Goal: Task Accomplishment & Management: Complete application form

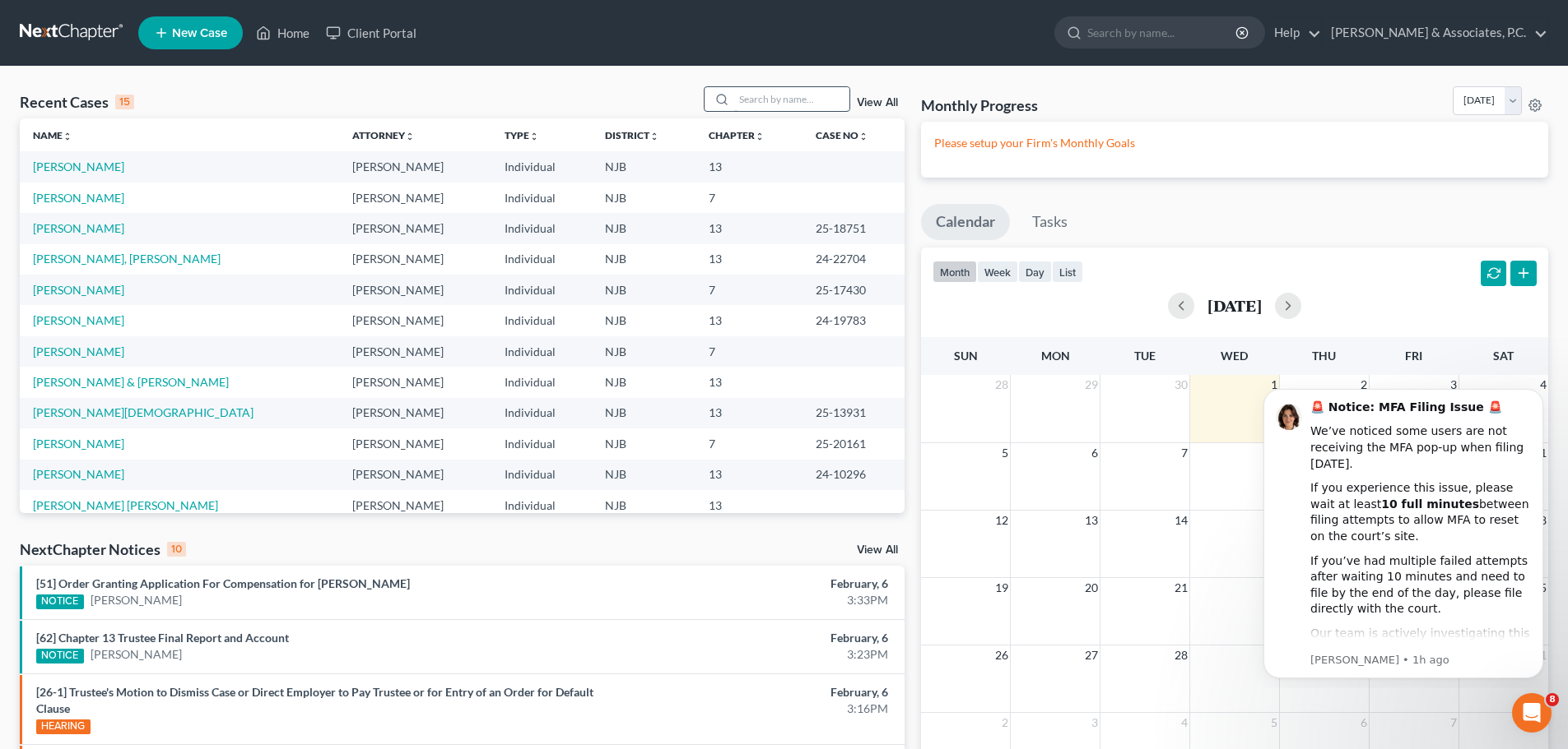
drag, startPoint x: 756, startPoint y: 96, endPoint x: 751, endPoint y: 106, distance: 11.2
click at [754, 103] on input "search" at bounding box center [792, 99] width 115 height 24
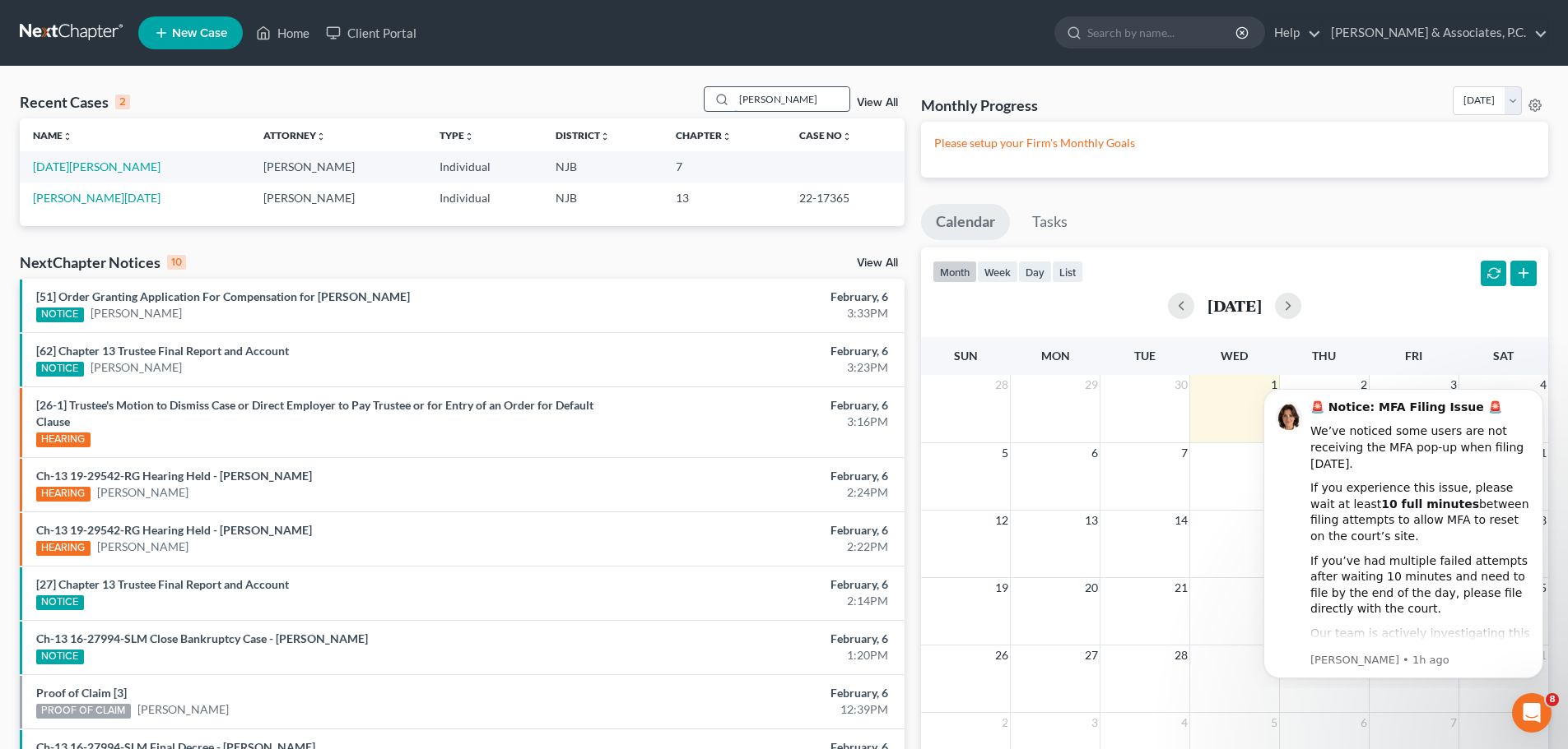
click at [801, 102] on input "[PERSON_NAME]" at bounding box center [792, 99] width 115 height 24
type input "N"
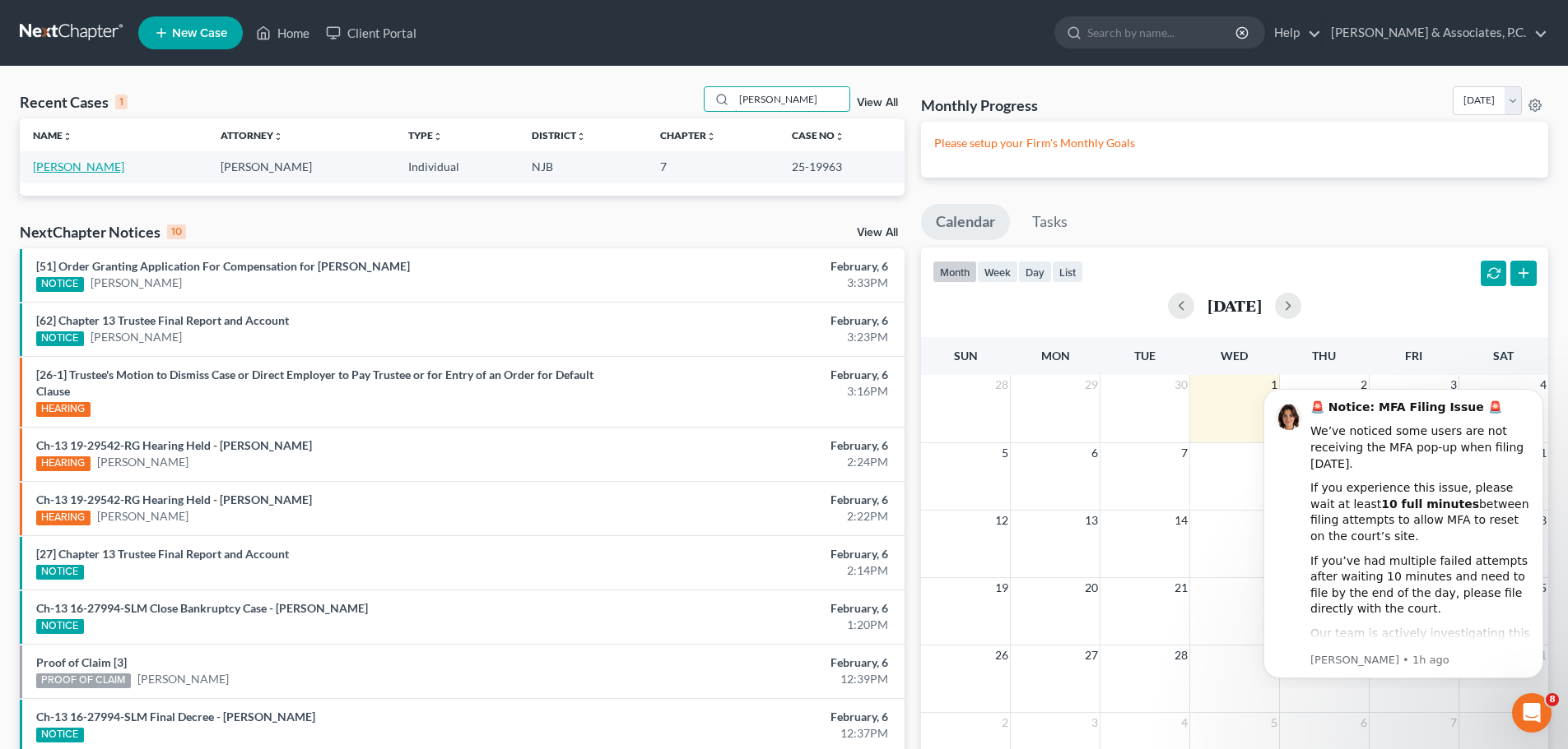
type input "Herbin"
drag, startPoint x: 67, startPoint y: 169, endPoint x: 274, endPoint y: 192, distance: 208.3
click at [67, 169] on link "[PERSON_NAME]" at bounding box center [79, 166] width 91 height 14
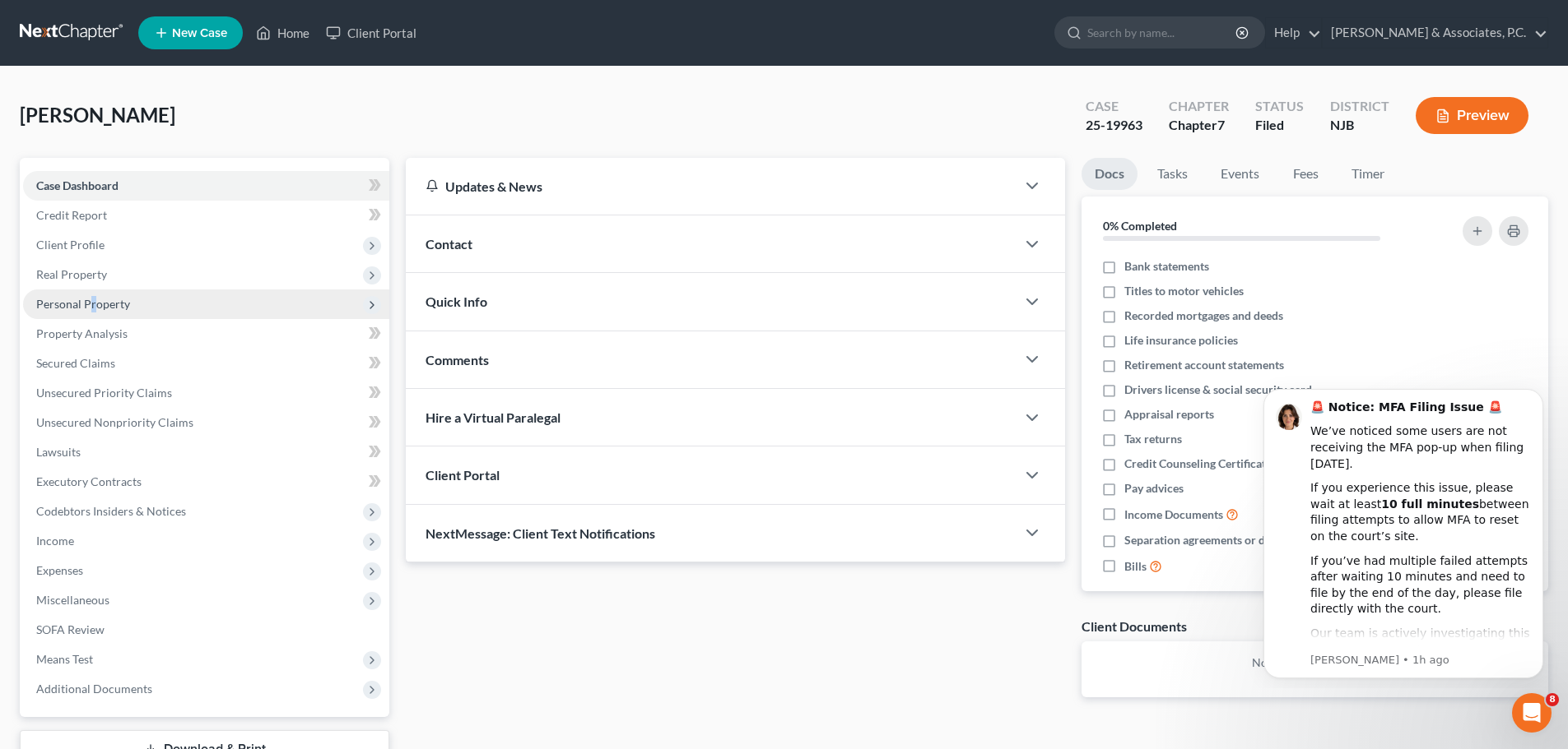
drag, startPoint x: 91, startPoint y: 300, endPoint x: 93, endPoint y: 311, distance: 11.2
click at [91, 300] on span "Personal Property" at bounding box center [83, 304] width 94 height 14
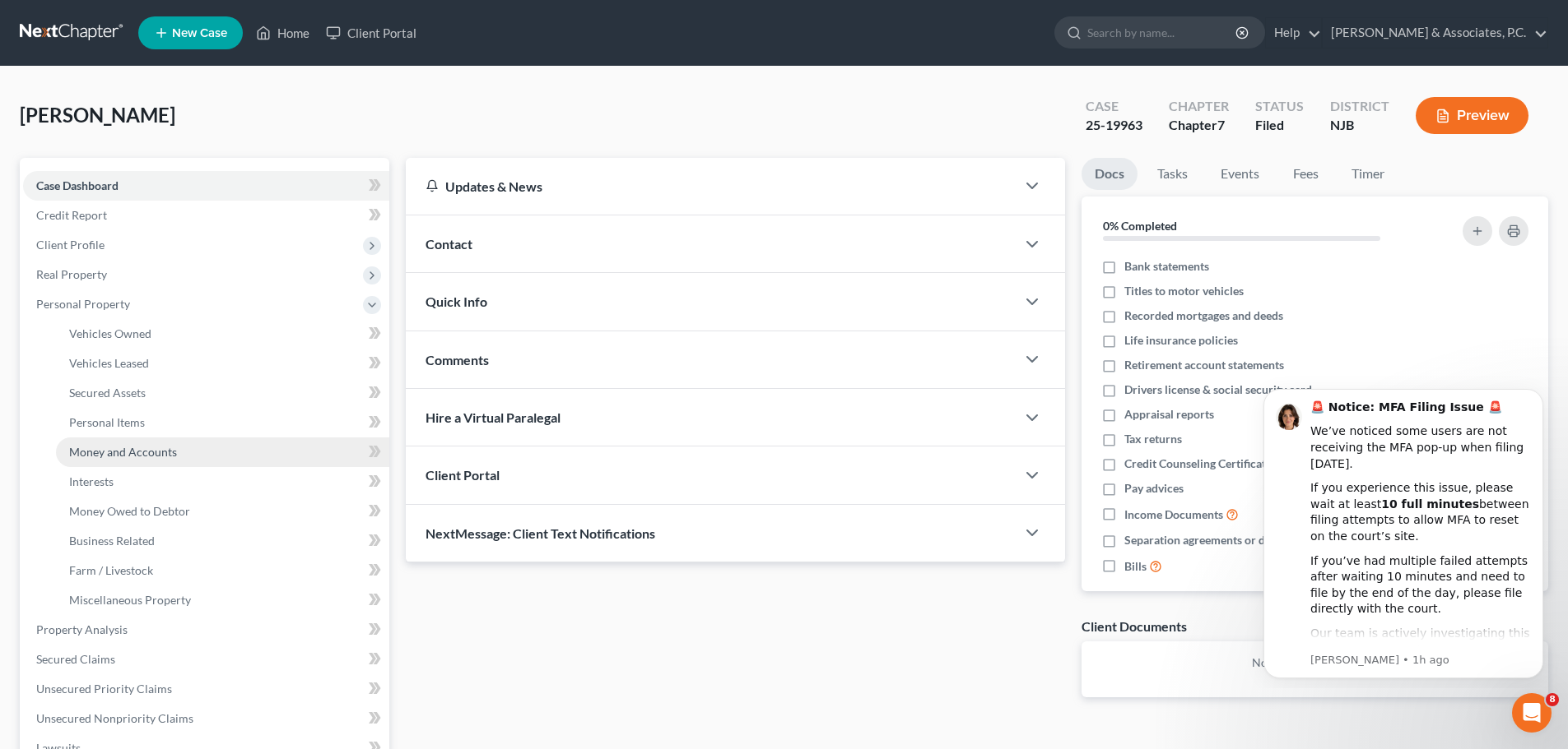
click at [139, 454] on span "Money and Accounts" at bounding box center [123, 452] width 108 height 14
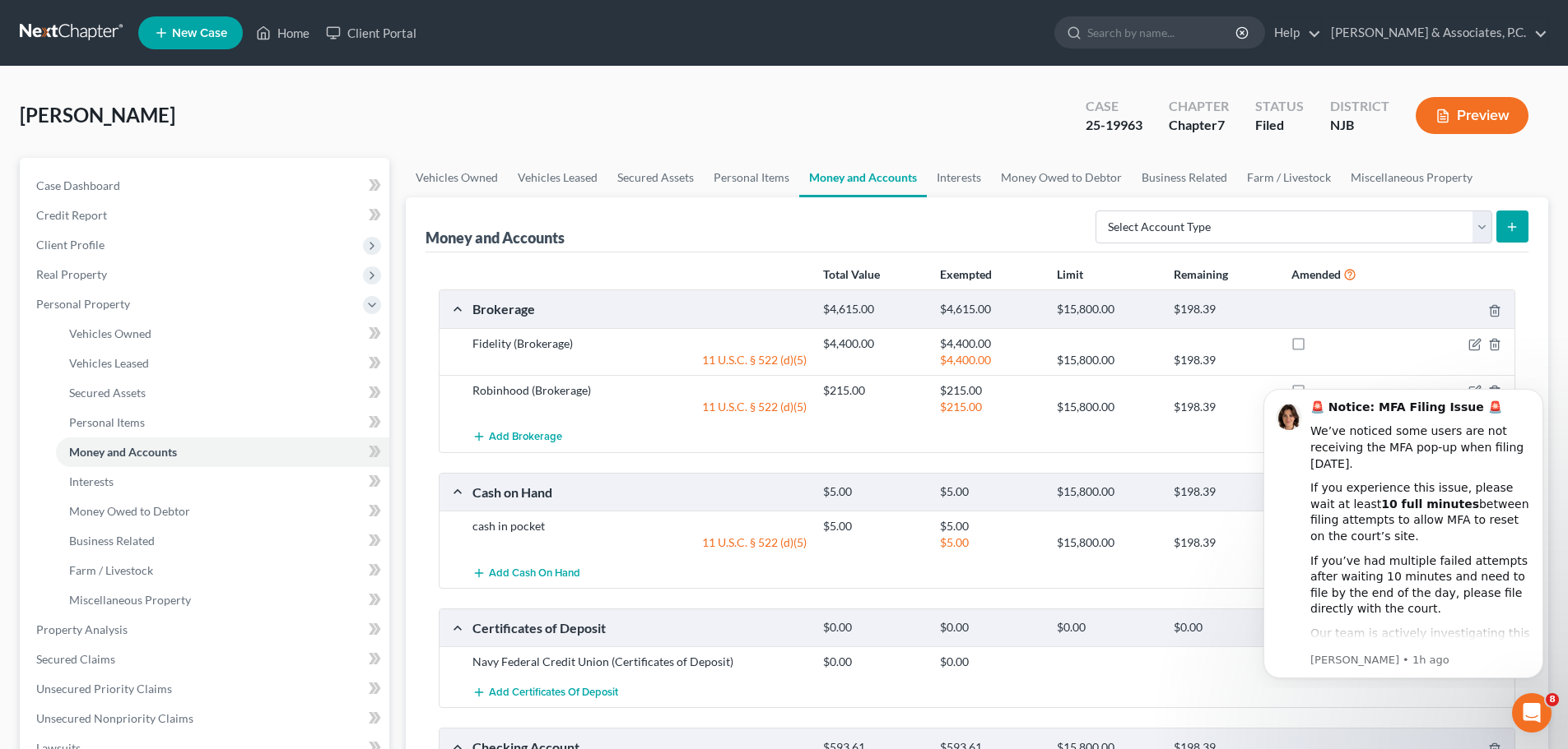
click at [60, 24] on link at bounding box center [72, 33] width 105 height 30
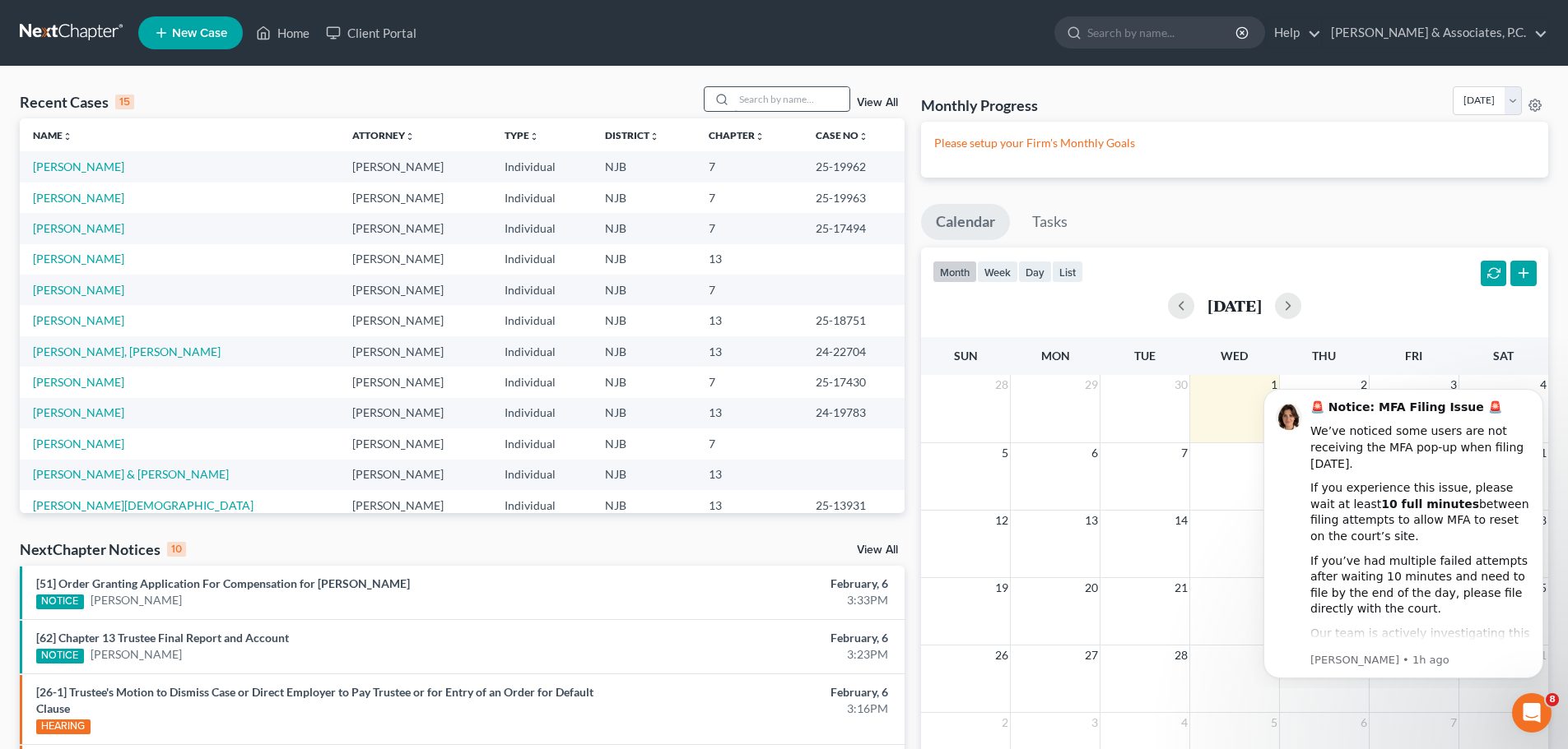
click at [784, 98] on input "search" at bounding box center [792, 99] width 115 height 24
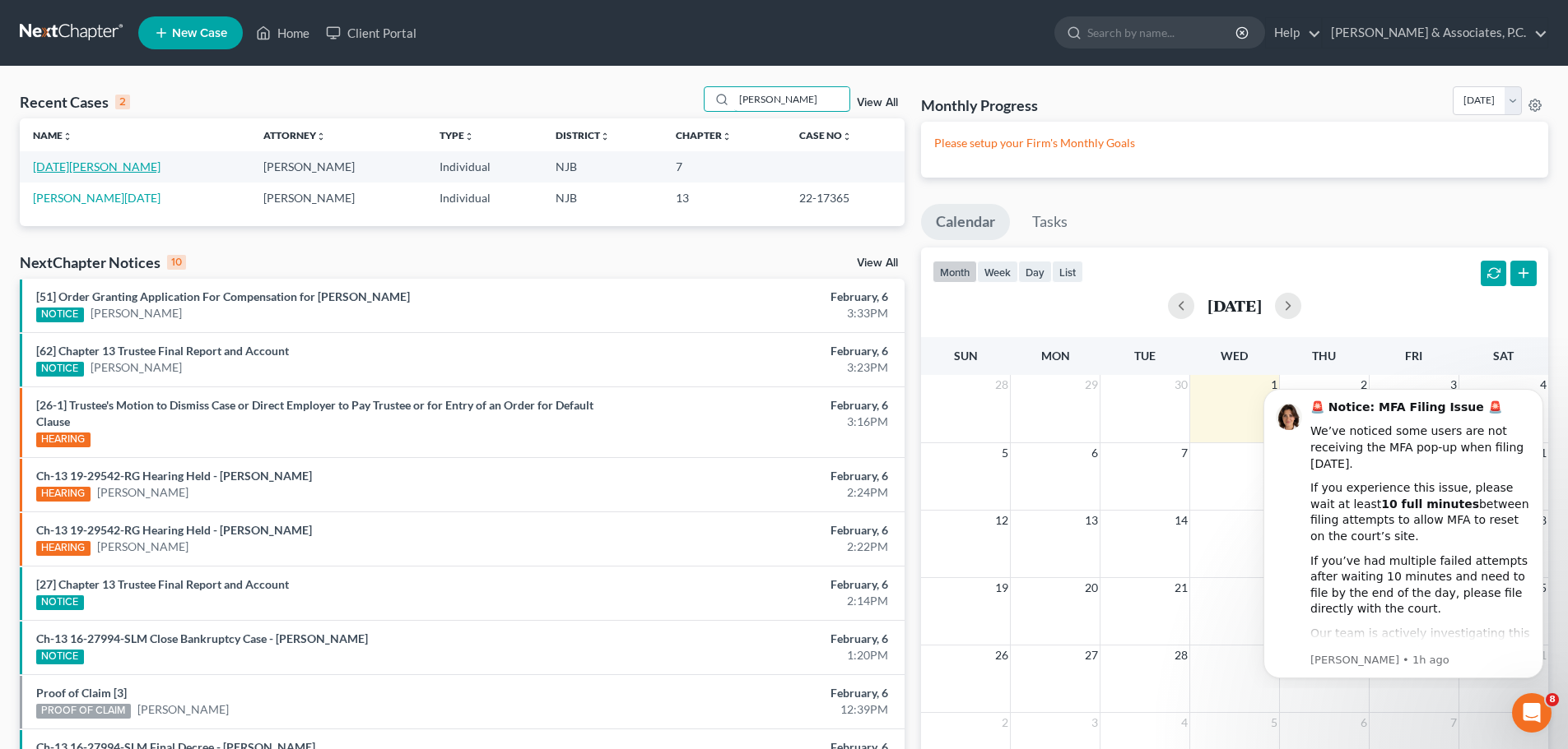
type input "[PERSON_NAME]"
click at [79, 167] on link "[DATE][PERSON_NAME]" at bounding box center [97, 166] width 128 height 14
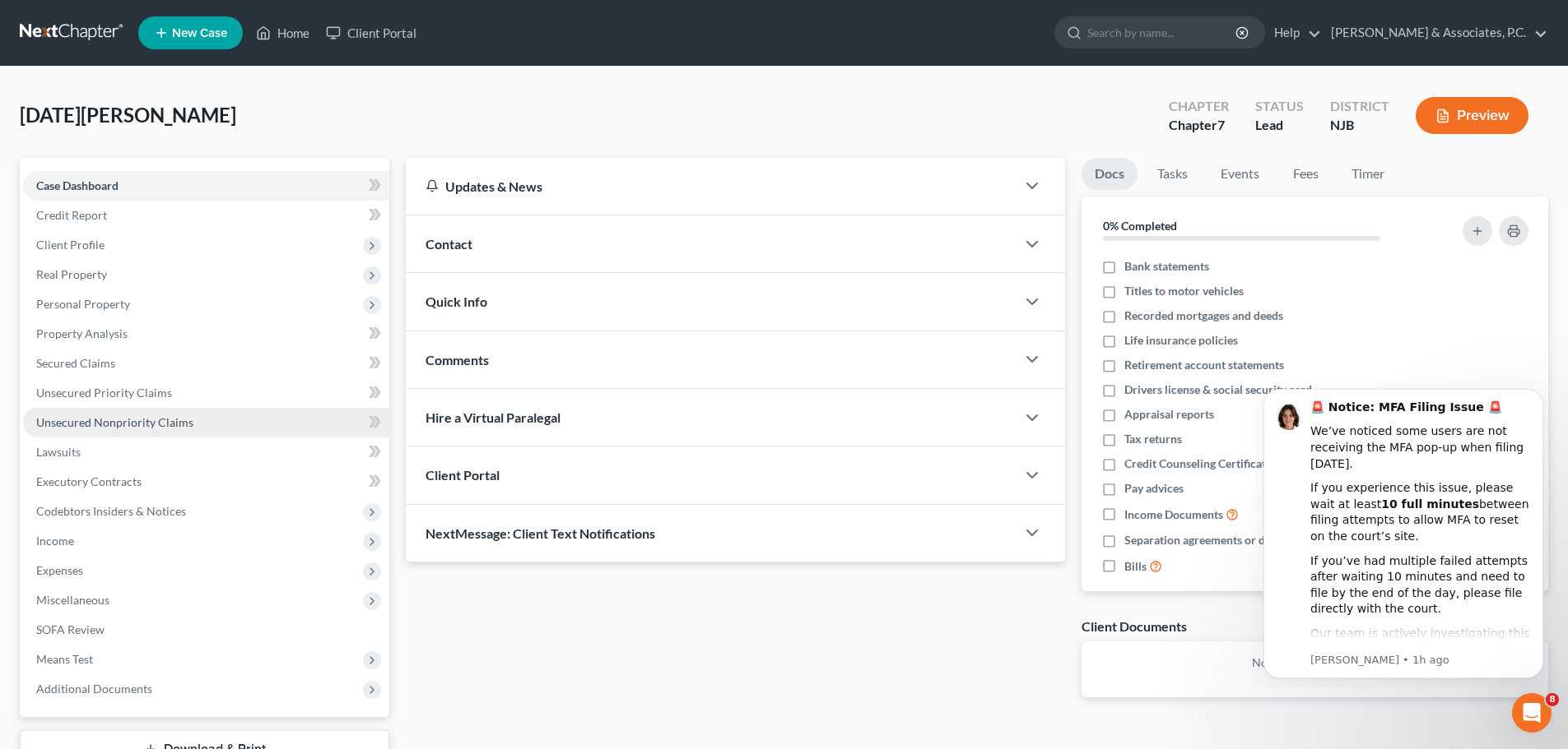
click at [109, 429] on link "Unsecured Nonpriority Claims" at bounding box center [206, 423] width 366 height 30
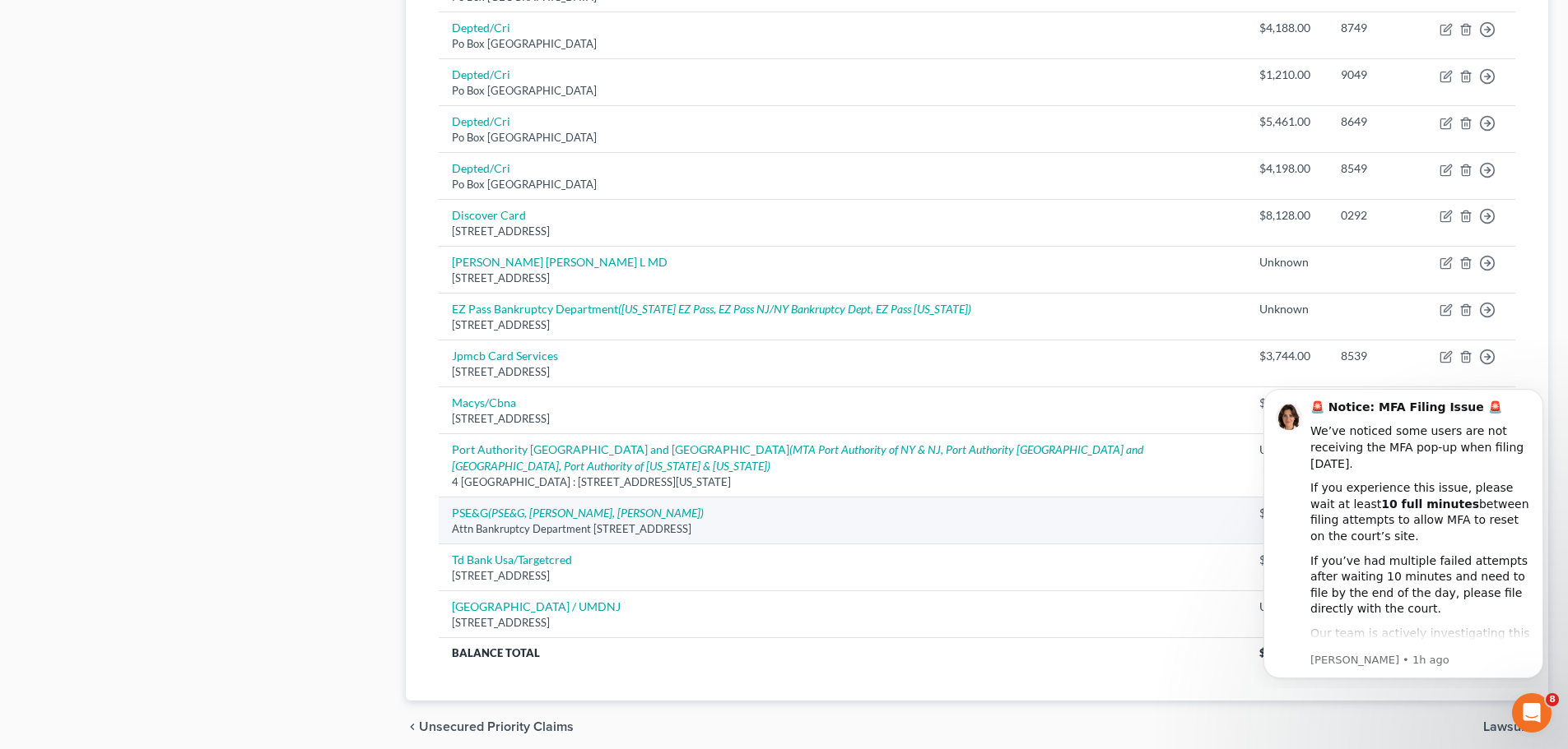
scroll to position [987, 0]
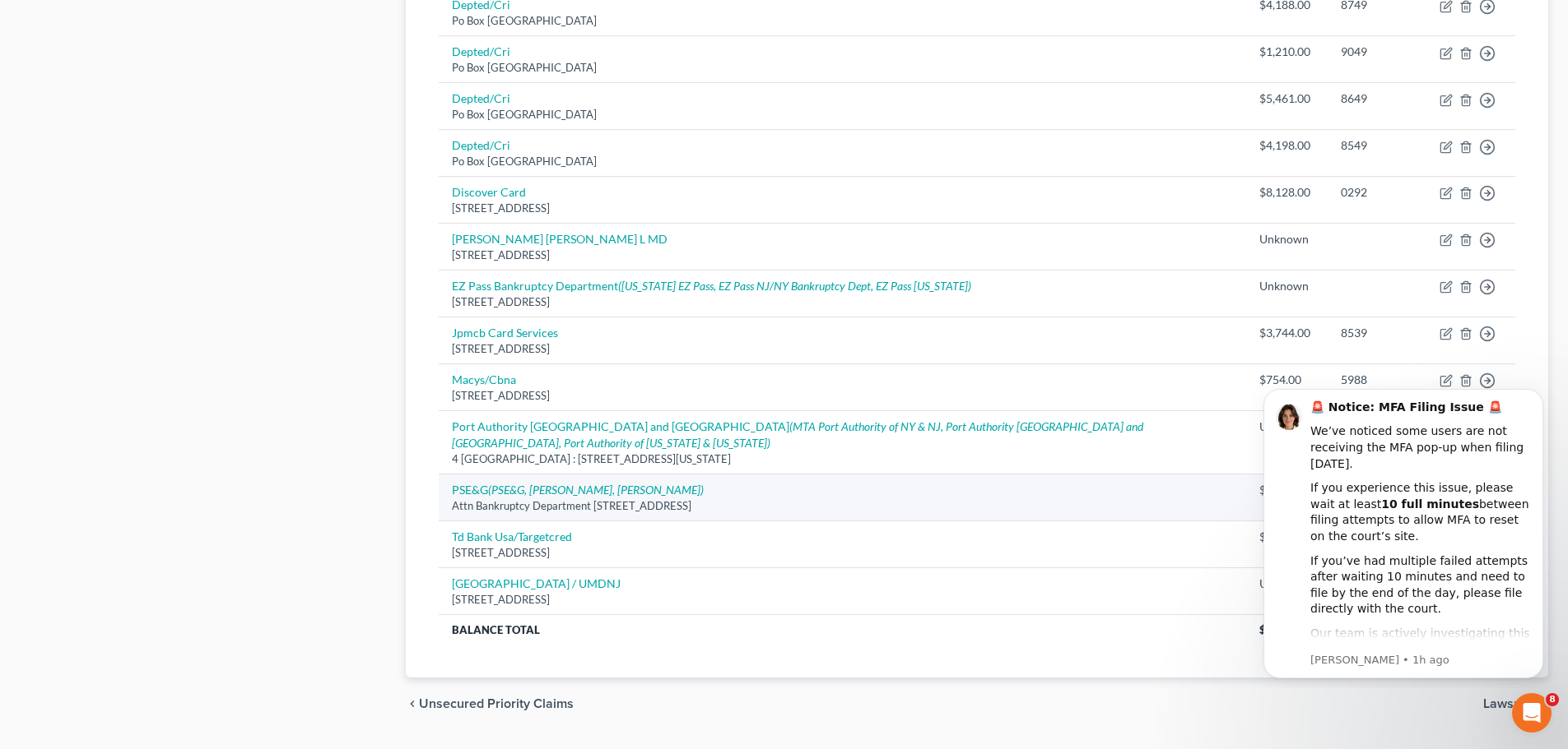
click at [981, 499] on div "Attn Bankruptcy Department [STREET_ADDRESS]" at bounding box center [842, 506] width 780 height 16
click at [1537, 398] on icon "Dismiss notification" at bounding box center [1538, 393] width 9 height 9
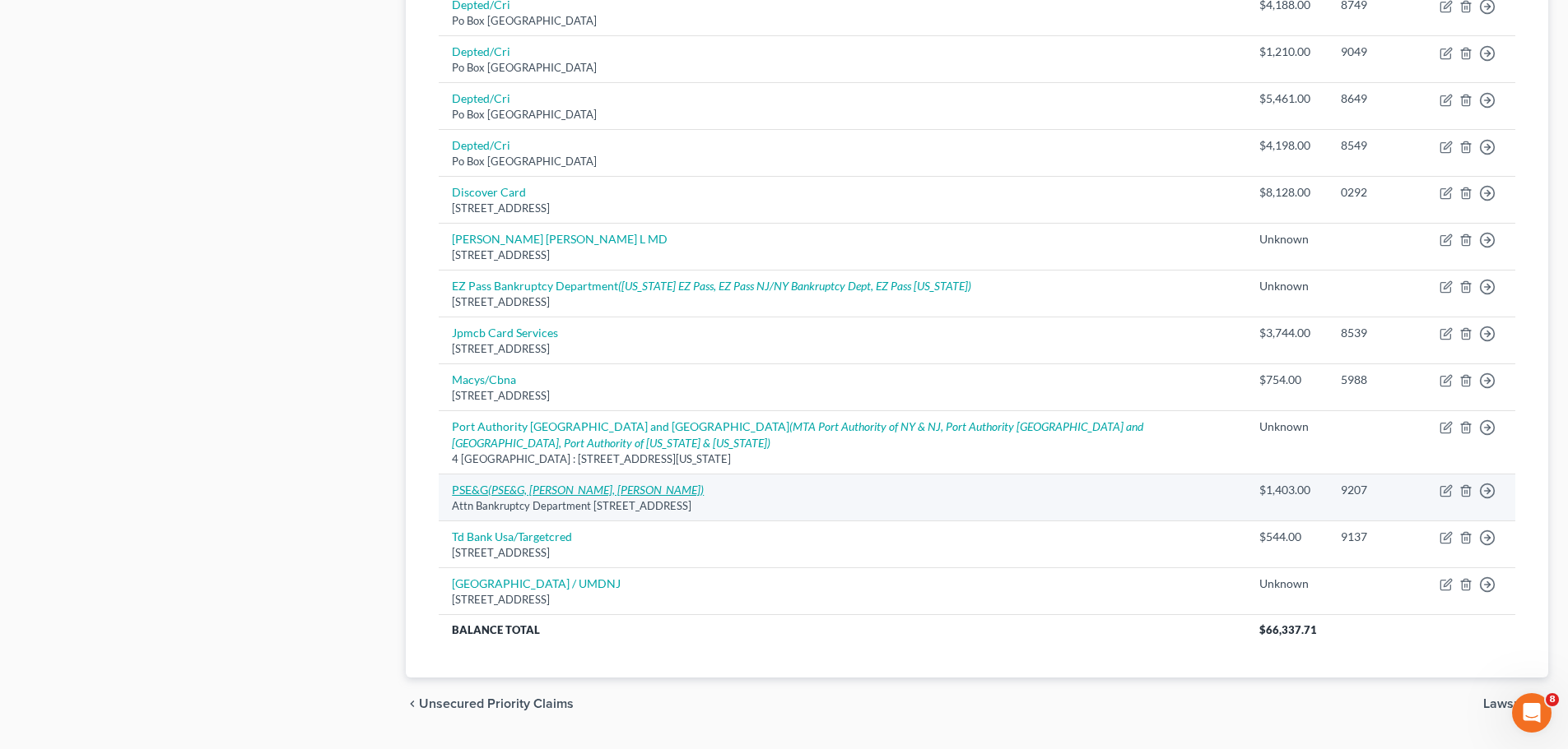
click at [601, 483] on icon "(PSE&G, [PERSON_NAME], [PERSON_NAME])" at bounding box center [595, 489] width 215 height 14
select select "33"
select select "20"
select select "0"
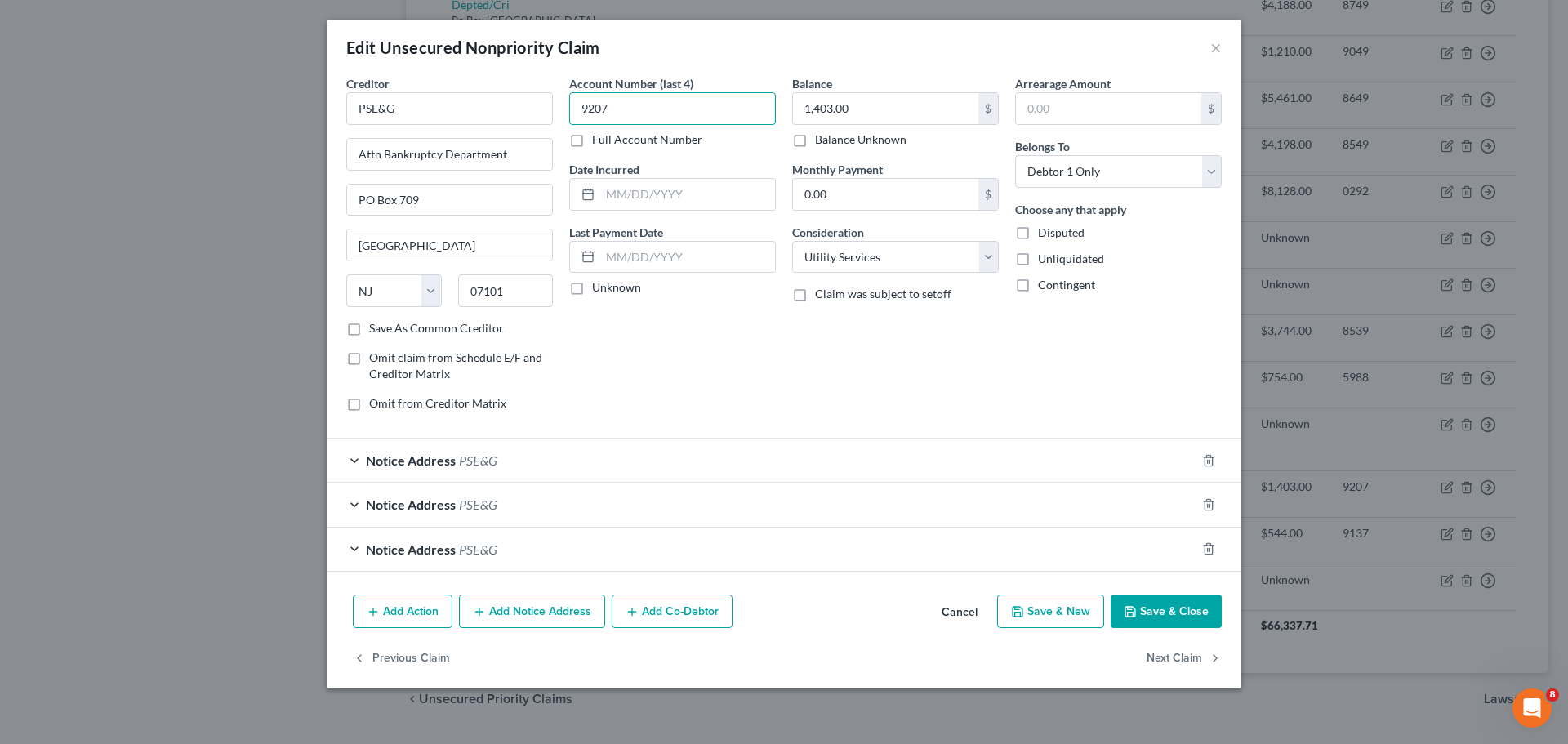
click at [690, 117] on input "9207" at bounding box center [672, 109] width 206 height 33
click at [1164, 605] on button "Save & Close" at bounding box center [1165, 611] width 111 height 34
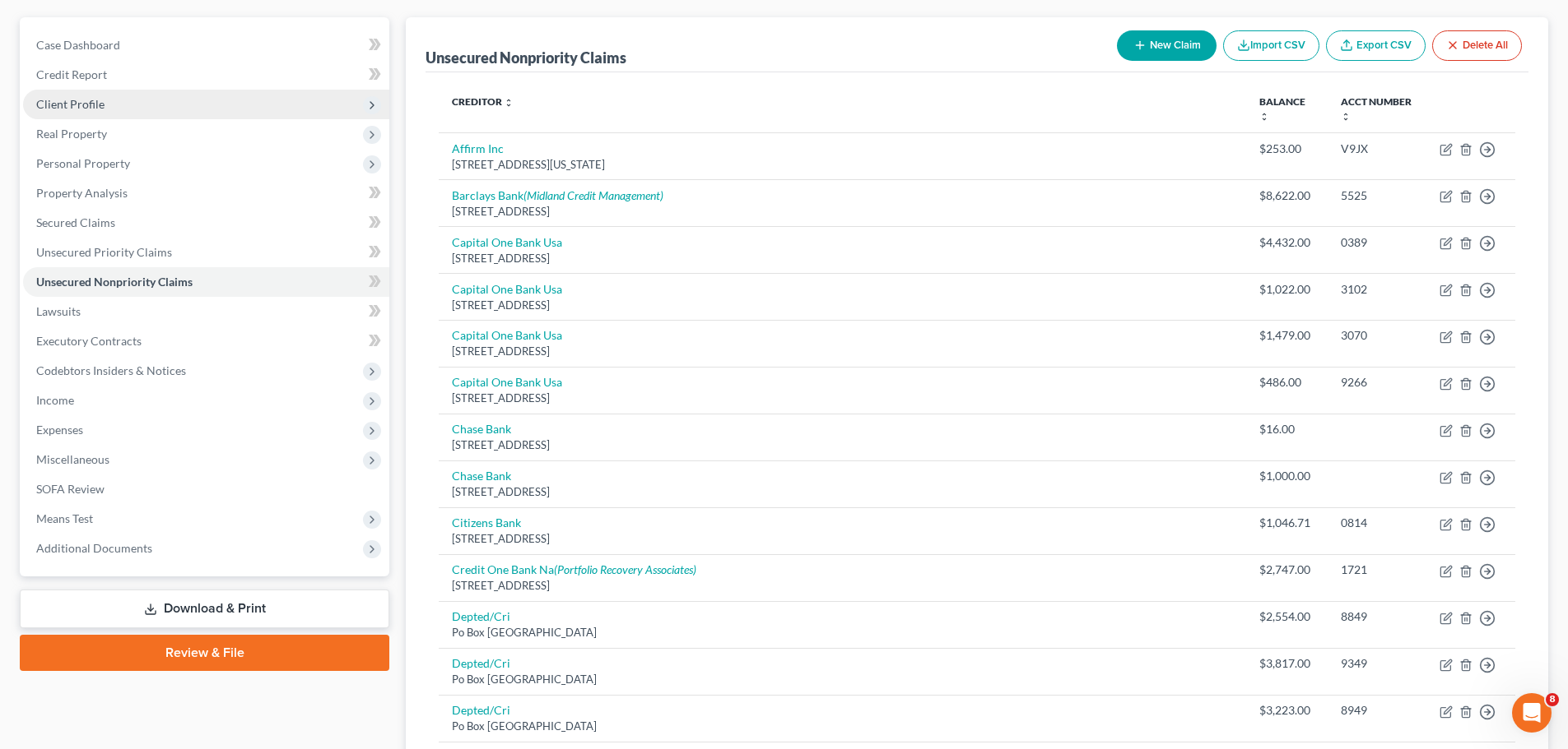
scroll to position [0, 0]
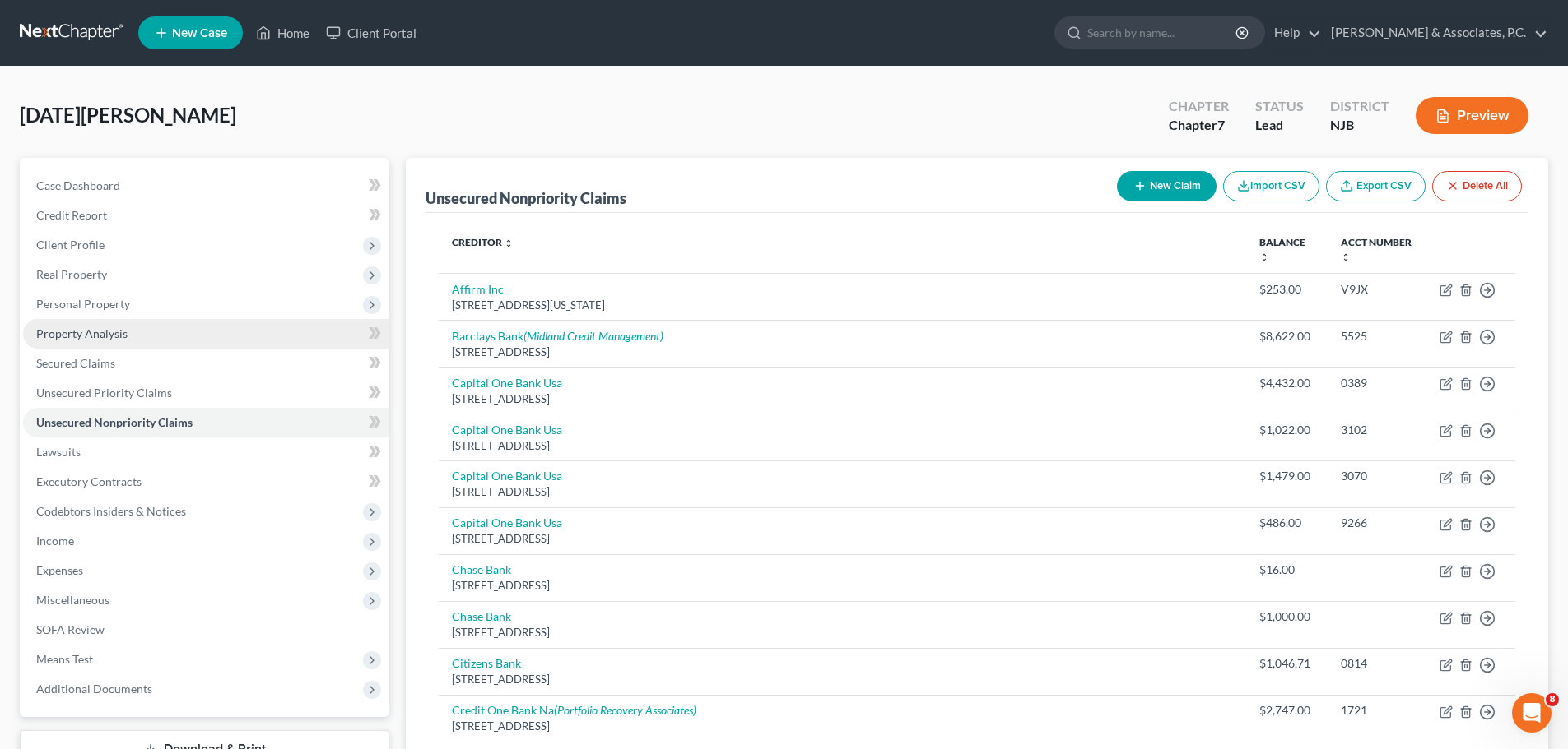
click at [99, 329] on span "Property Analysis" at bounding box center [81, 333] width 91 height 14
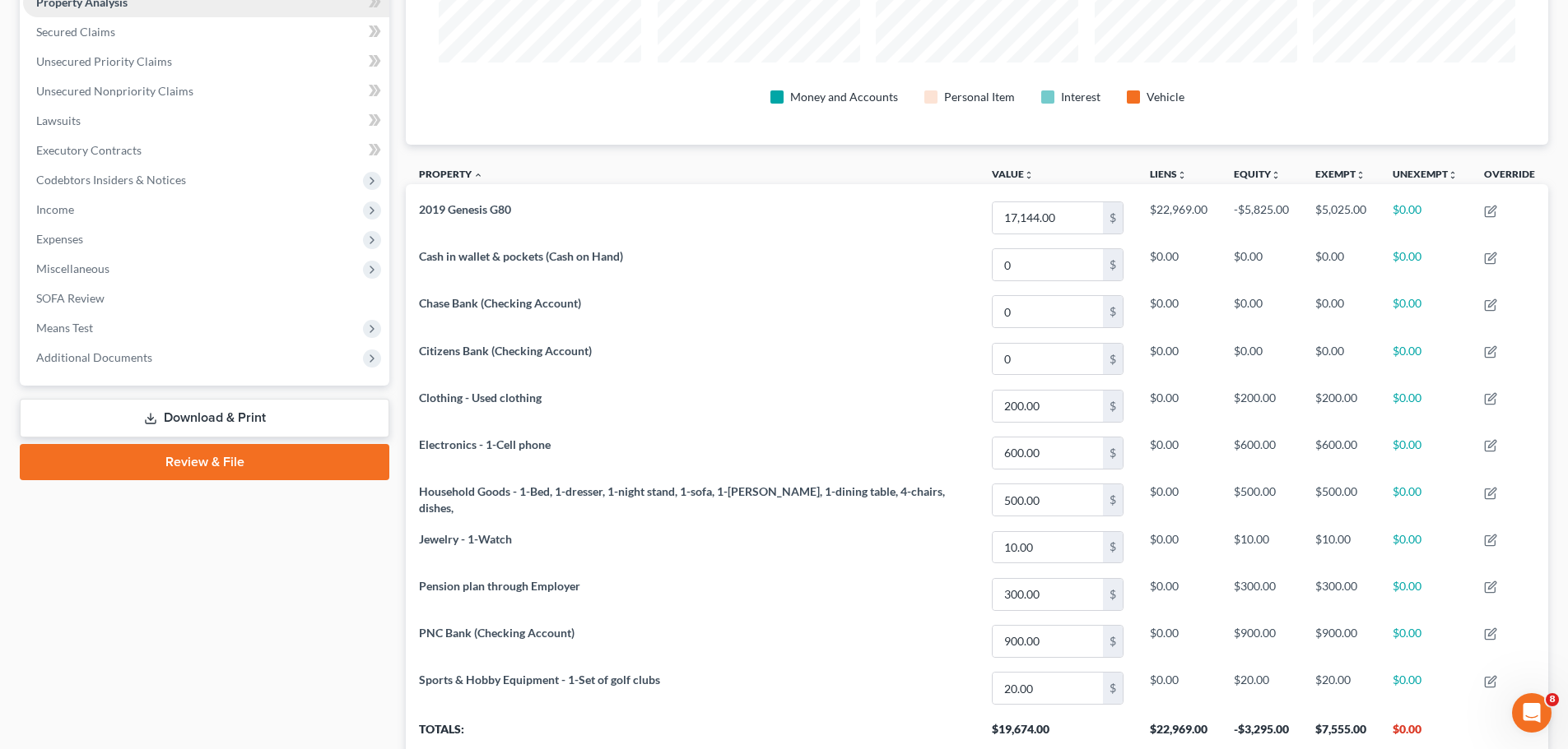
scroll to position [126, 0]
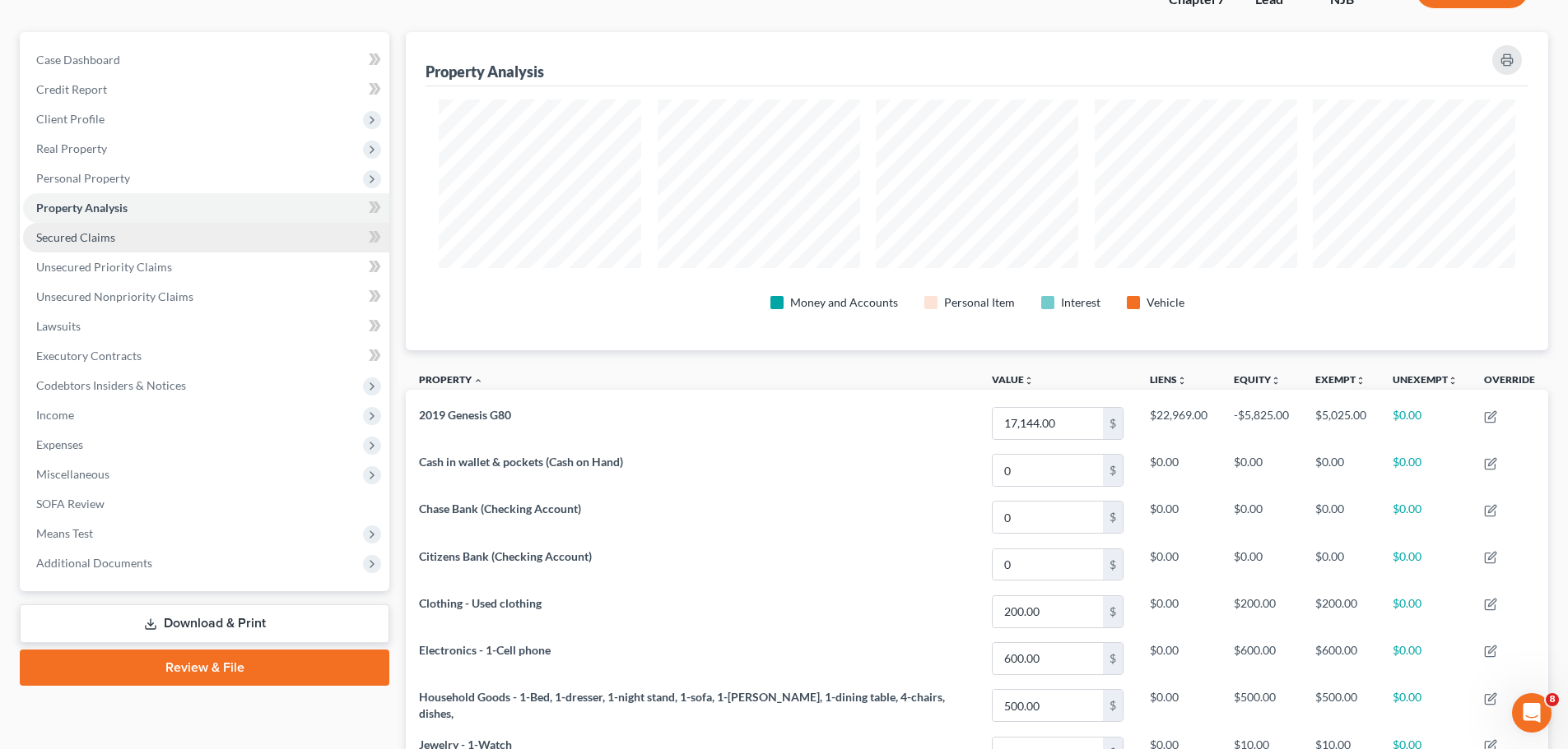
click at [88, 244] on span "Secured Claims" at bounding box center [76, 236] width 79 height 14
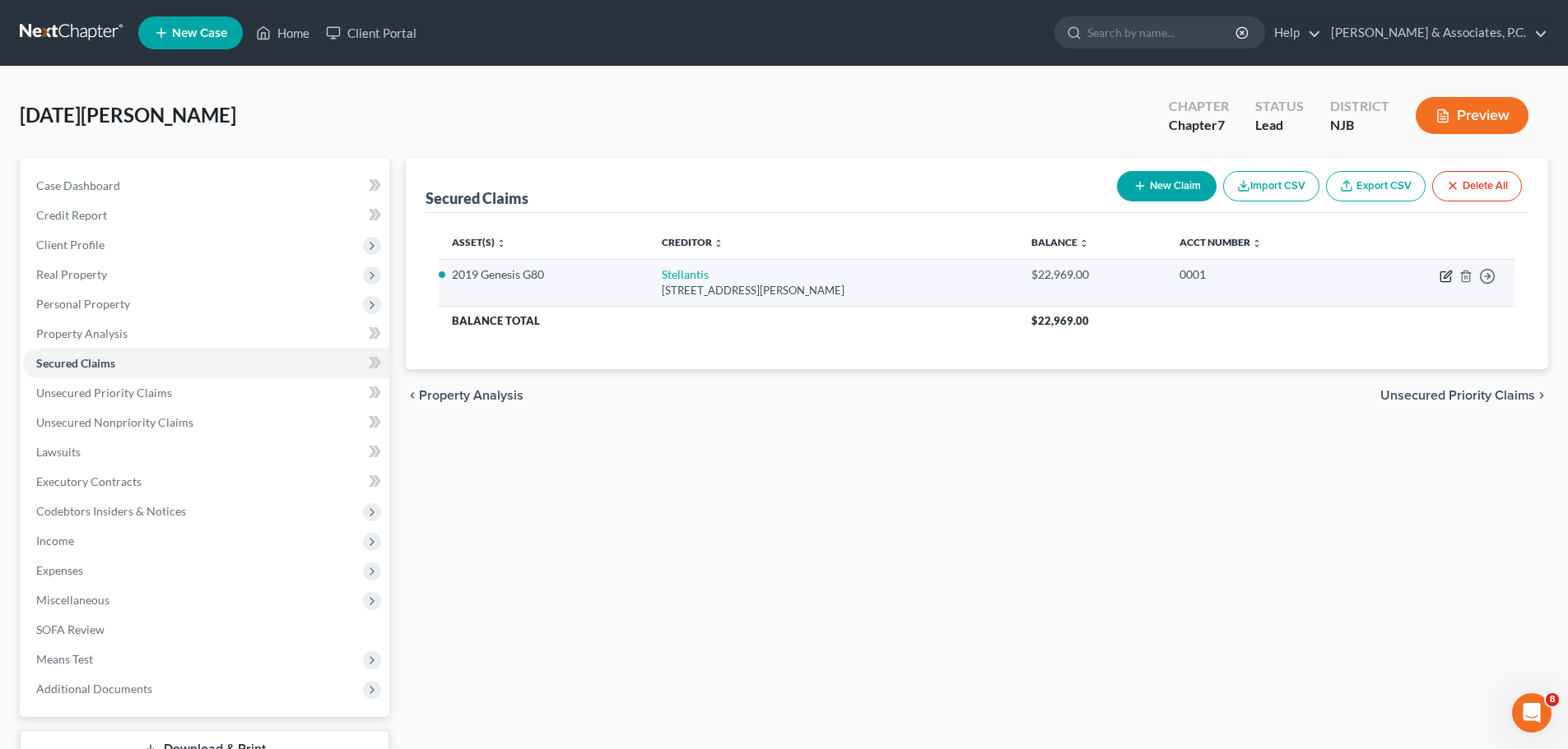
click at [1446, 275] on icon "button" at bounding box center [1446, 276] width 13 height 13
select select "10"
select select "2"
select select "0"
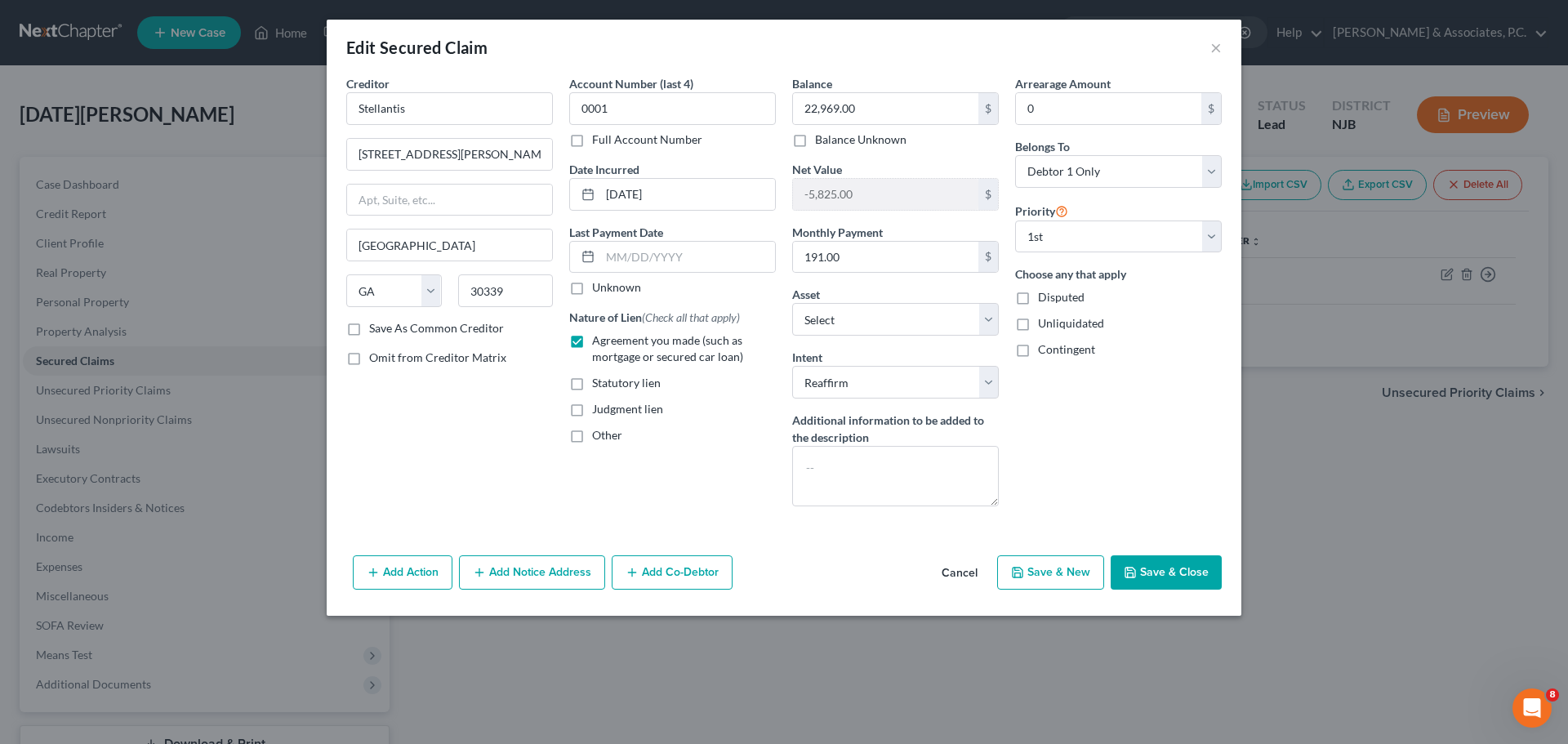
click at [966, 577] on button "Cancel" at bounding box center [960, 573] width 62 height 33
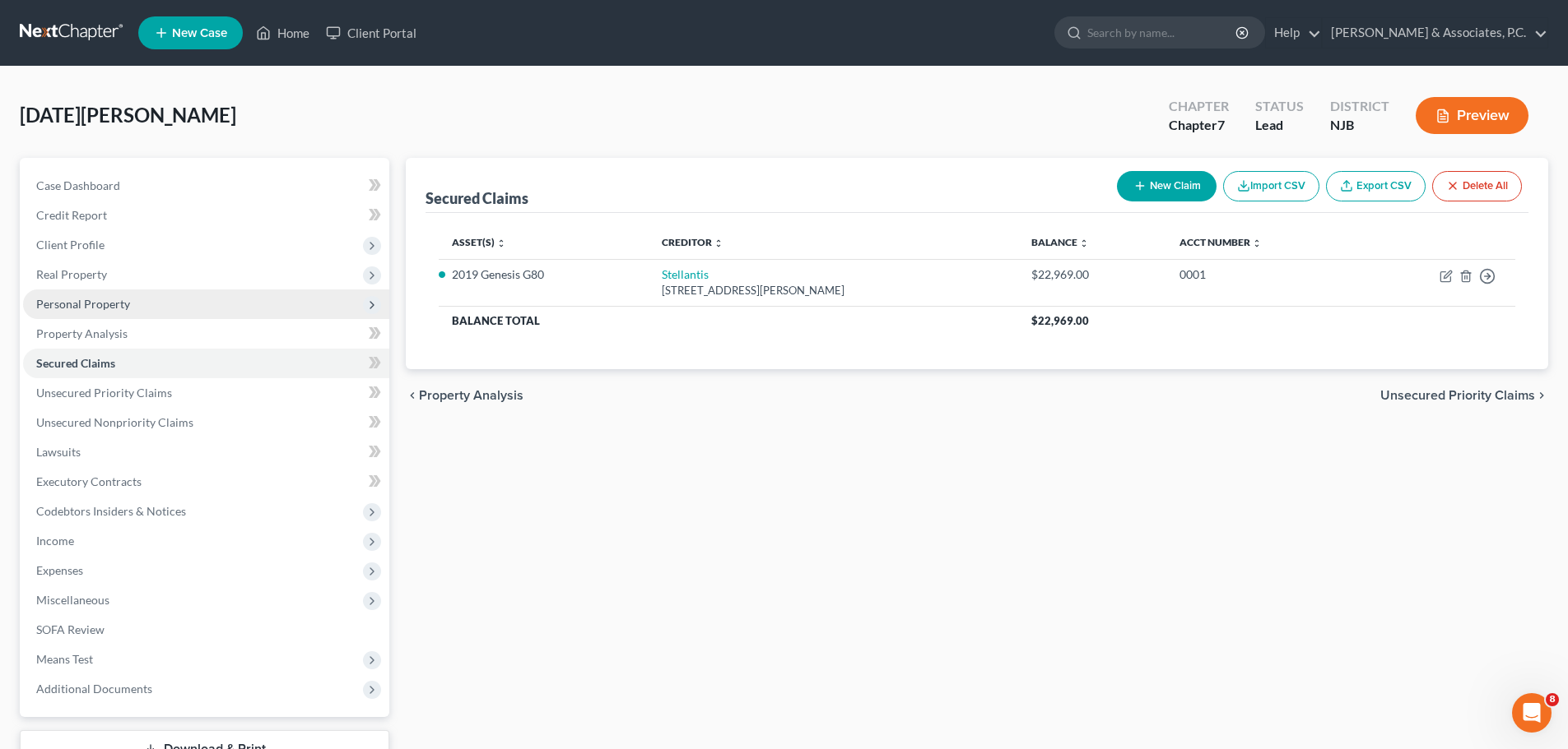
click at [103, 311] on span "Personal Property" at bounding box center [206, 305] width 366 height 30
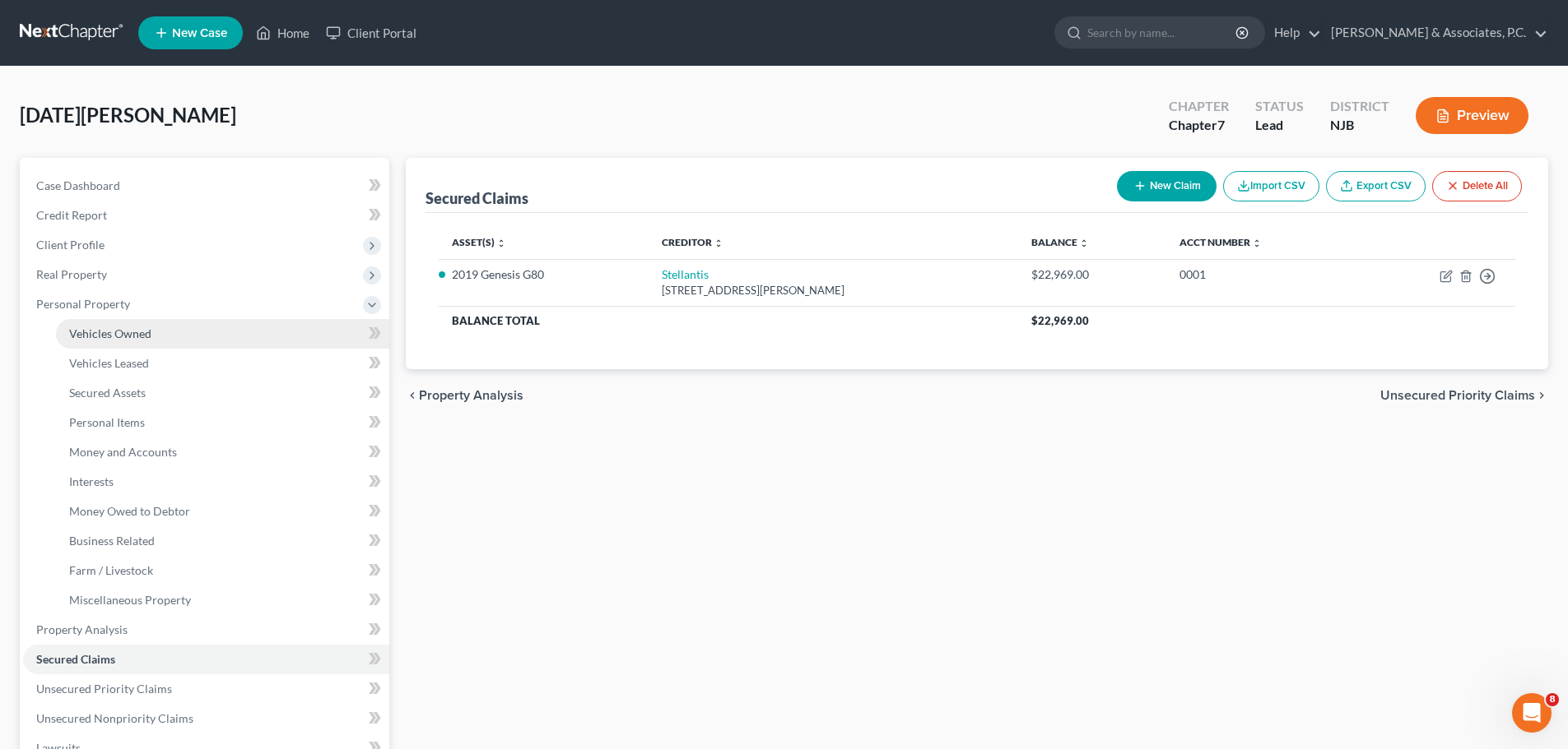
click at [140, 320] on link "Vehicles Owned" at bounding box center [223, 334] width 334 height 30
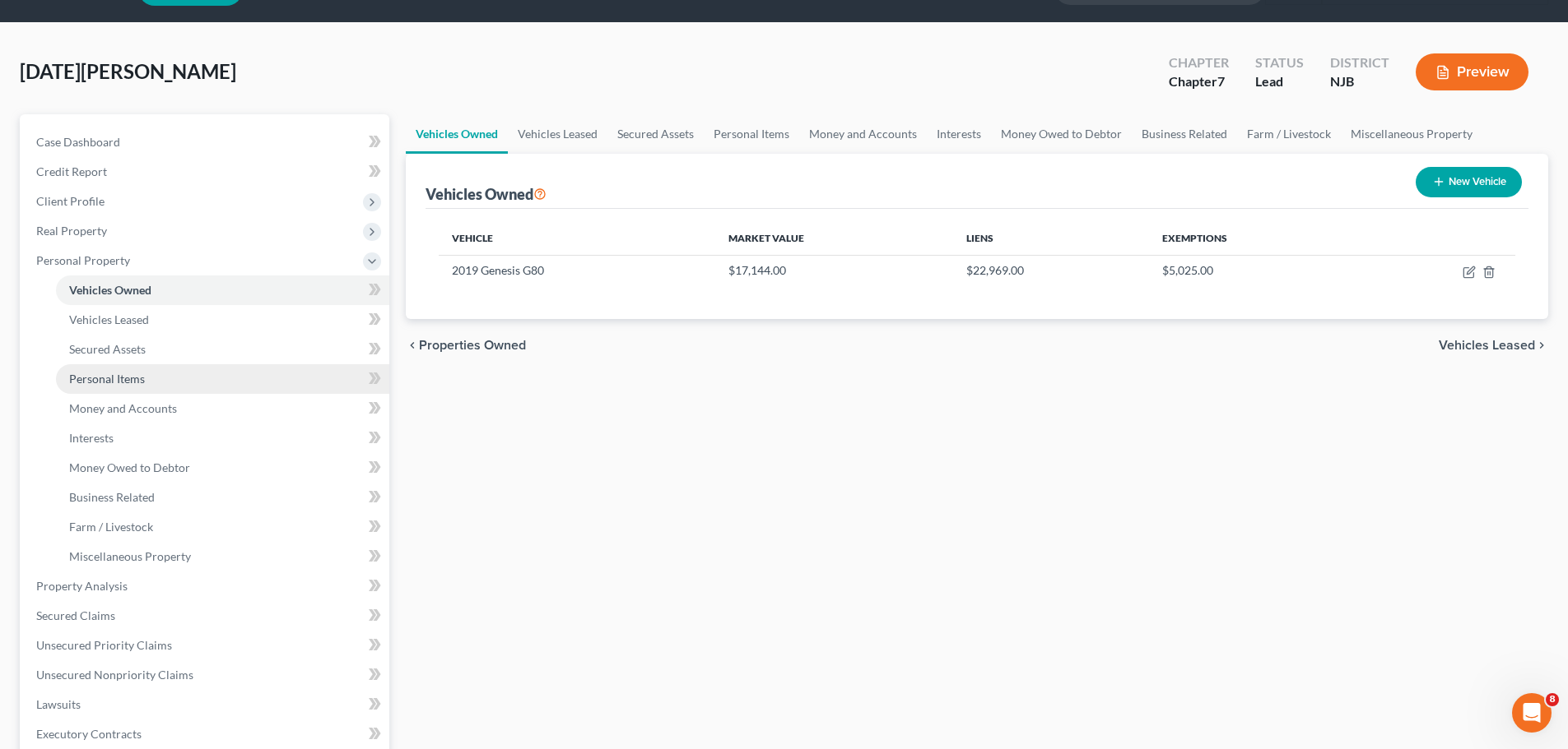
scroll to position [82, 0]
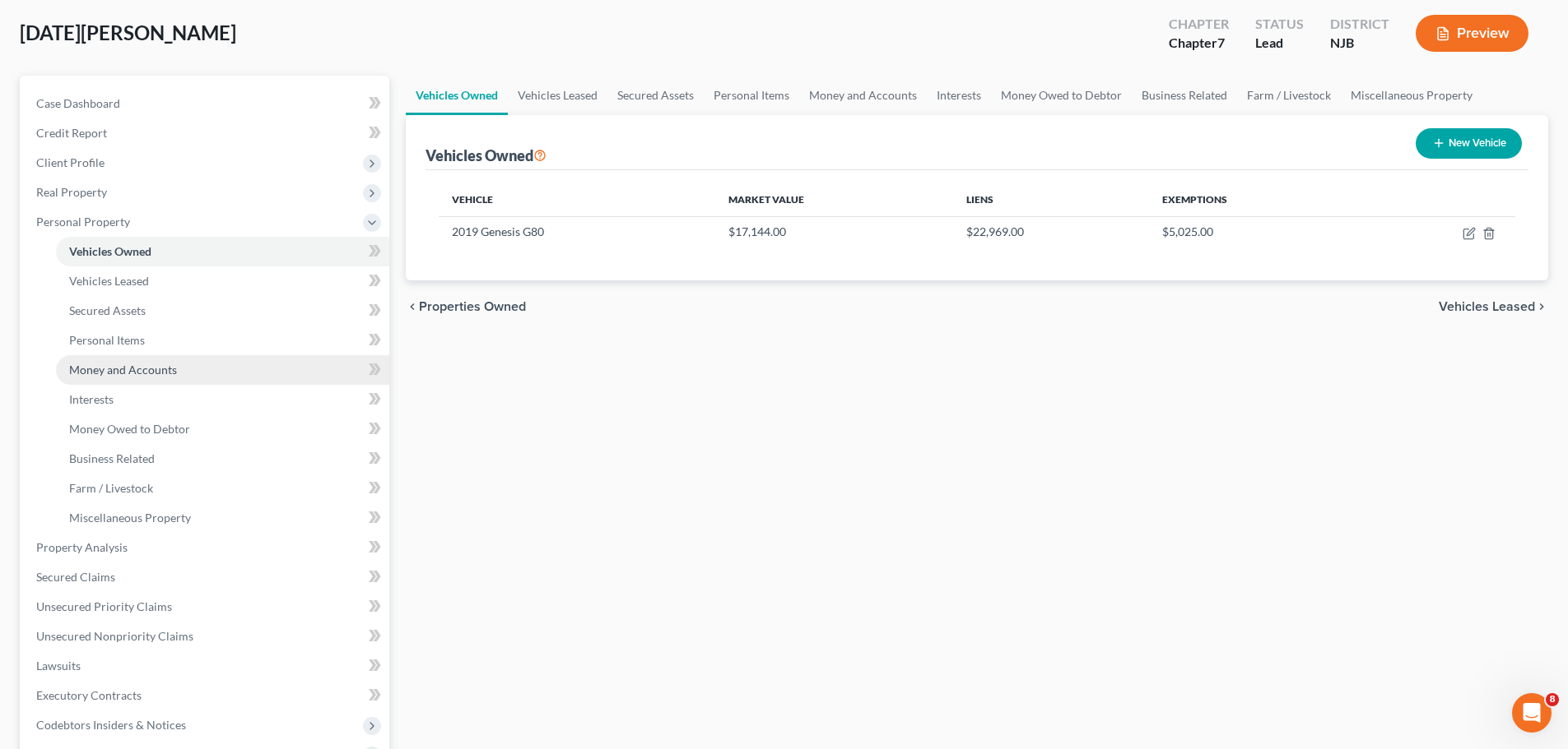
click at [115, 368] on span "Money and Accounts" at bounding box center [123, 369] width 108 height 14
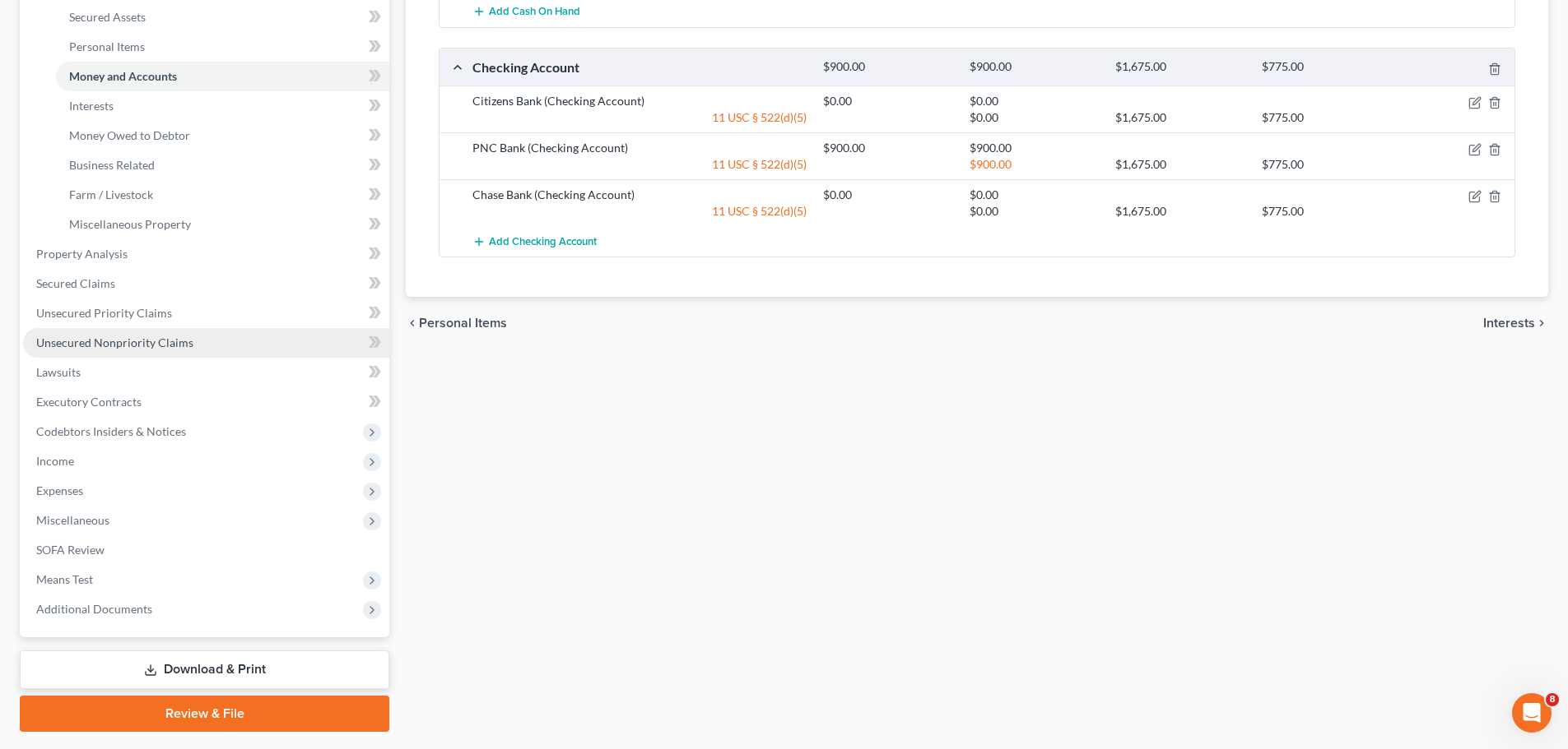
scroll to position [421, 0]
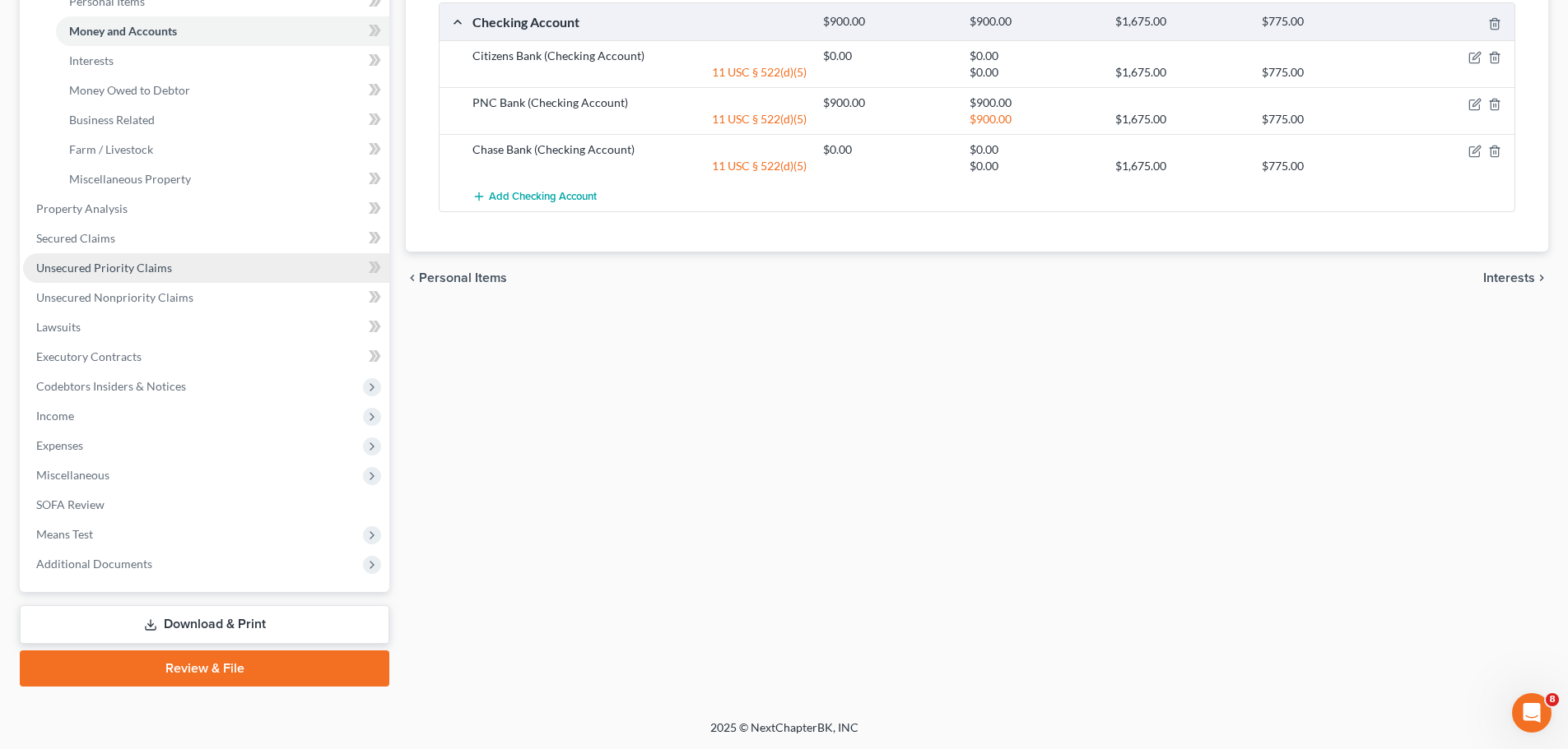
click at [111, 267] on span "Unsecured Priority Claims" at bounding box center [103, 267] width 136 height 14
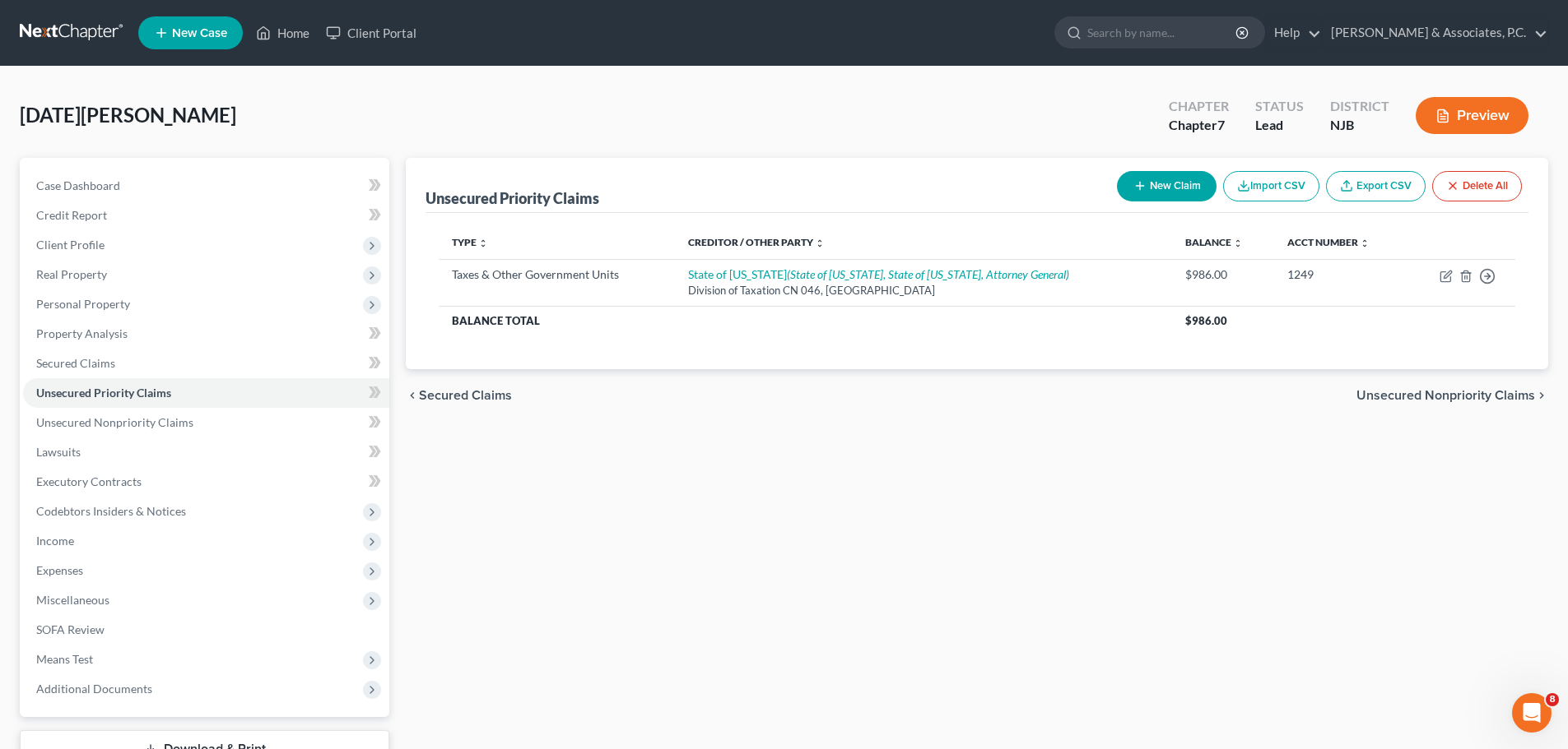
click at [1477, 395] on span "Unsecured Nonpriority Claims" at bounding box center [1445, 395] width 178 height 13
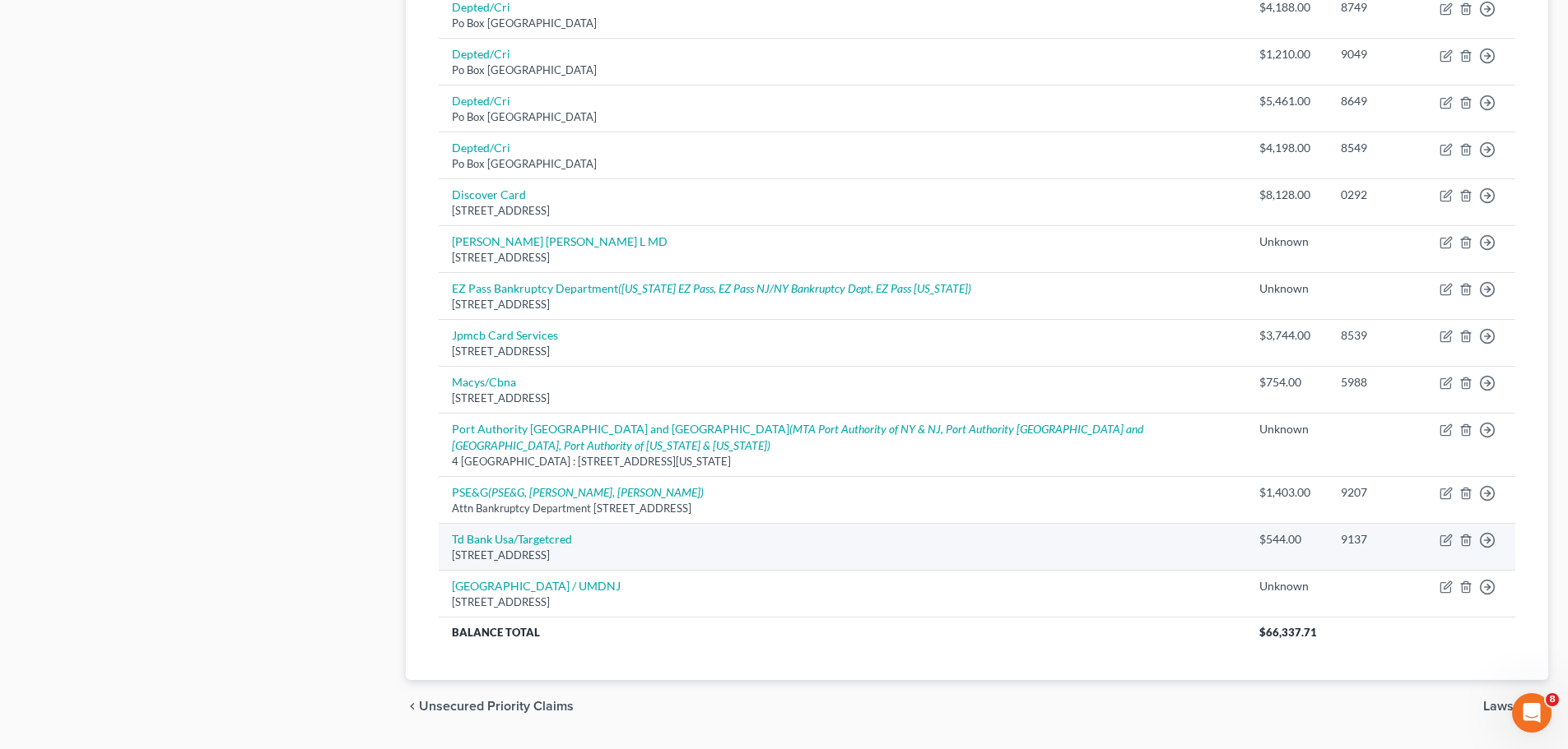
scroll to position [1000, 0]
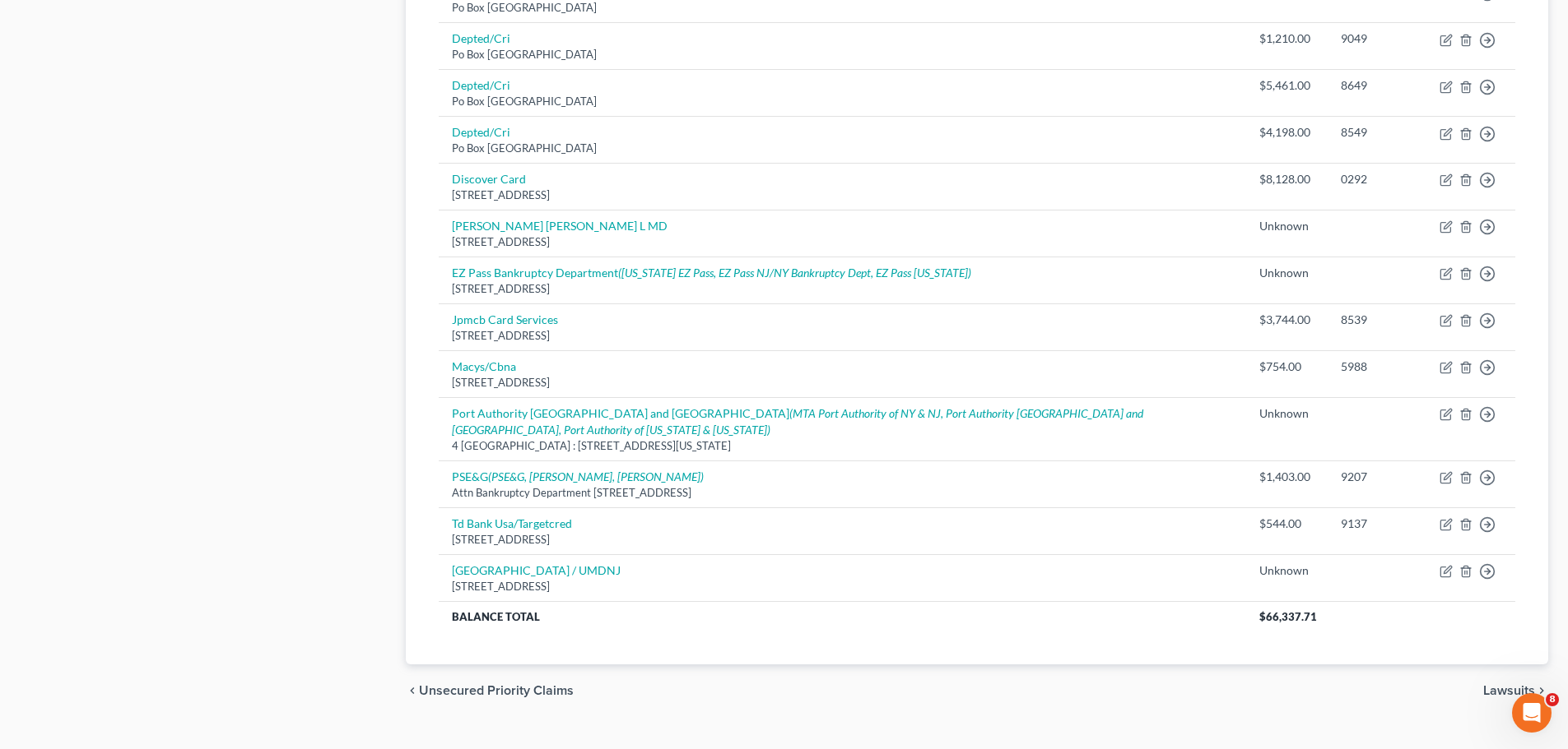
click at [1510, 684] on span "Lawsuits" at bounding box center [1509, 691] width 52 height 13
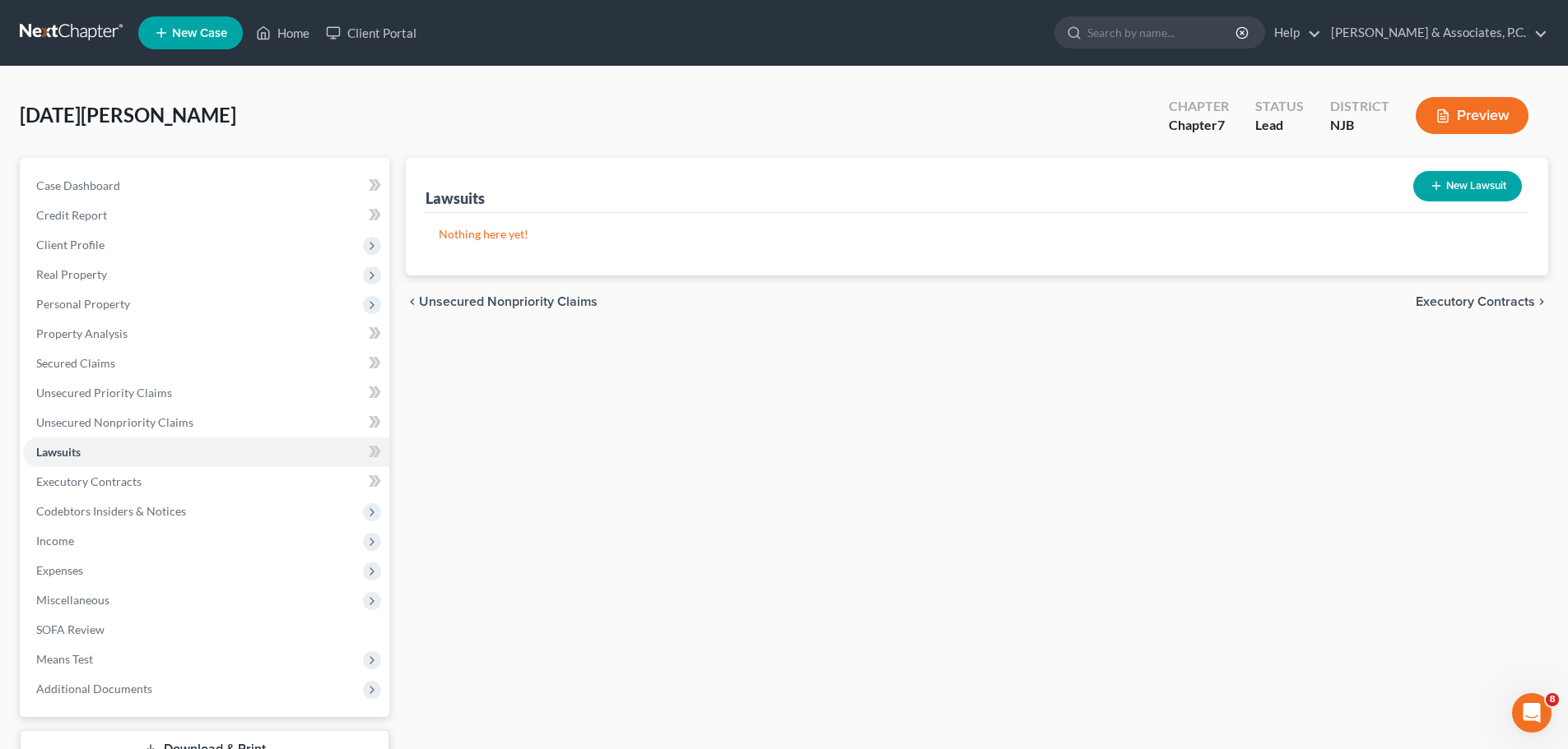
click at [1457, 305] on span "Executory Contracts" at bounding box center [1475, 302] width 119 height 13
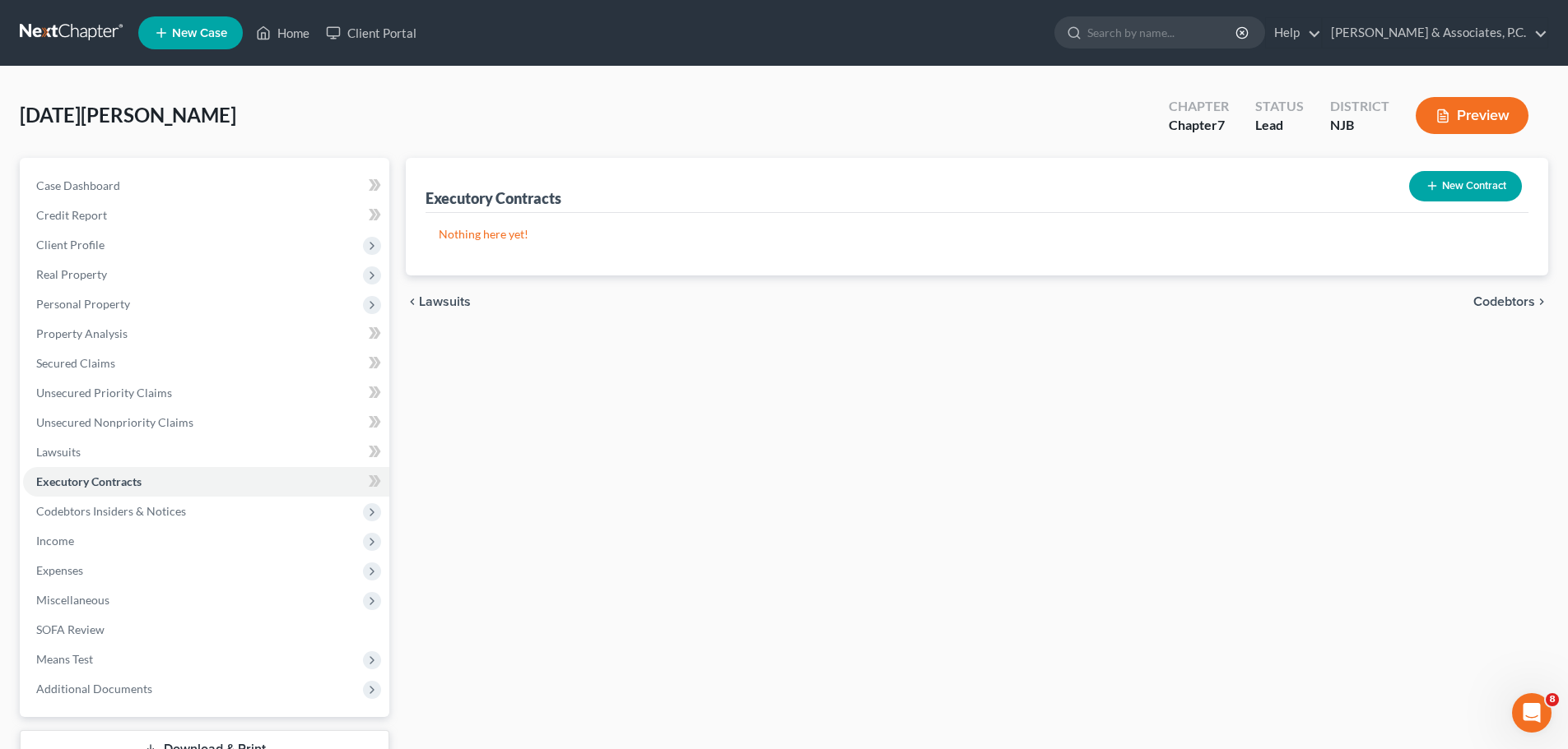
click at [1486, 299] on span "Codebtors" at bounding box center [1503, 302] width 62 height 13
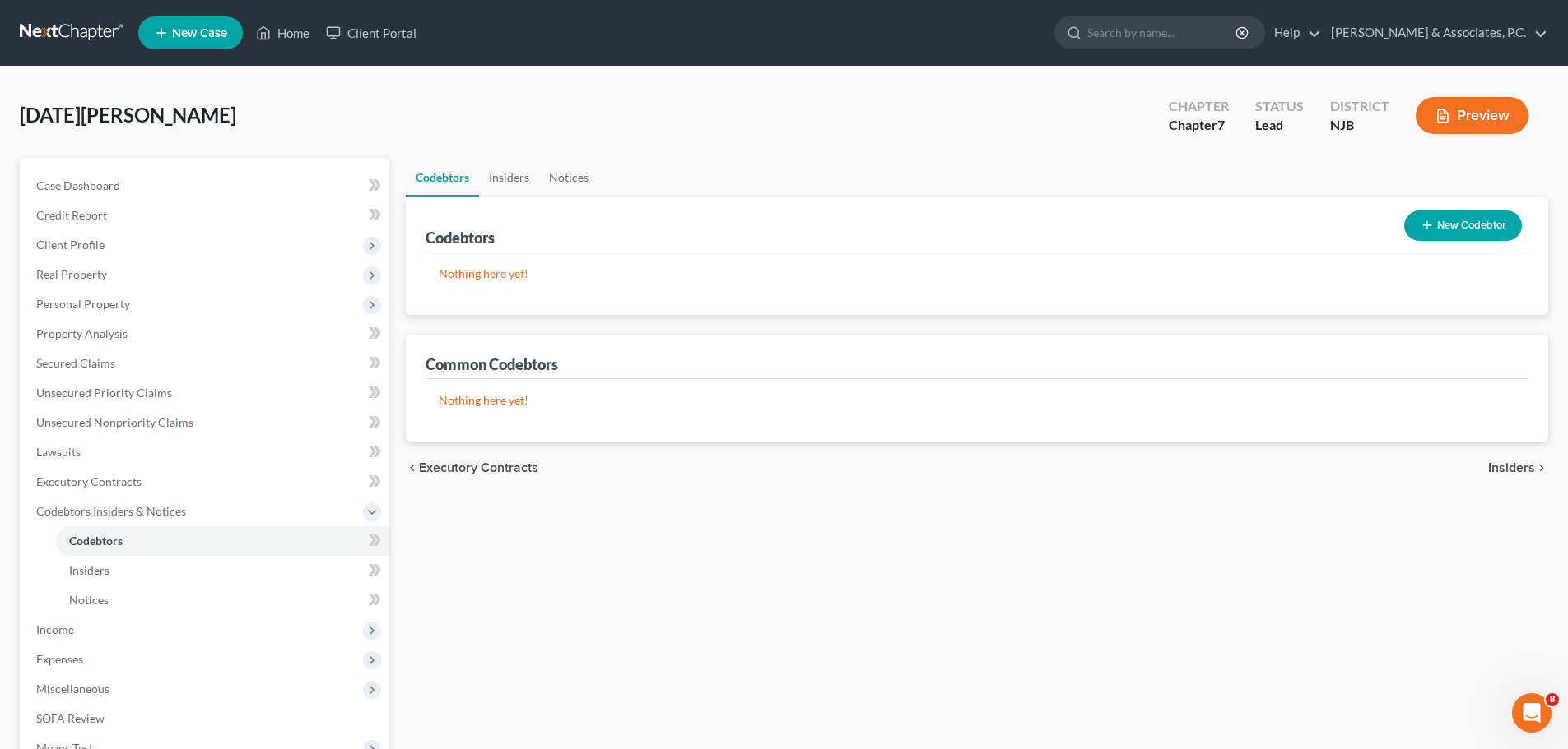
click at [1520, 467] on span "Insiders" at bounding box center [1511, 468] width 47 height 13
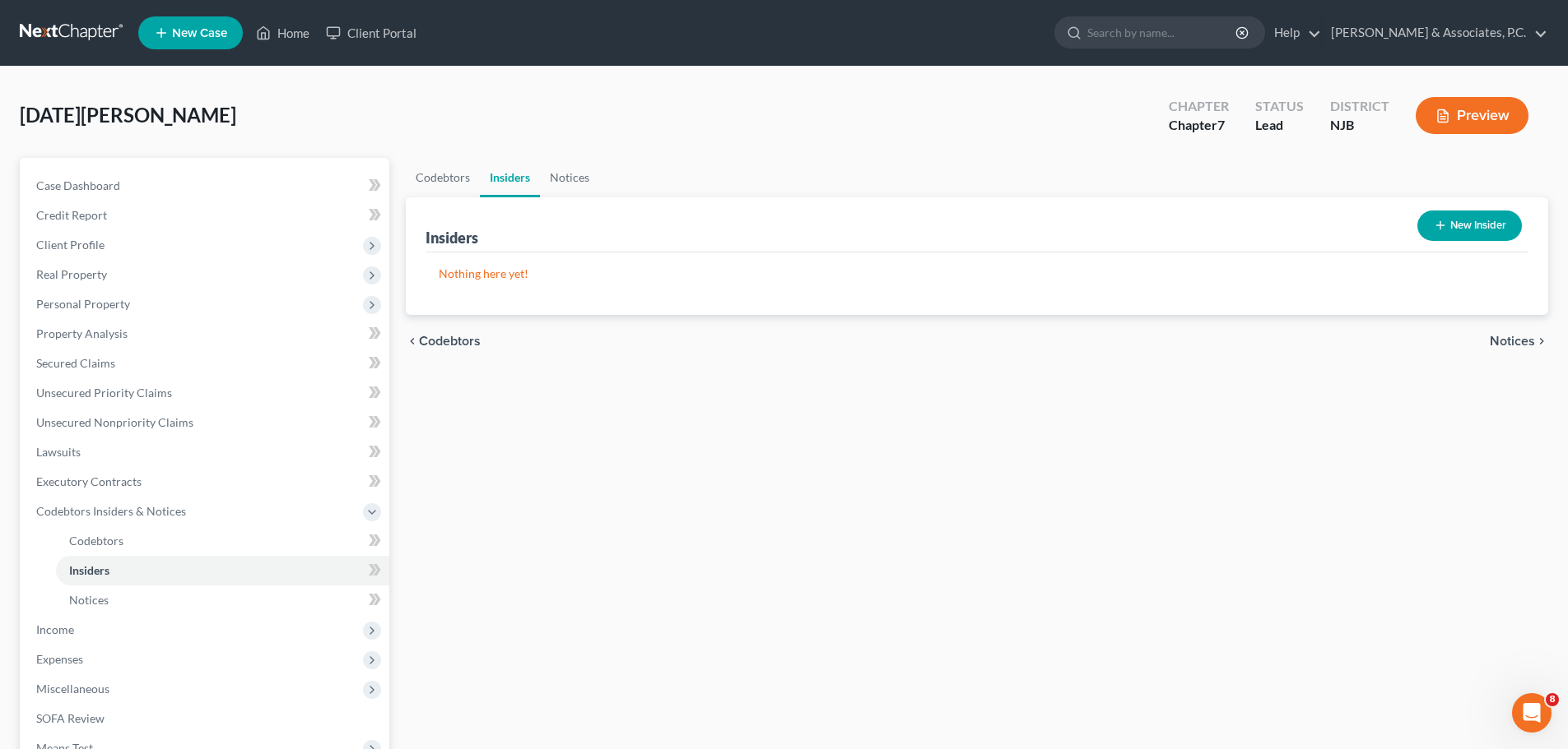
click at [1517, 346] on span "Notices" at bounding box center [1512, 342] width 45 height 13
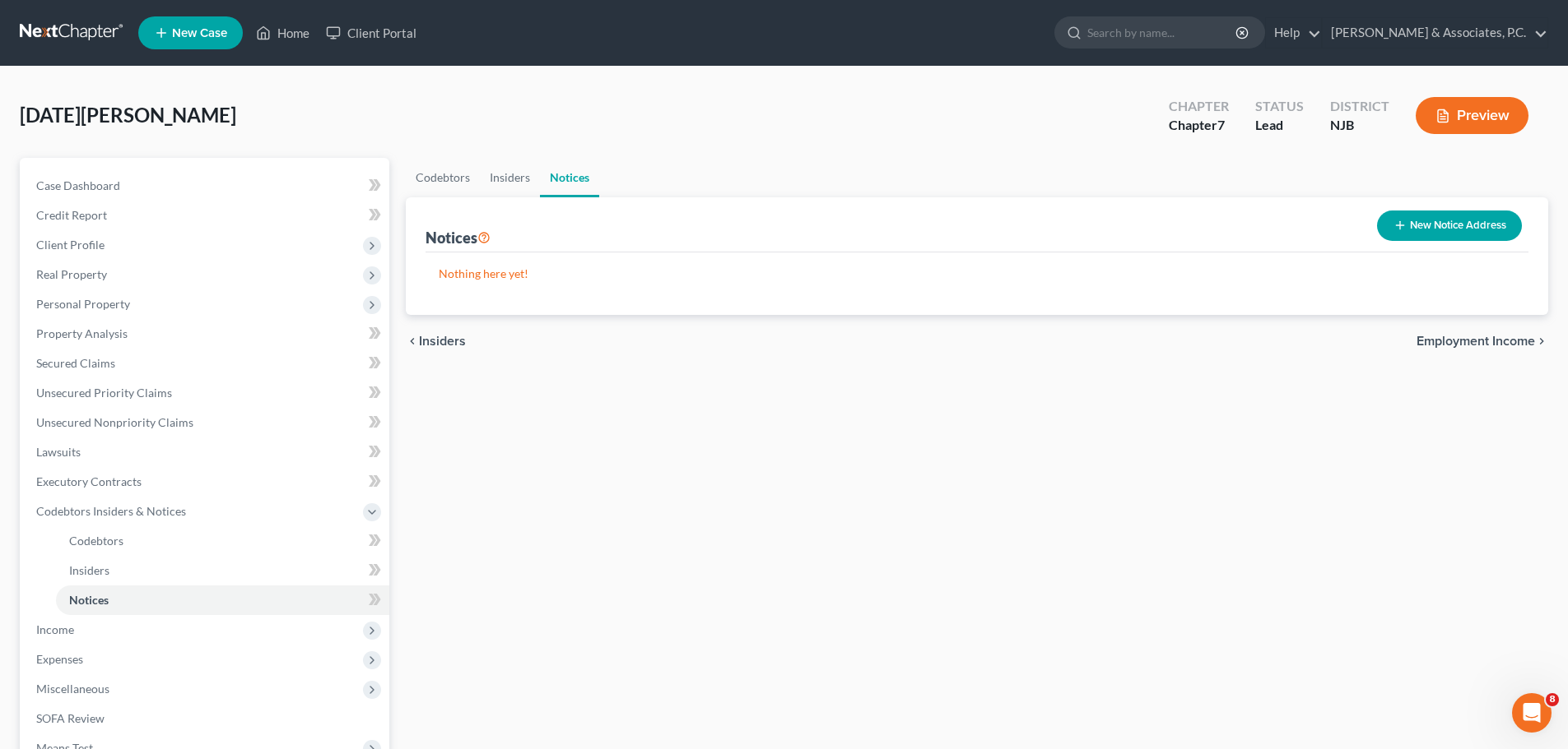
click at [1503, 347] on span "Employment Income" at bounding box center [1476, 342] width 118 height 13
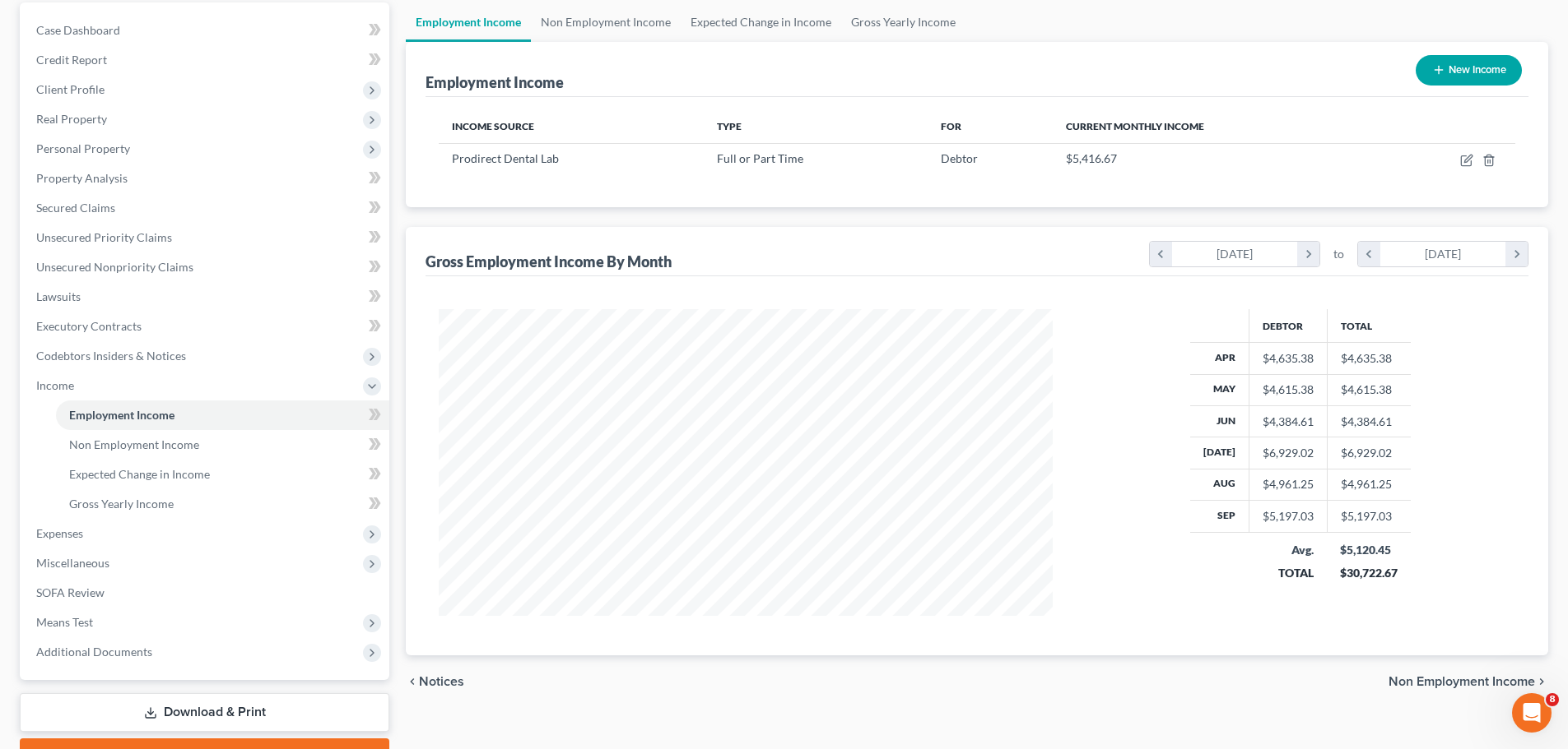
scroll to position [244, 0]
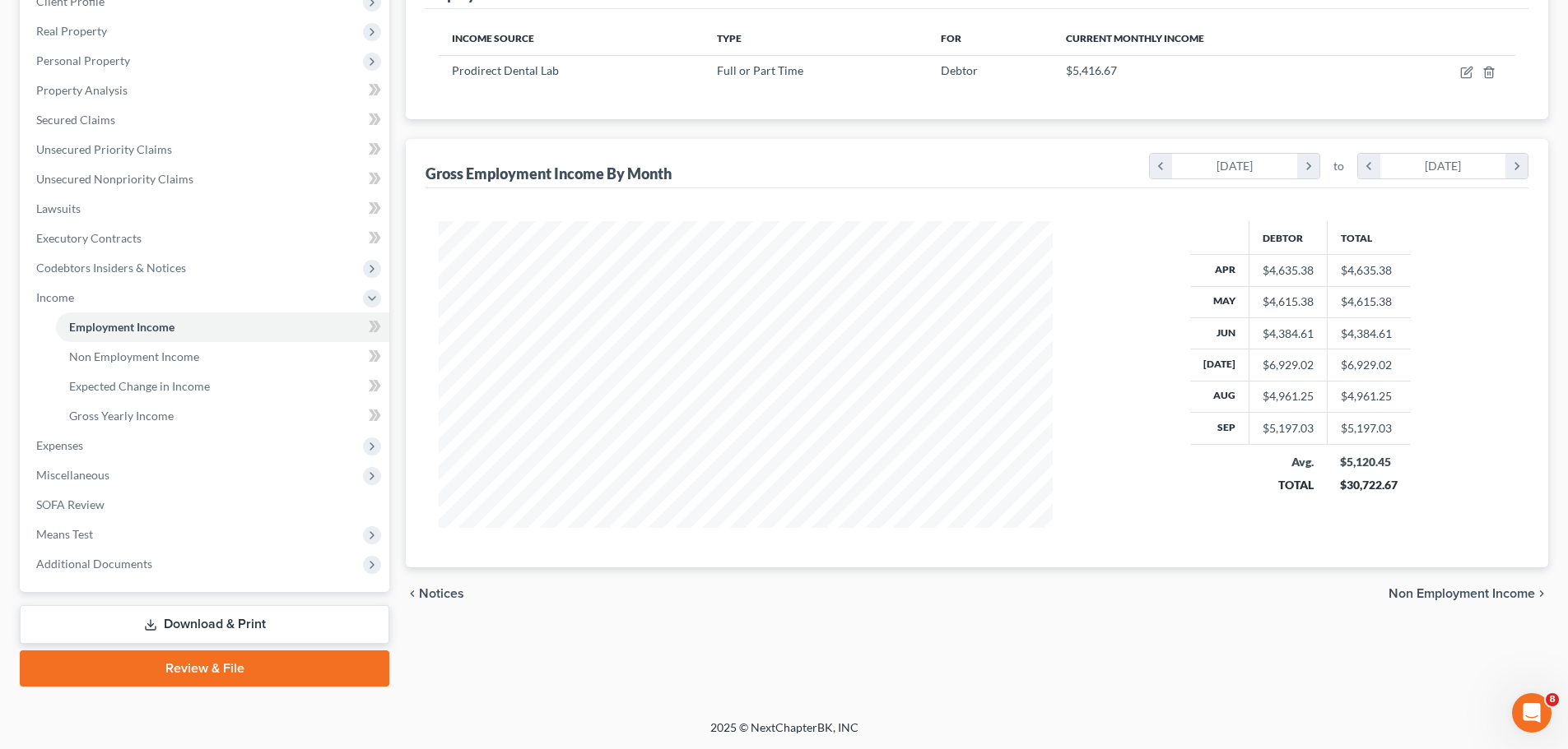
click at [1435, 593] on span "Non Employment Income" at bounding box center [1462, 594] width 147 height 13
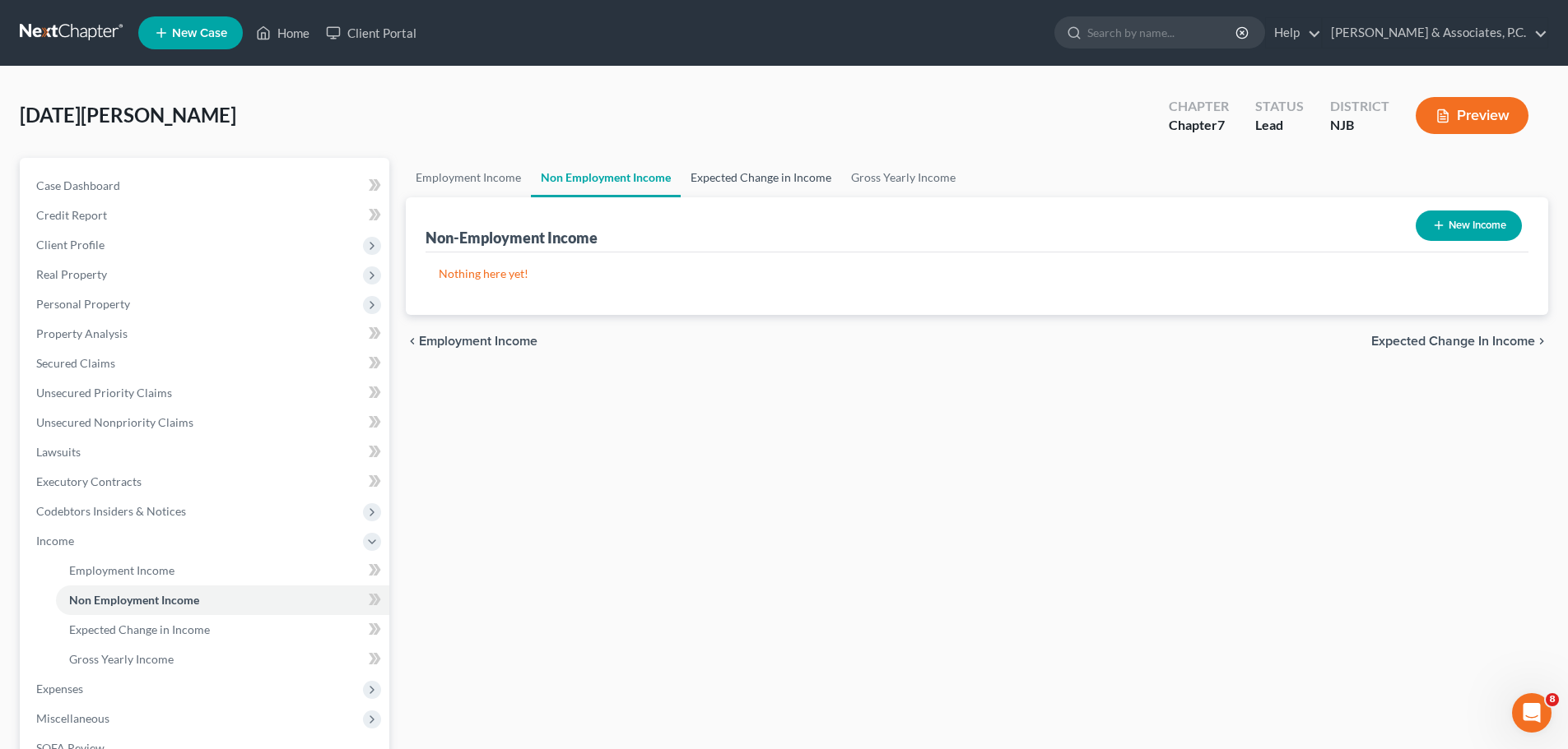
drag, startPoint x: 715, startPoint y: 171, endPoint x: 735, endPoint y: 176, distance: 20.6
click at [716, 171] on link "Expected Change in Income" at bounding box center [761, 177] width 161 height 40
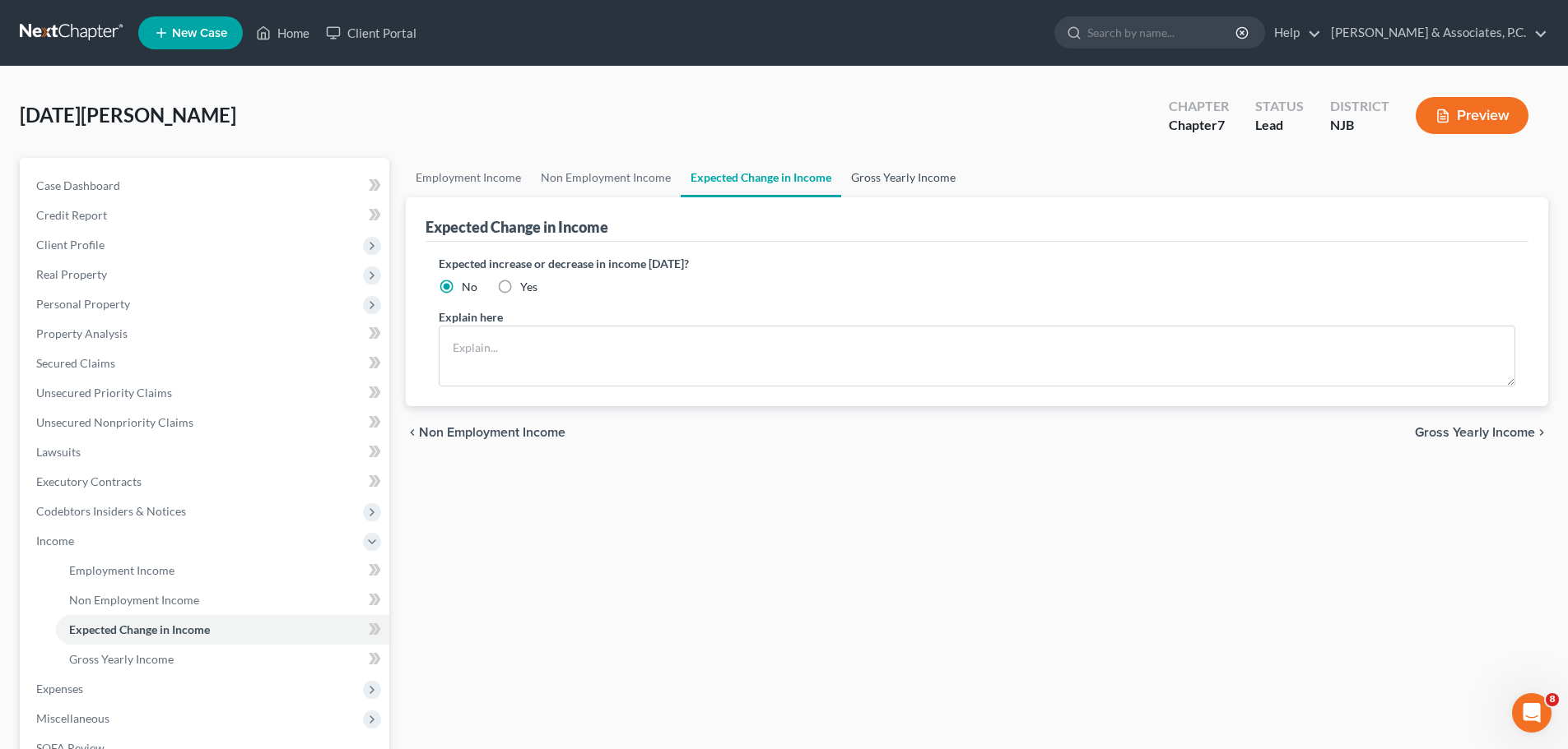
click at [885, 180] on link "Gross Yearly Income" at bounding box center [903, 177] width 124 height 40
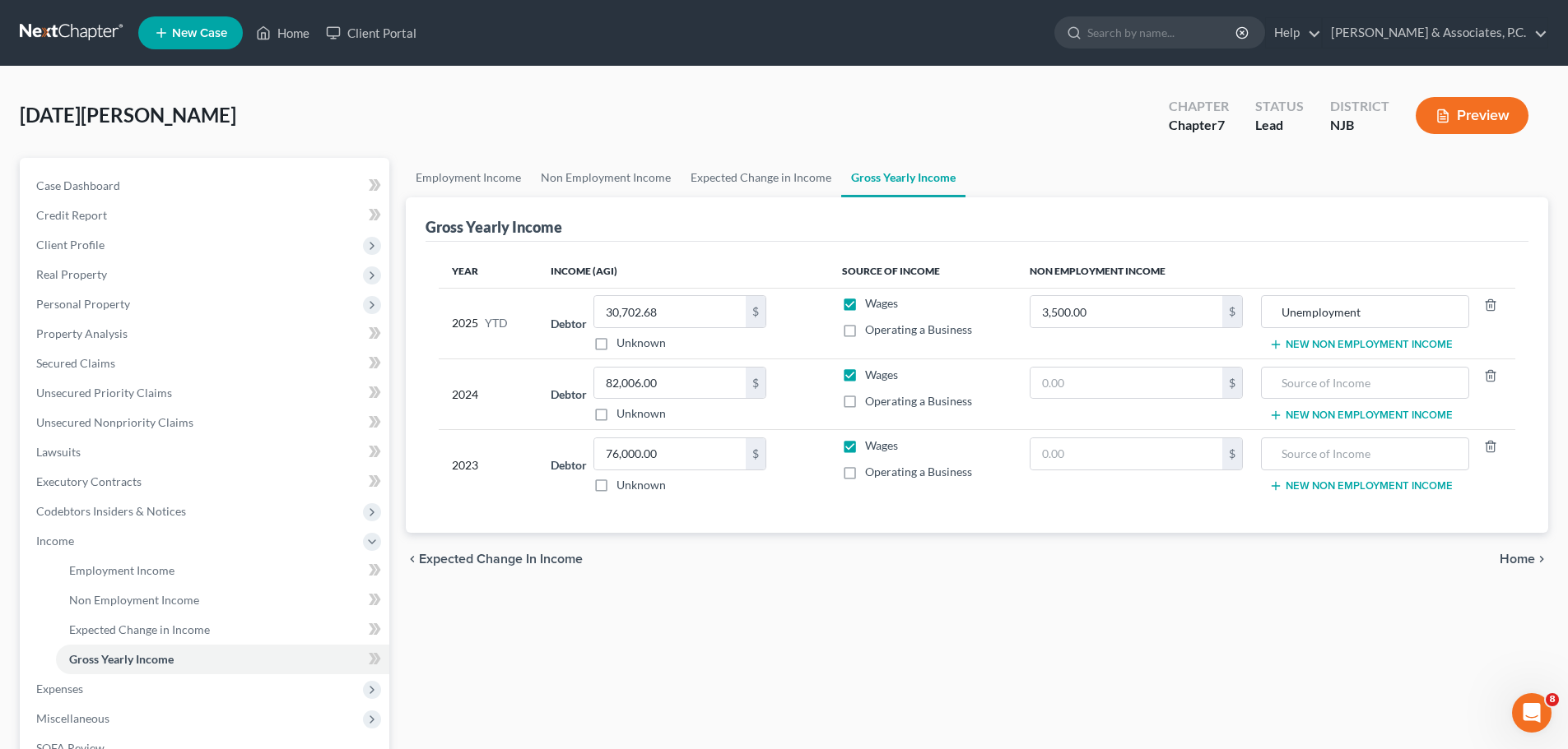
click at [1503, 559] on span "Home" at bounding box center [1517, 560] width 35 height 13
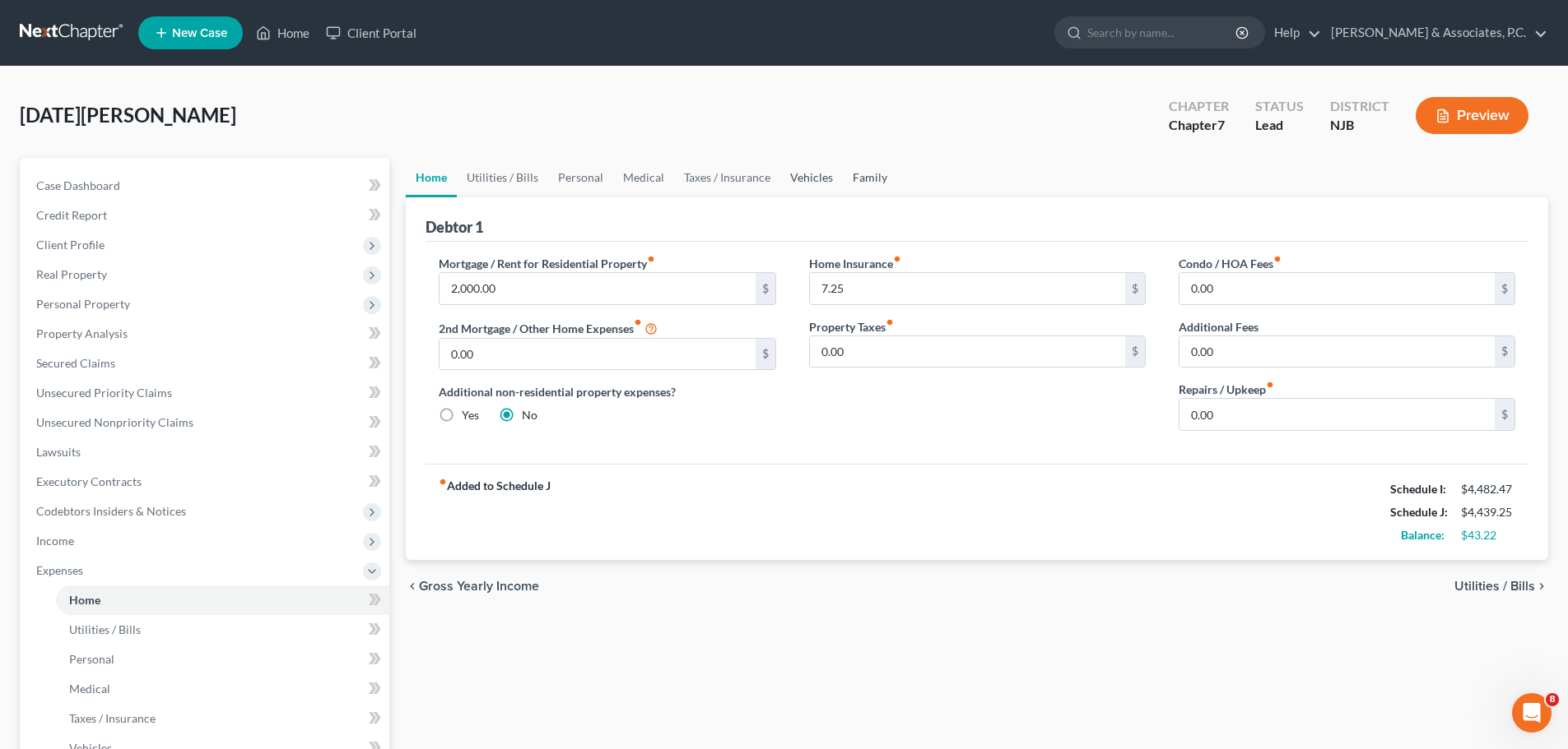
drag, startPoint x: 824, startPoint y: 175, endPoint x: 840, endPoint y: 190, distance: 21.9
click at [824, 175] on link "Vehicles" at bounding box center [811, 177] width 63 height 40
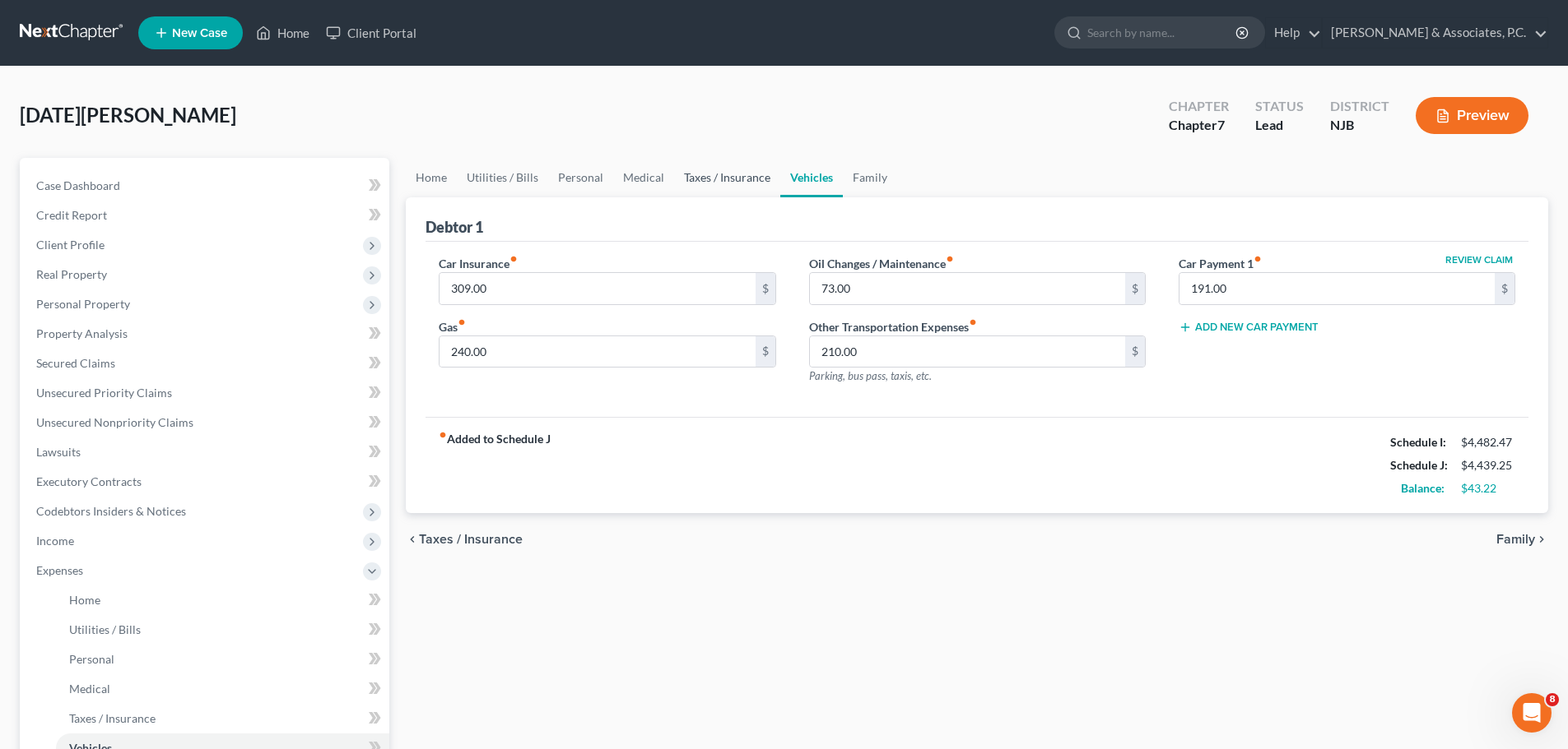
click at [717, 177] on link "Taxes / Insurance" at bounding box center [726, 177] width 106 height 40
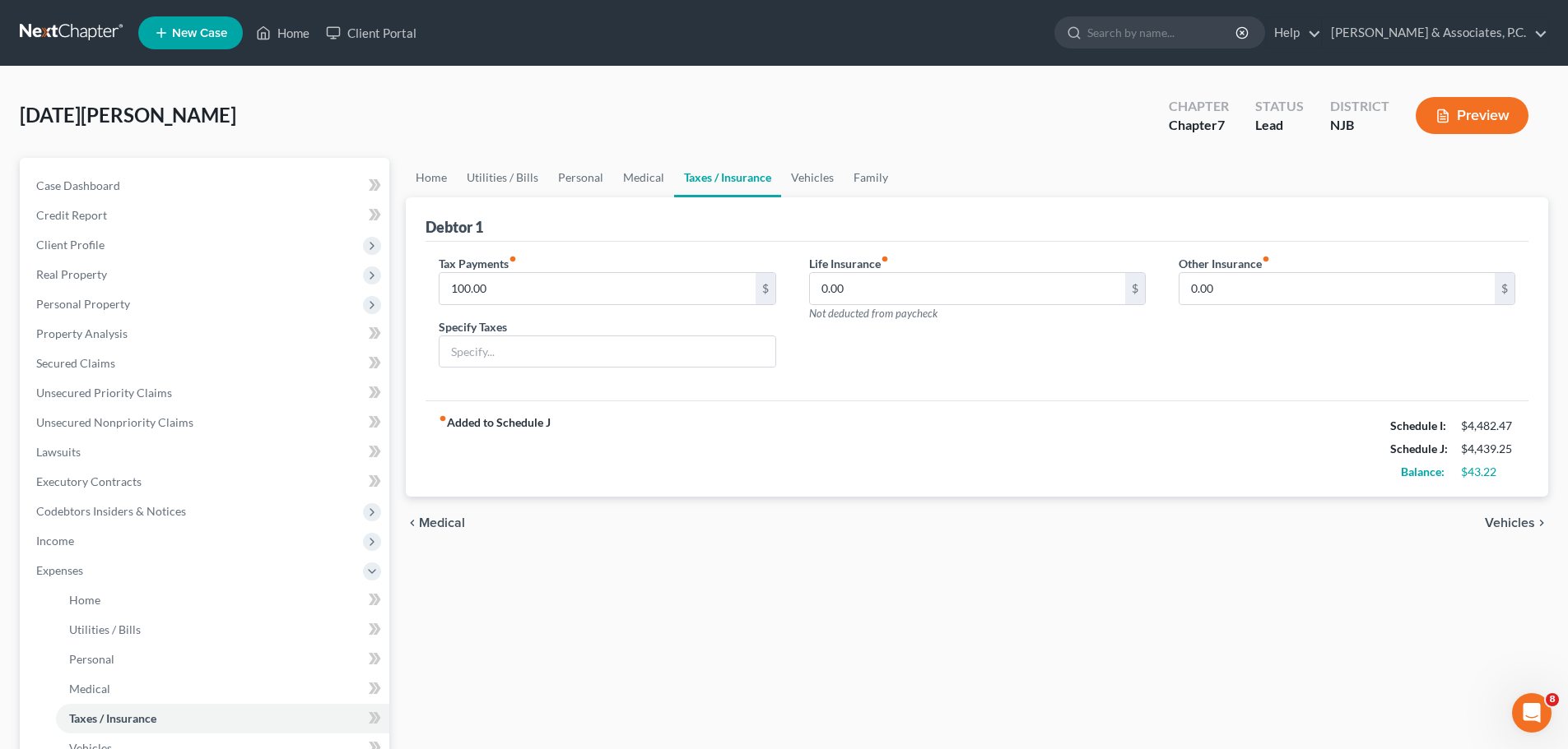
scroll to position [332, 0]
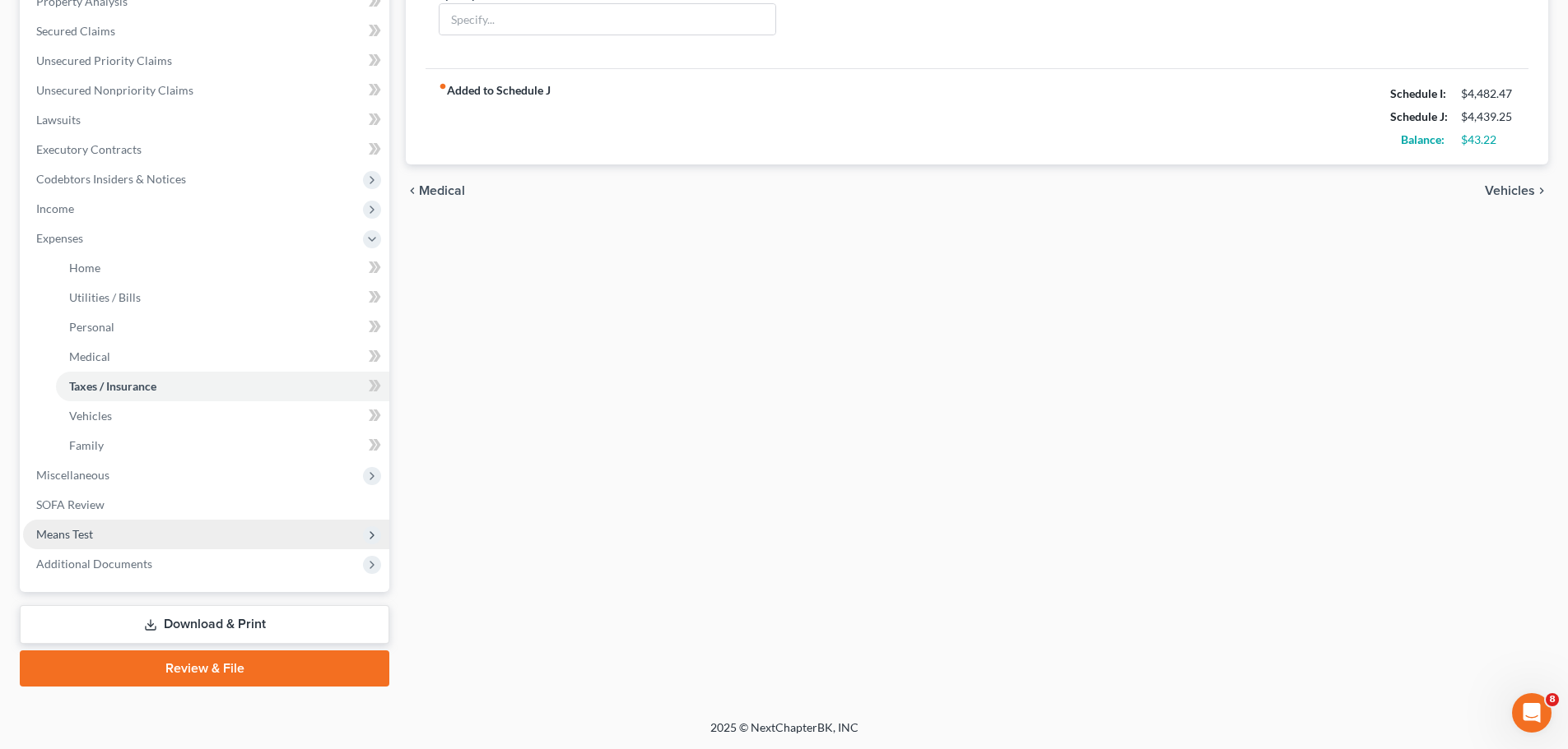
drag, startPoint x: 55, startPoint y: 534, endPoint x: 64, endPoint y: 532, distance: 9.2
click at [55, 534] on span "Means Test" at bounding box center [64, 534] width 56 height 14
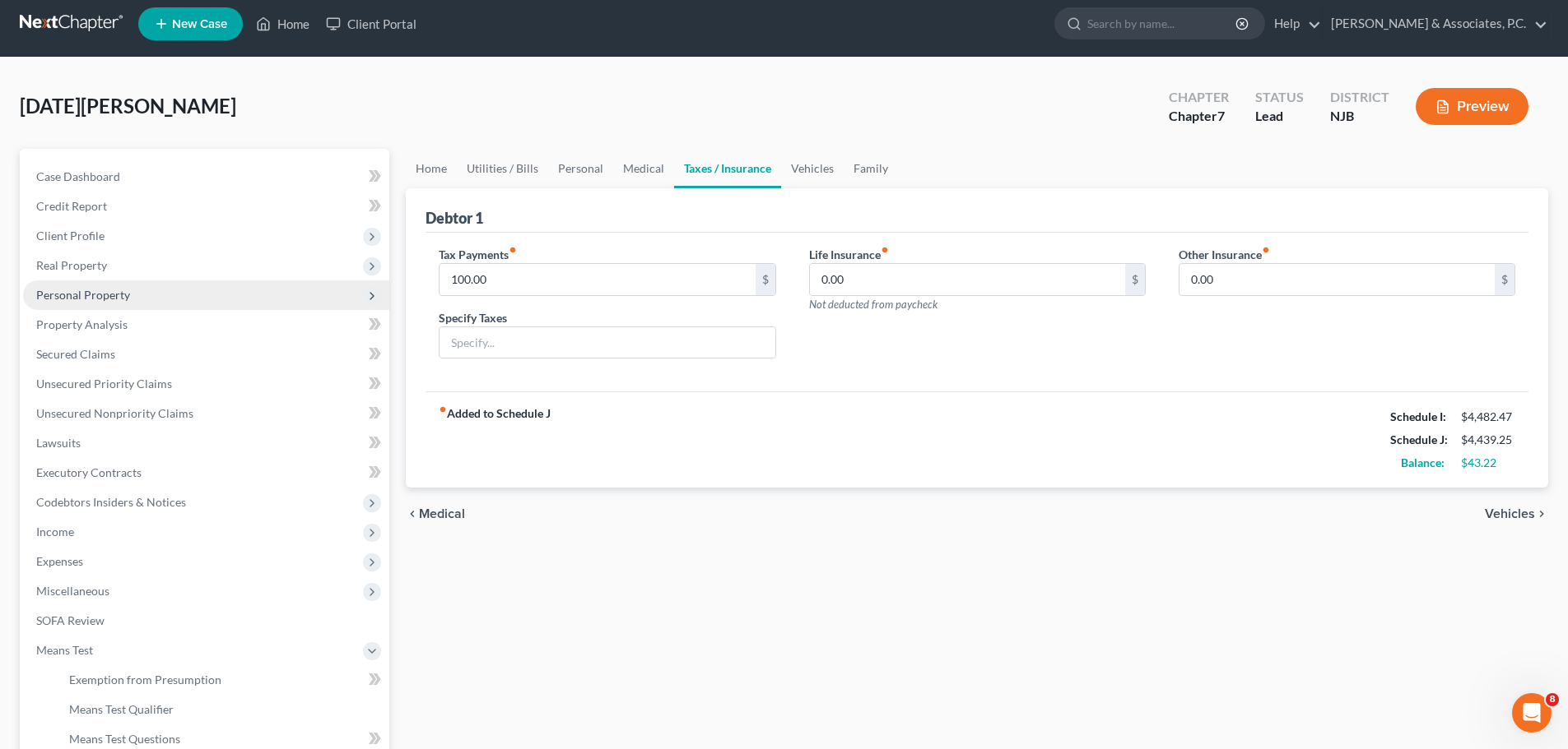
scroll to position [0, 0]
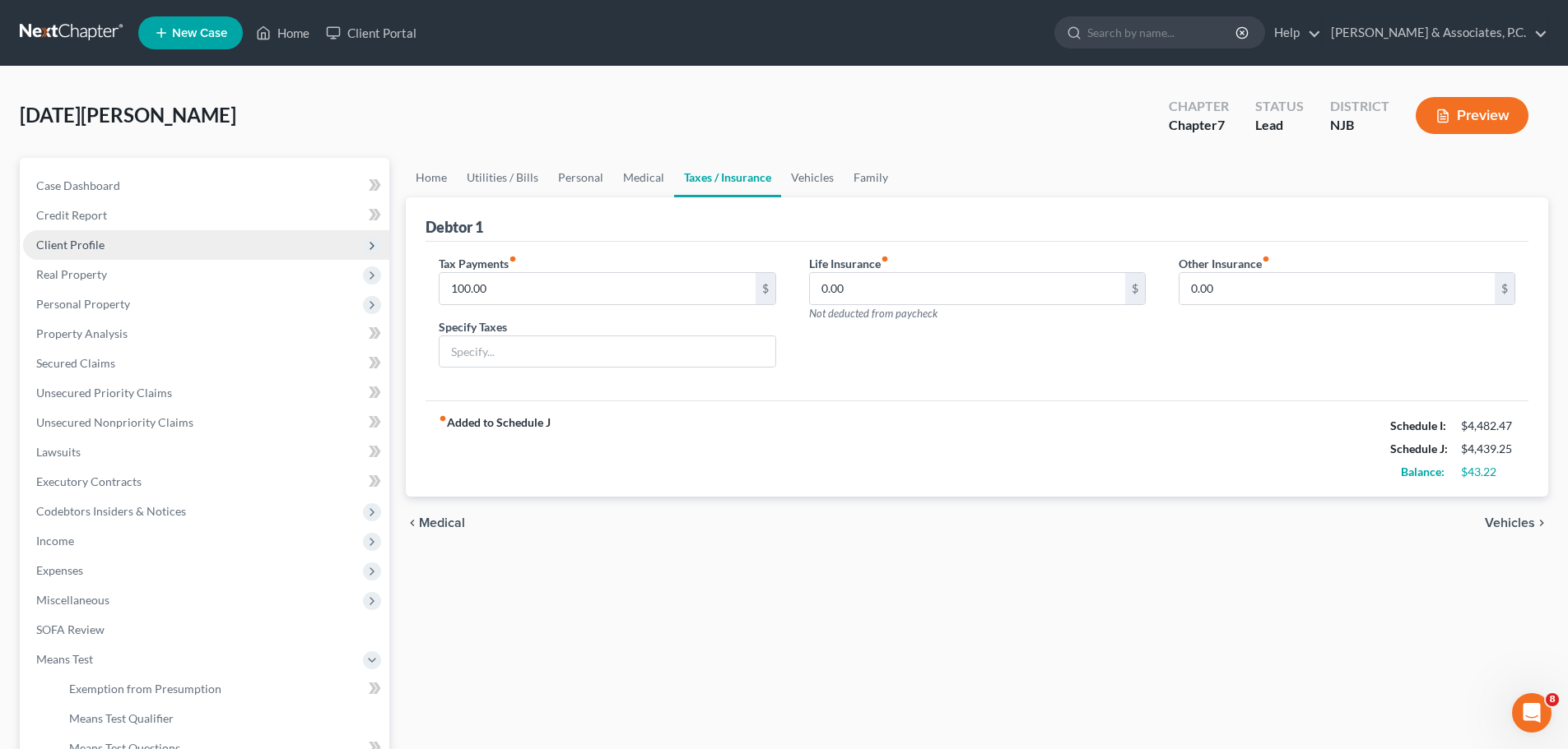
click at [92, 249] on span "Client Profile" at bounding box center [70, 244] width 68 height 14
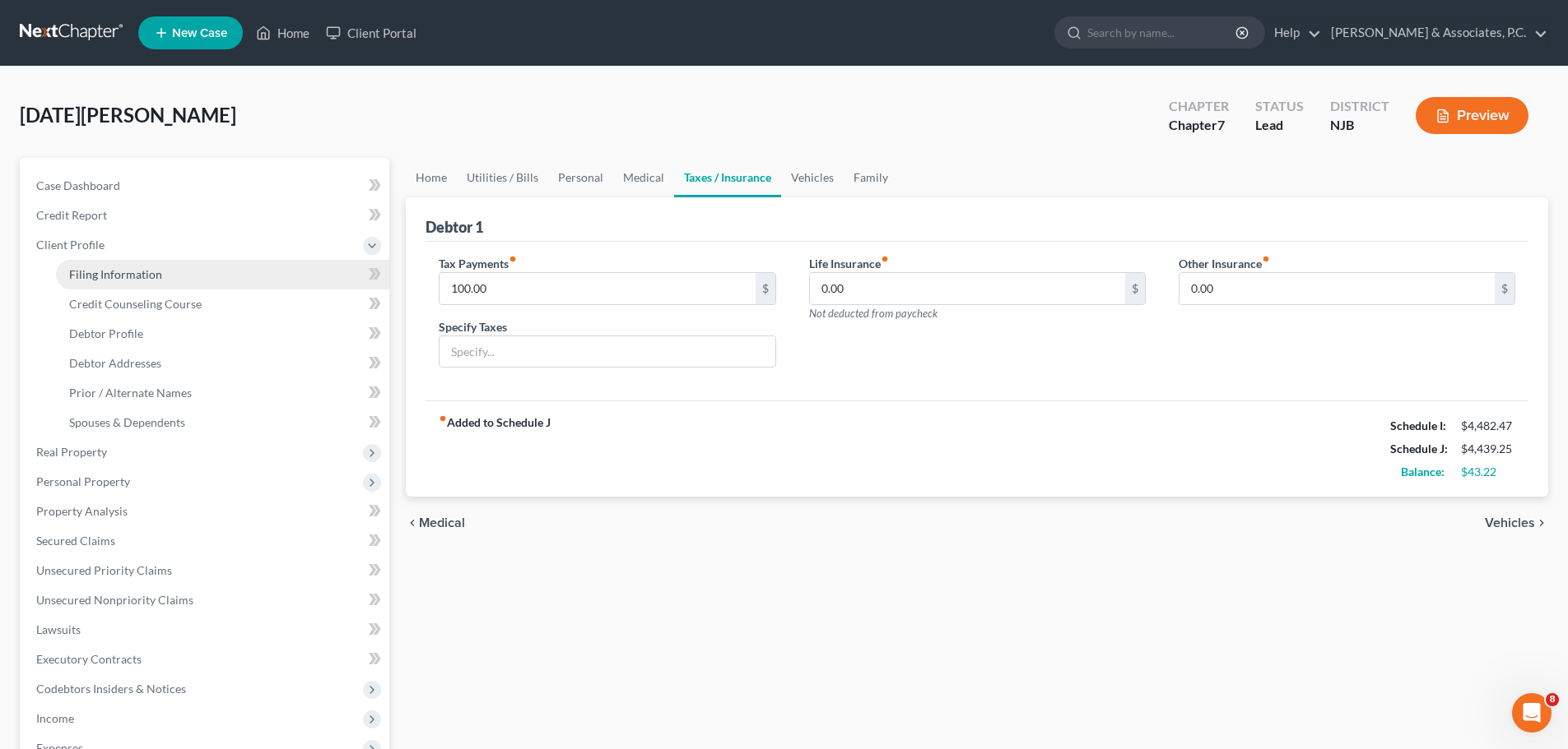
click at [124, 280] on span "Filing Information" at bounding box center [115, 273] width 93 height 14
select select "1"
select select "0"
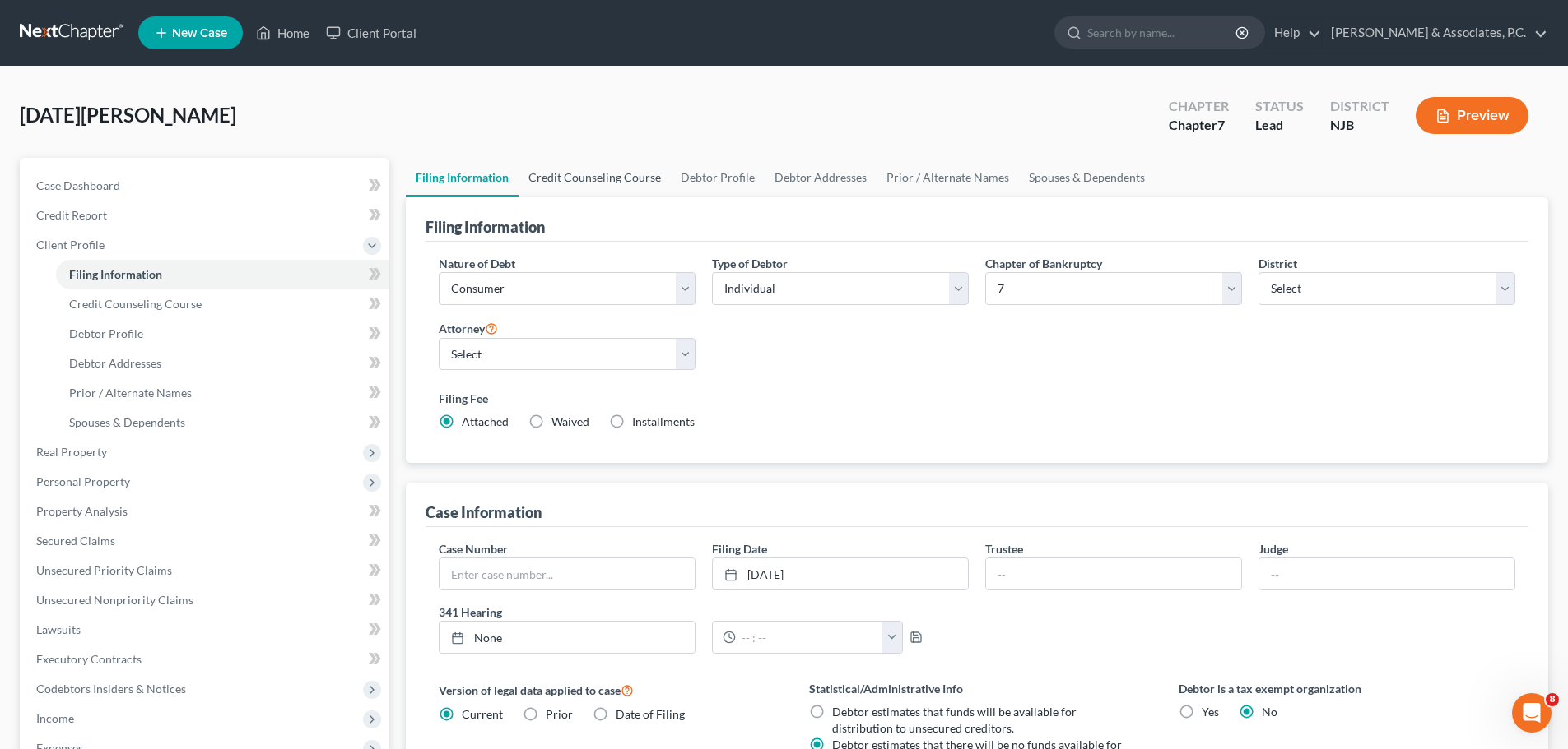
click at [576, 176] on link "Credit Counseling Course" at bounding box center [594, 177] width 152 height 40
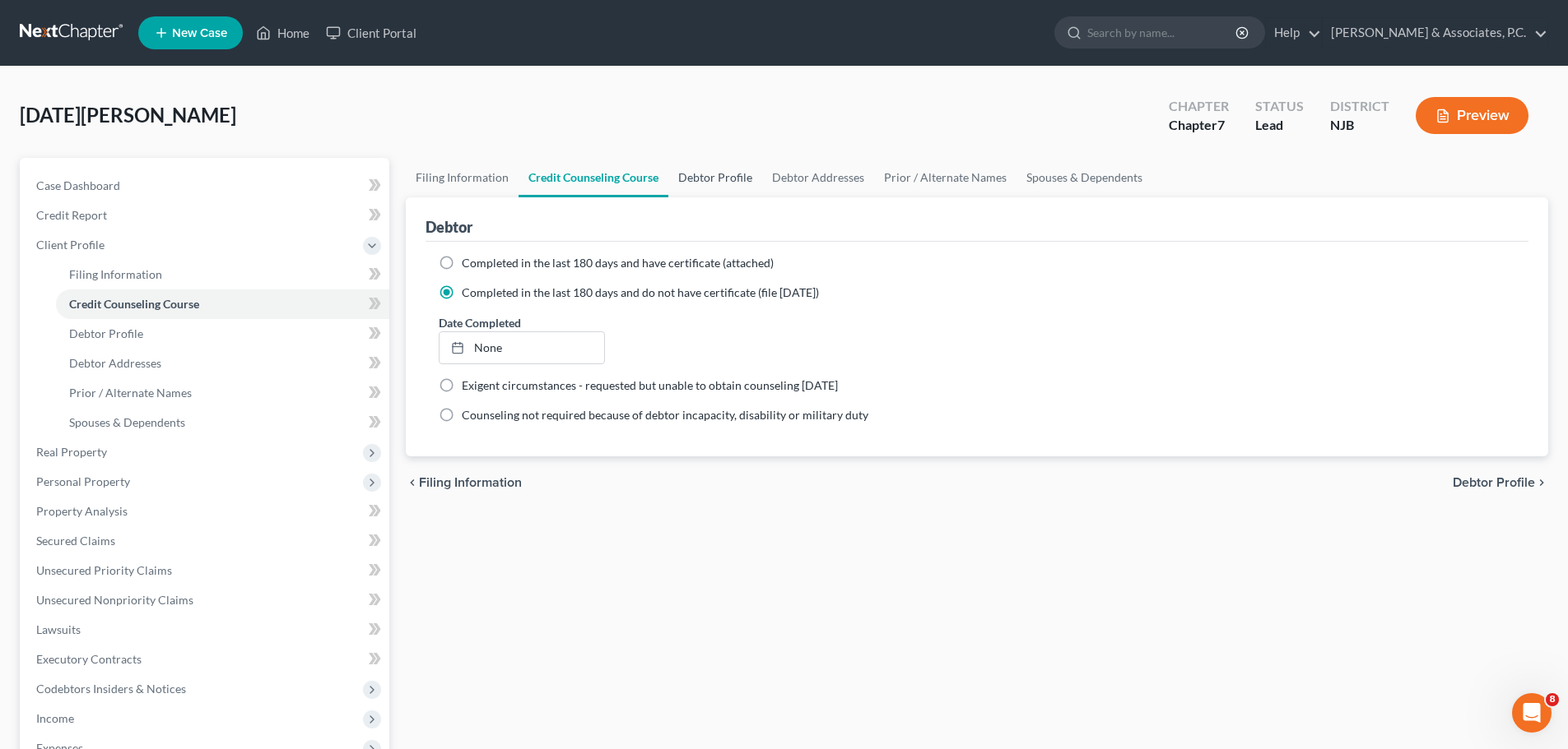
click at [719, 178] on link "Debtor Profile" at bounding box center [715, 177] width 94 height 40
select select "0"
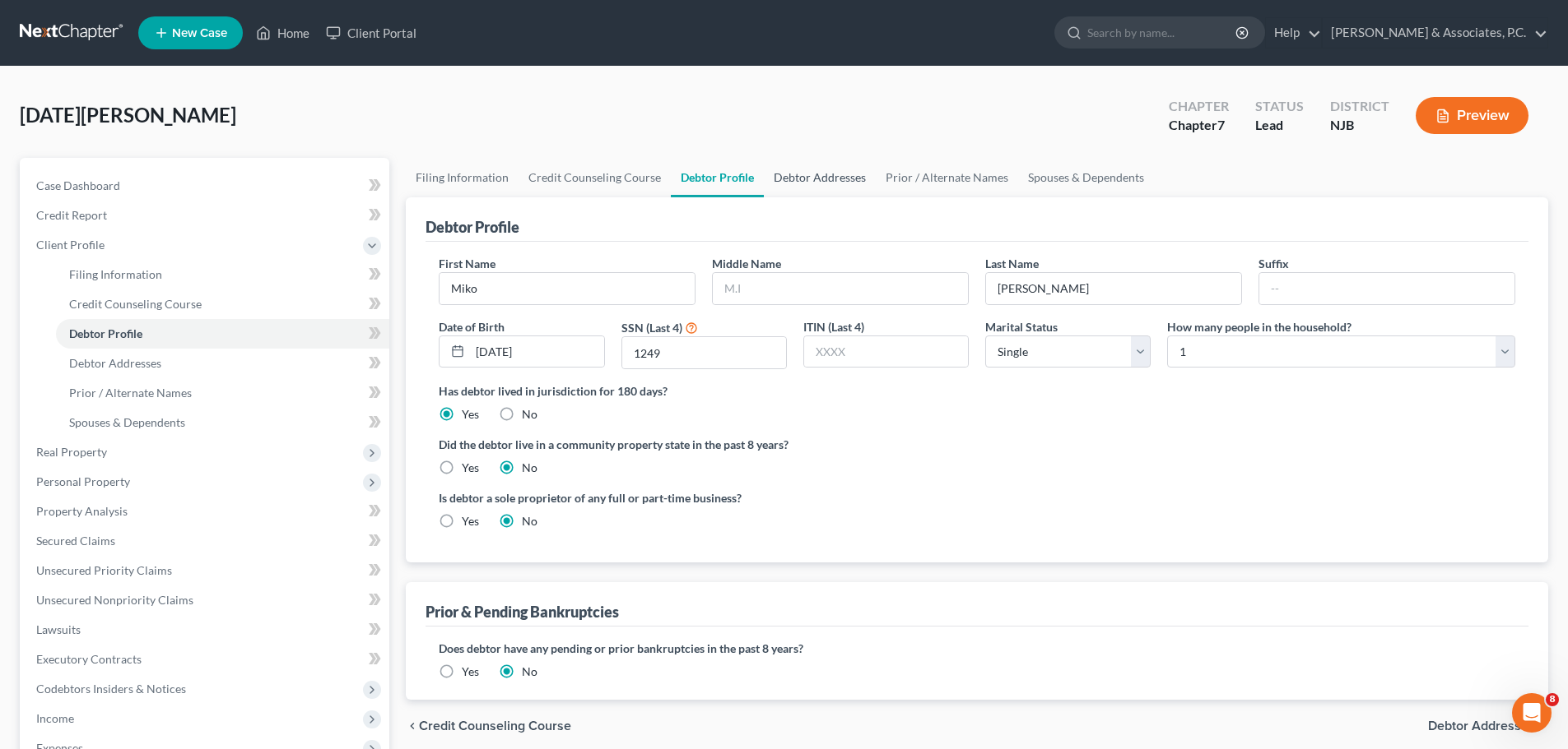
click at [820, 180] on link "Debtor Addresses" at bounding box center [820, 177] width 112 height 40
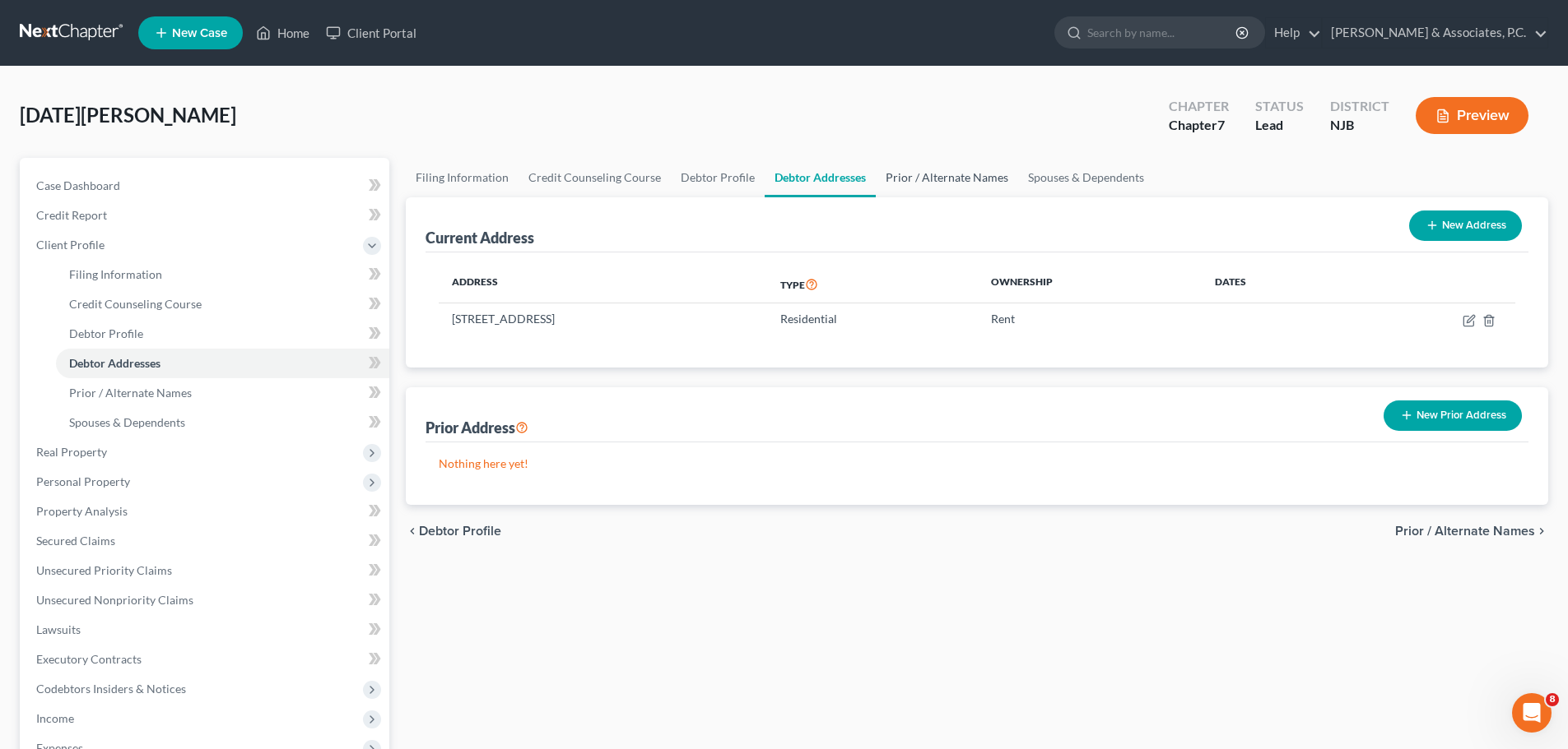
click at [921, 175] on link "Prior / Alternate Names" at bounding box center [947, 177] width 142 height 40
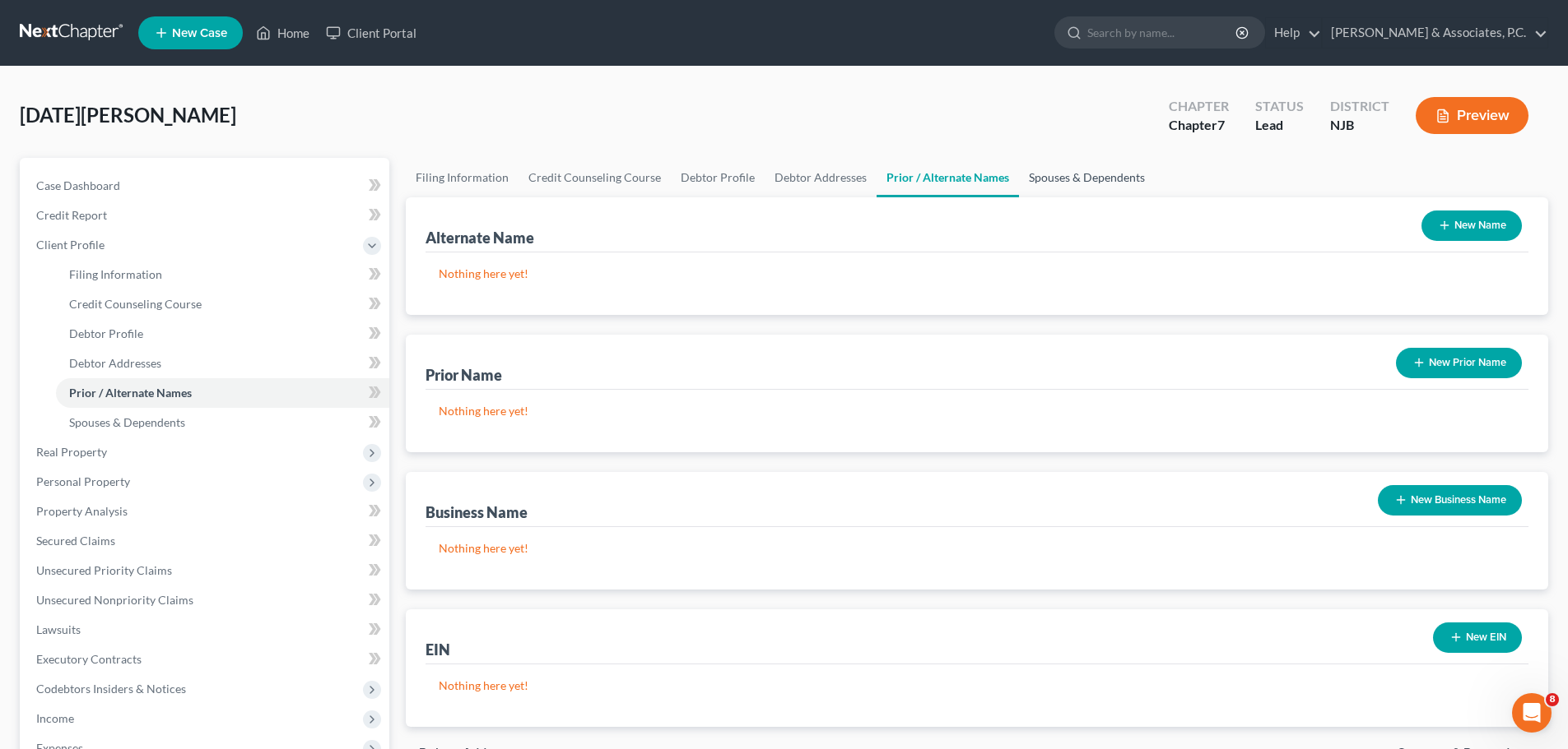
click at [1064, 176] on link "Spouses & Dependents" at bounding box center [1087, 177] width 136 height 40
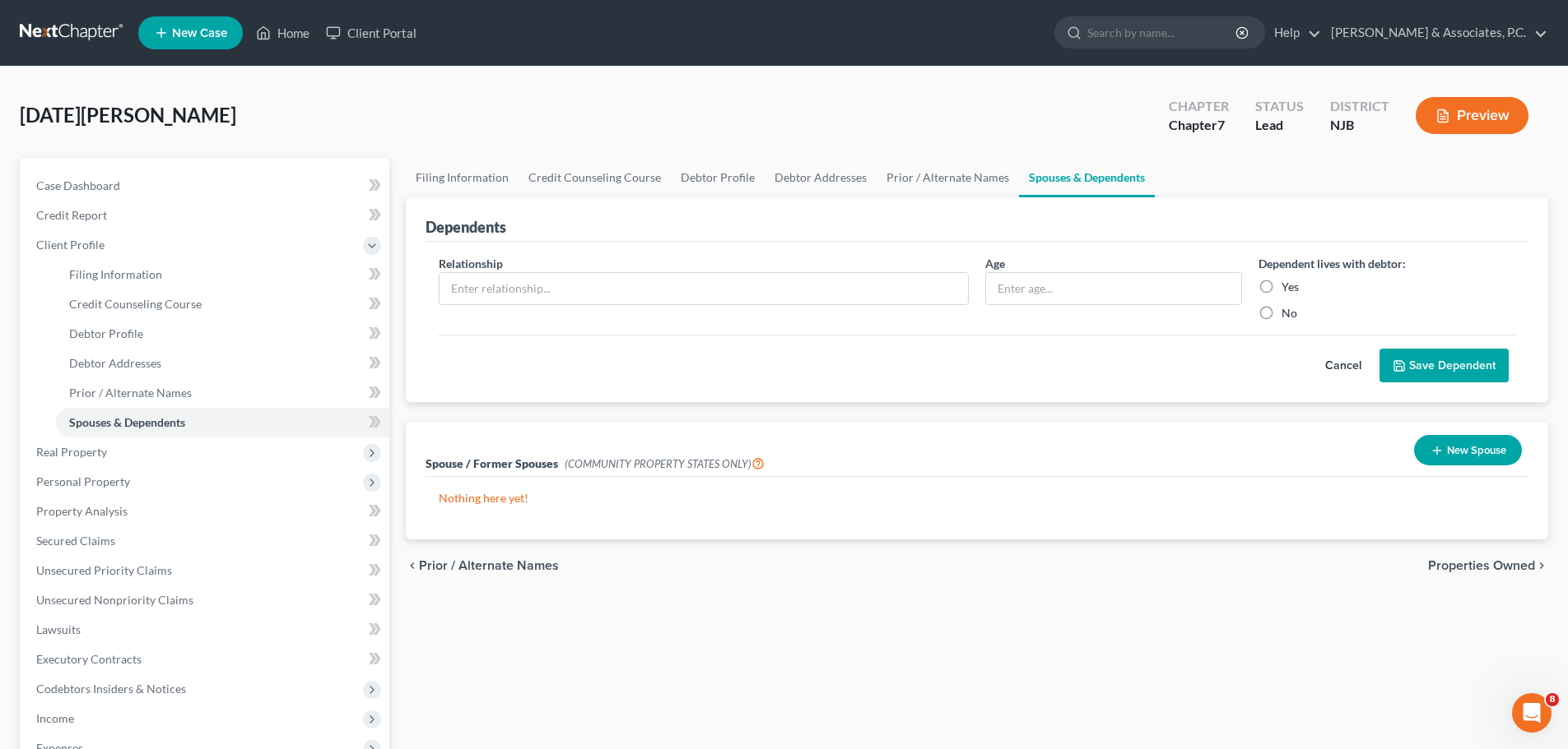
click at [1457, 561] on span "Properties Owned" at bounding box center [1481, 566] width 107 height 13
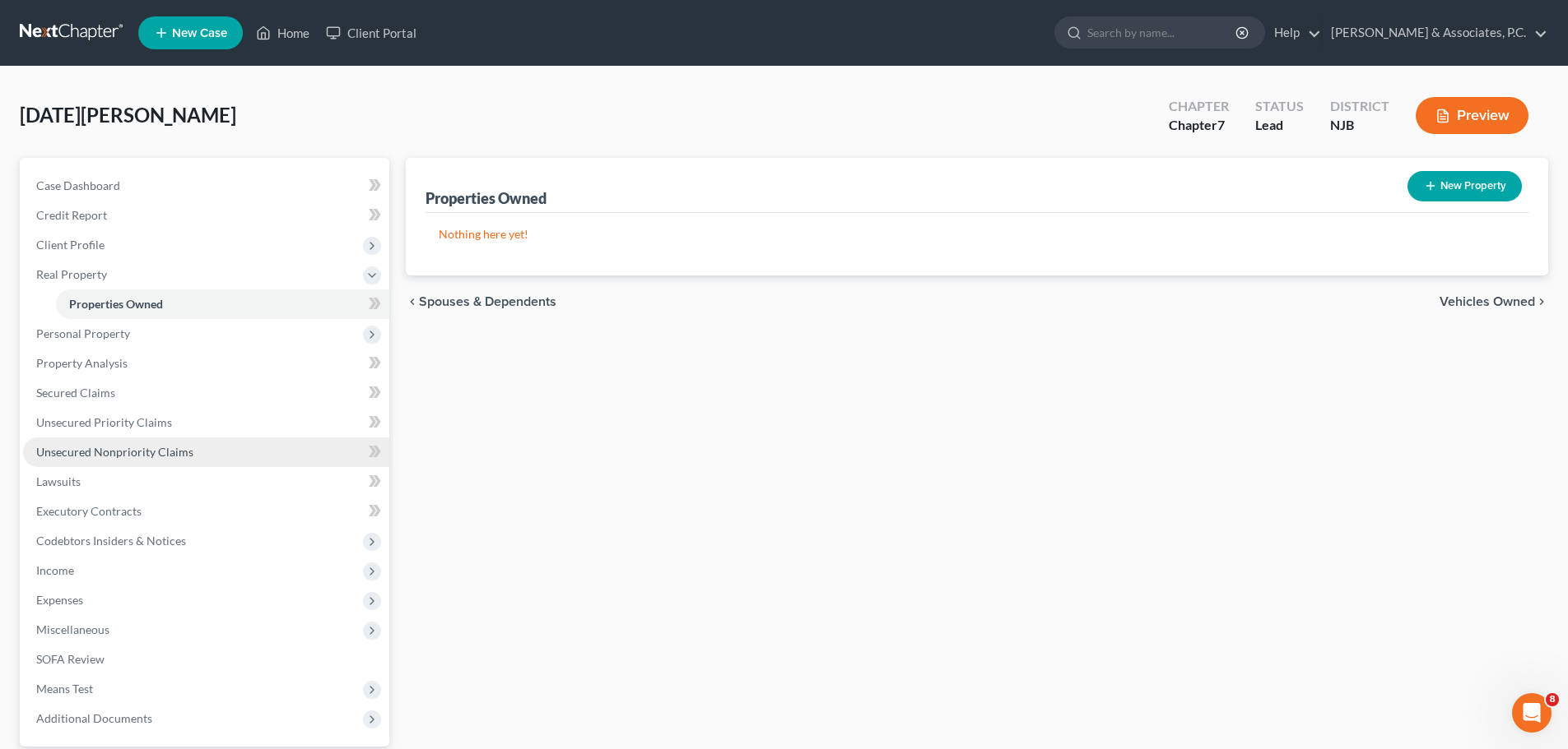
click at [91, 453] on span "Unsecured Nonpriority Claims" at bounding box center [115, 452] width 157 height 14
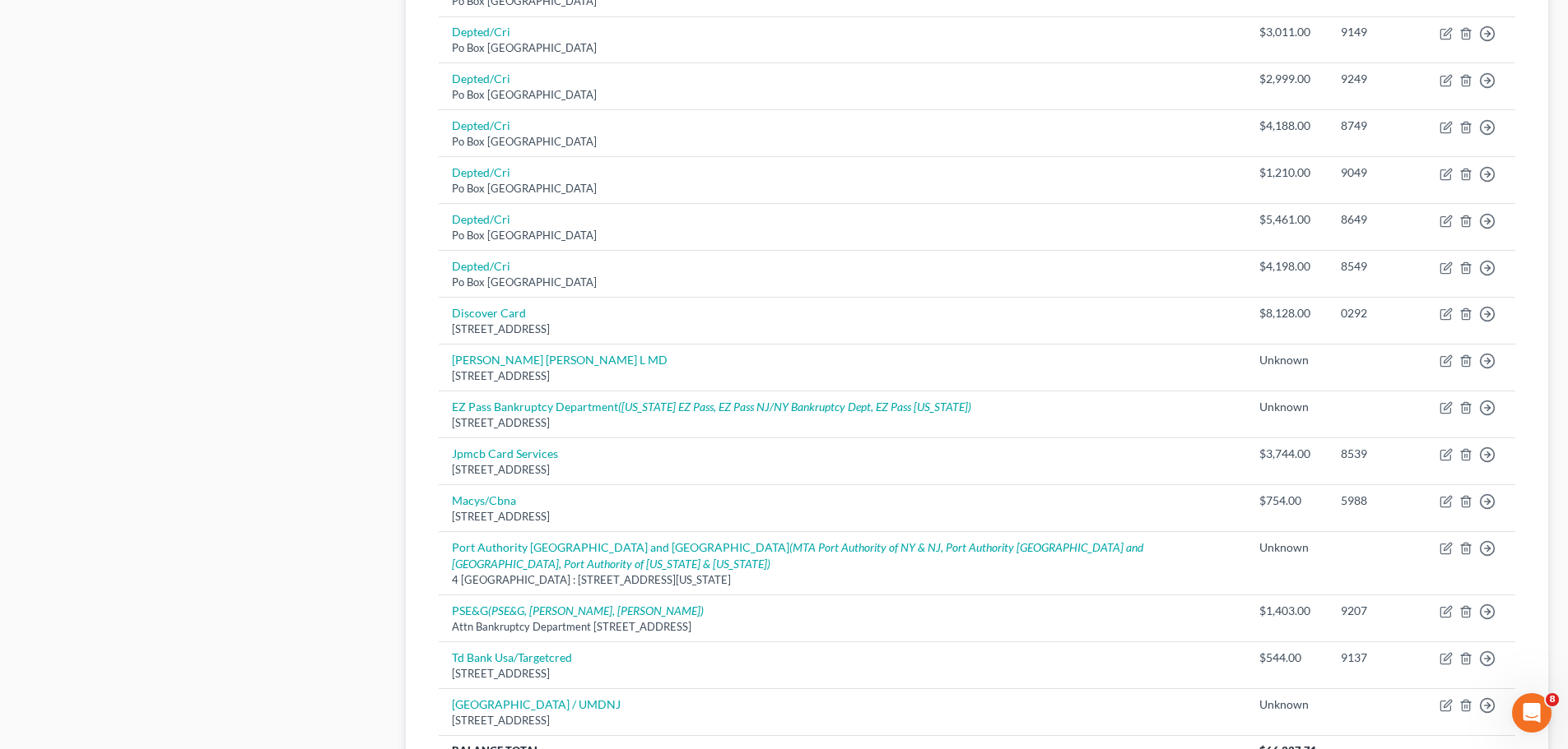
scroll to position [1000, 0]
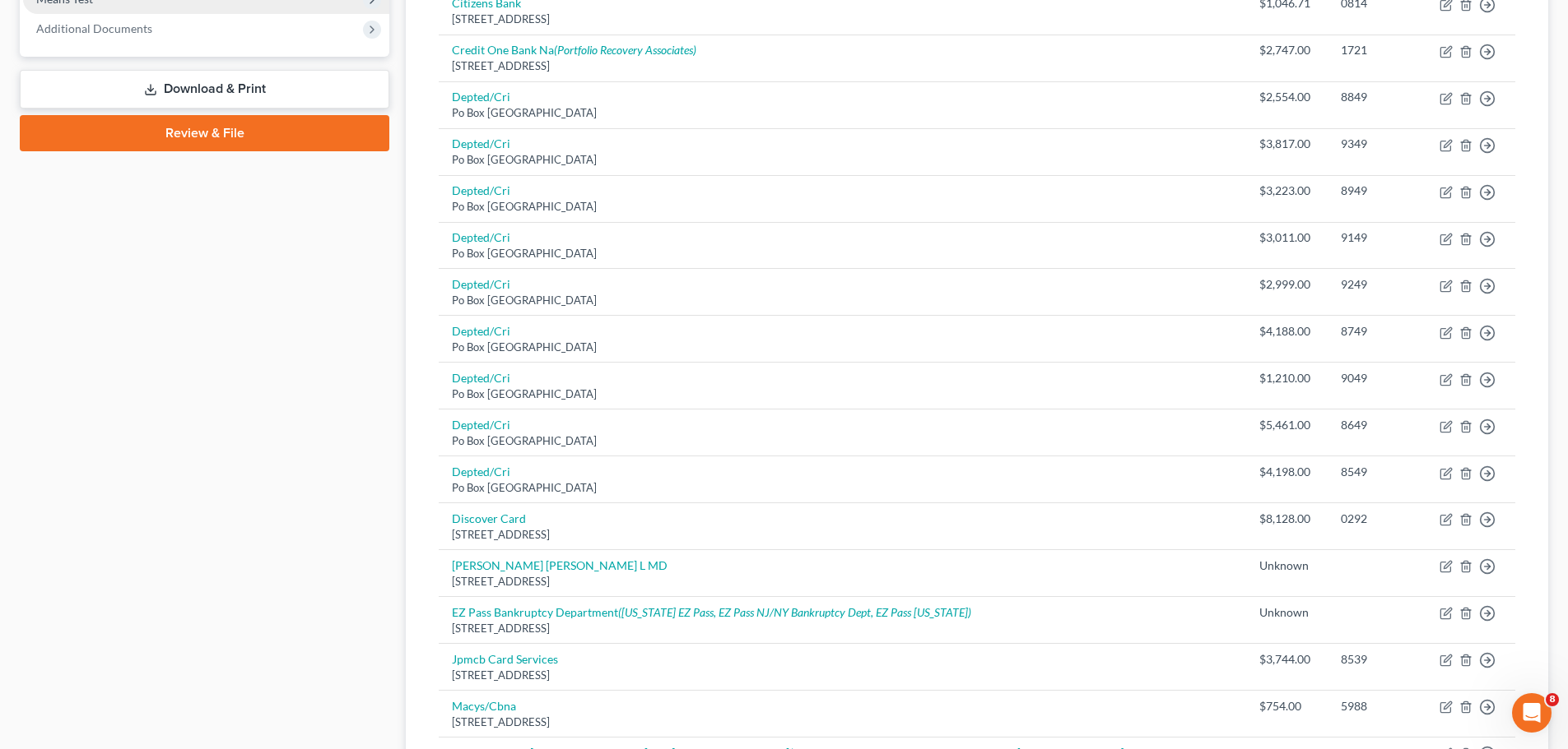
scroll to position [425, 0]
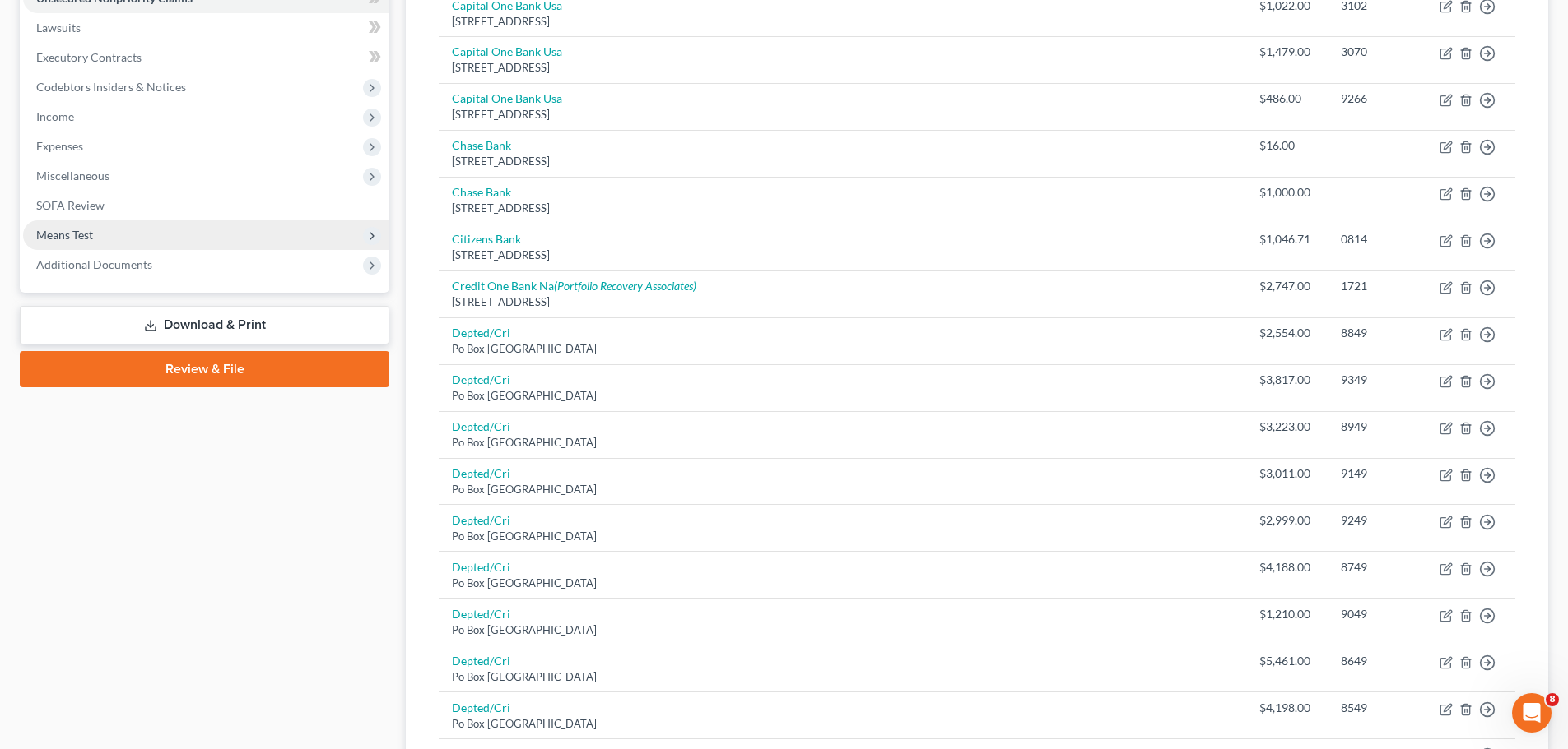
click at [79, 230] on span "Means Test" at bounding box center [64, 235] width 56 height 14
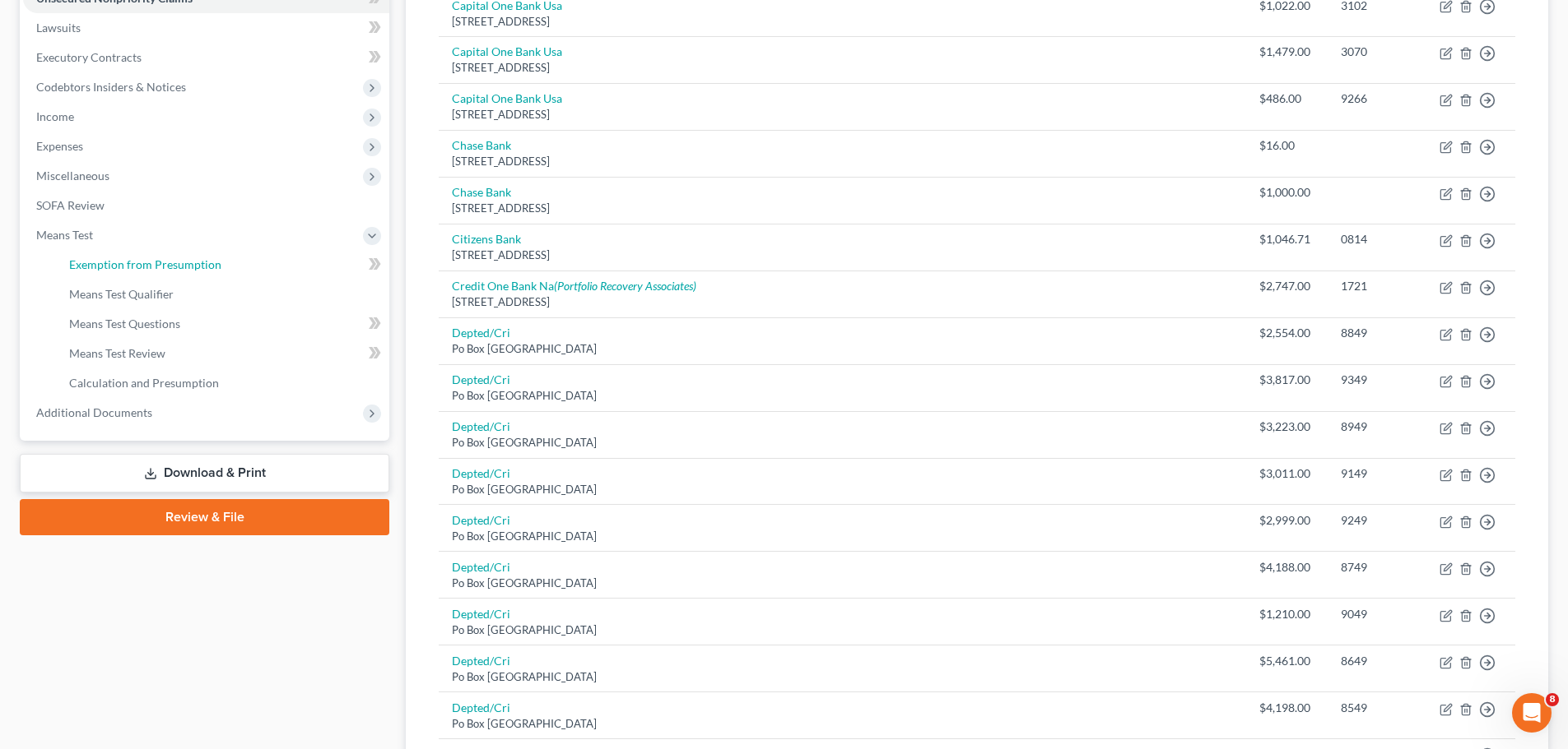
drag, startPoint x: 182, startPoint y: 260, endPoint x: 411, endPoint y: 287, distance: 230.6
click at [183, 260] on span "Exemption from Presumption" at bounding box center [145, 264] width 152 height 14
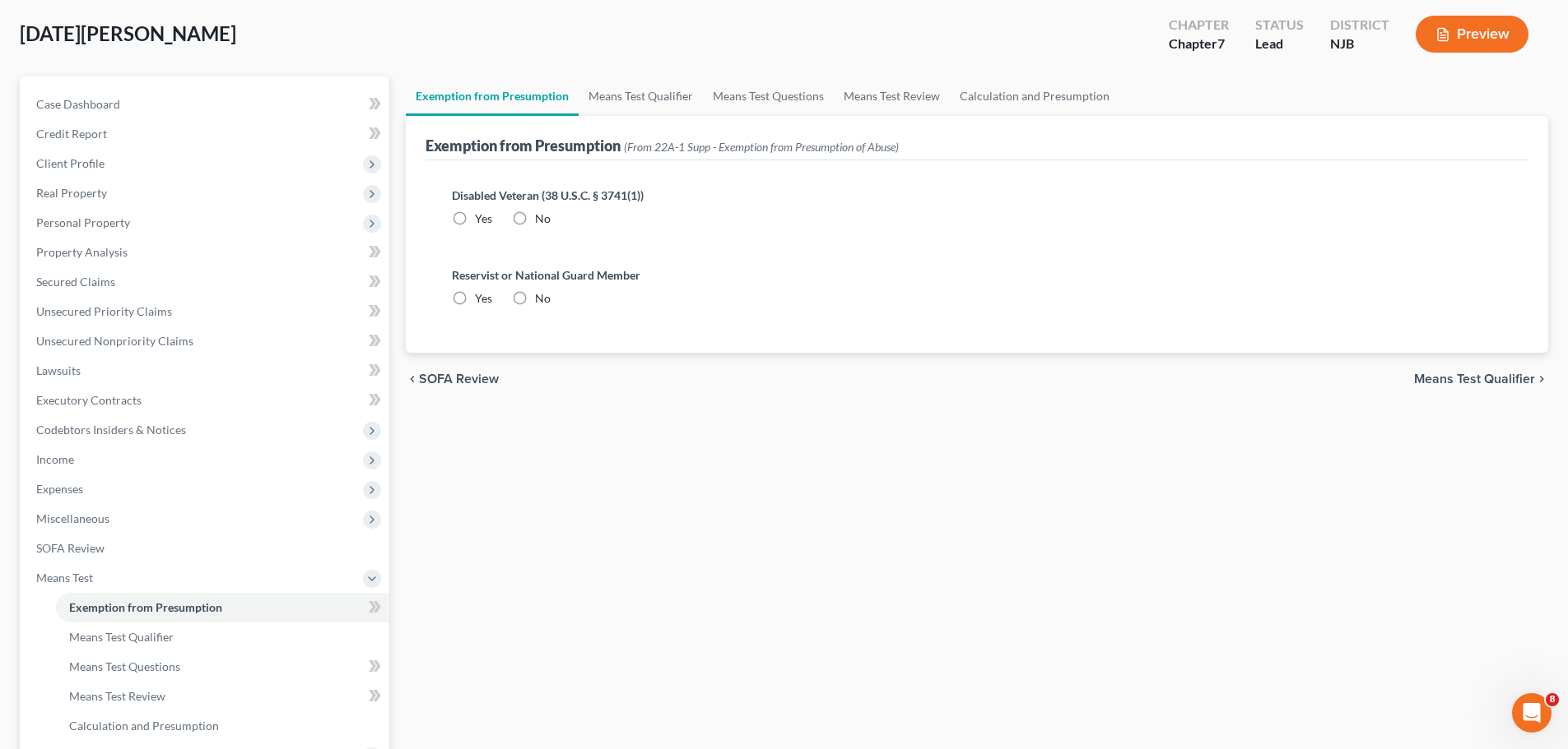
radio input "true"
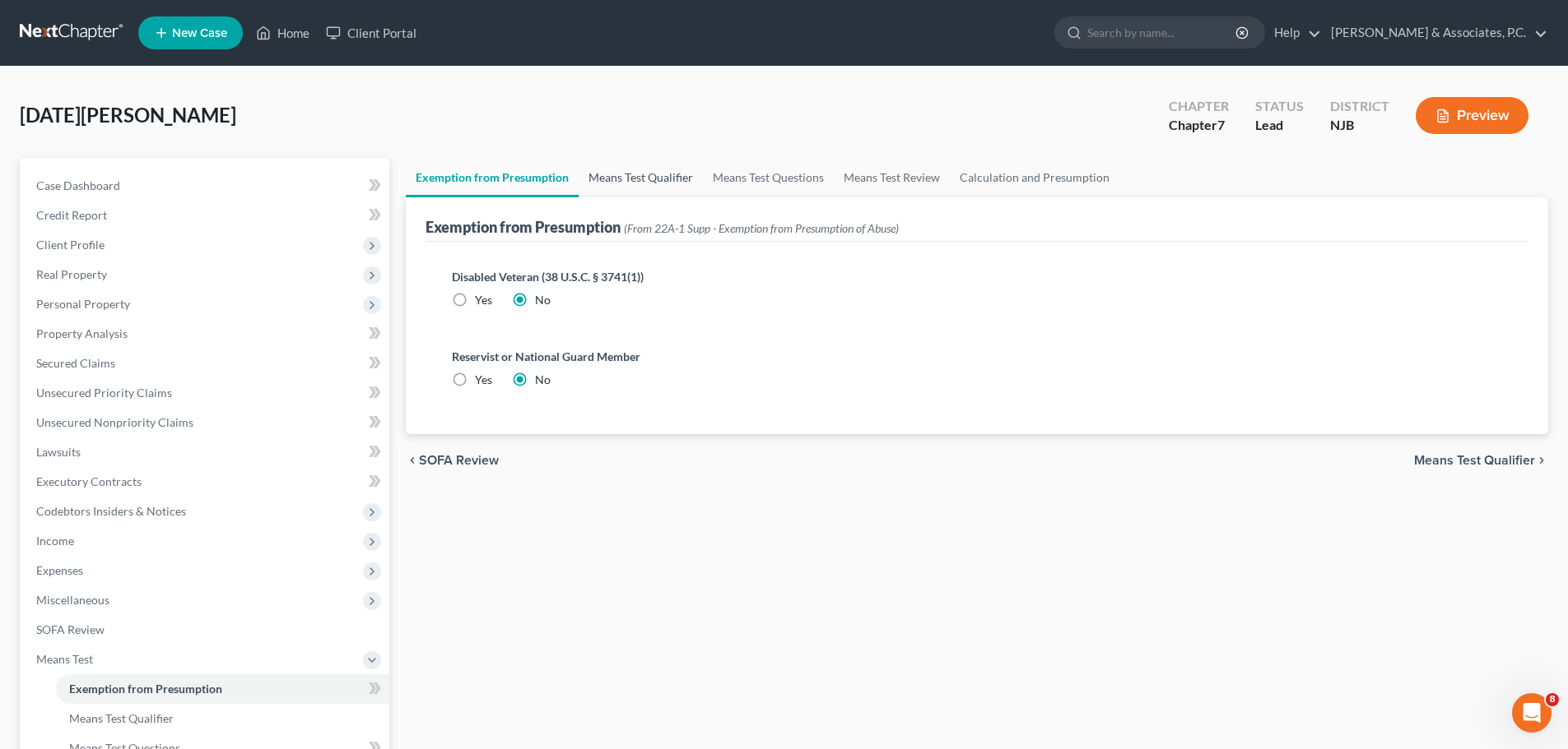
click at [642, 177] on link "Means Test Qualifier" at bounding box center [640, 177] width 124 height 40
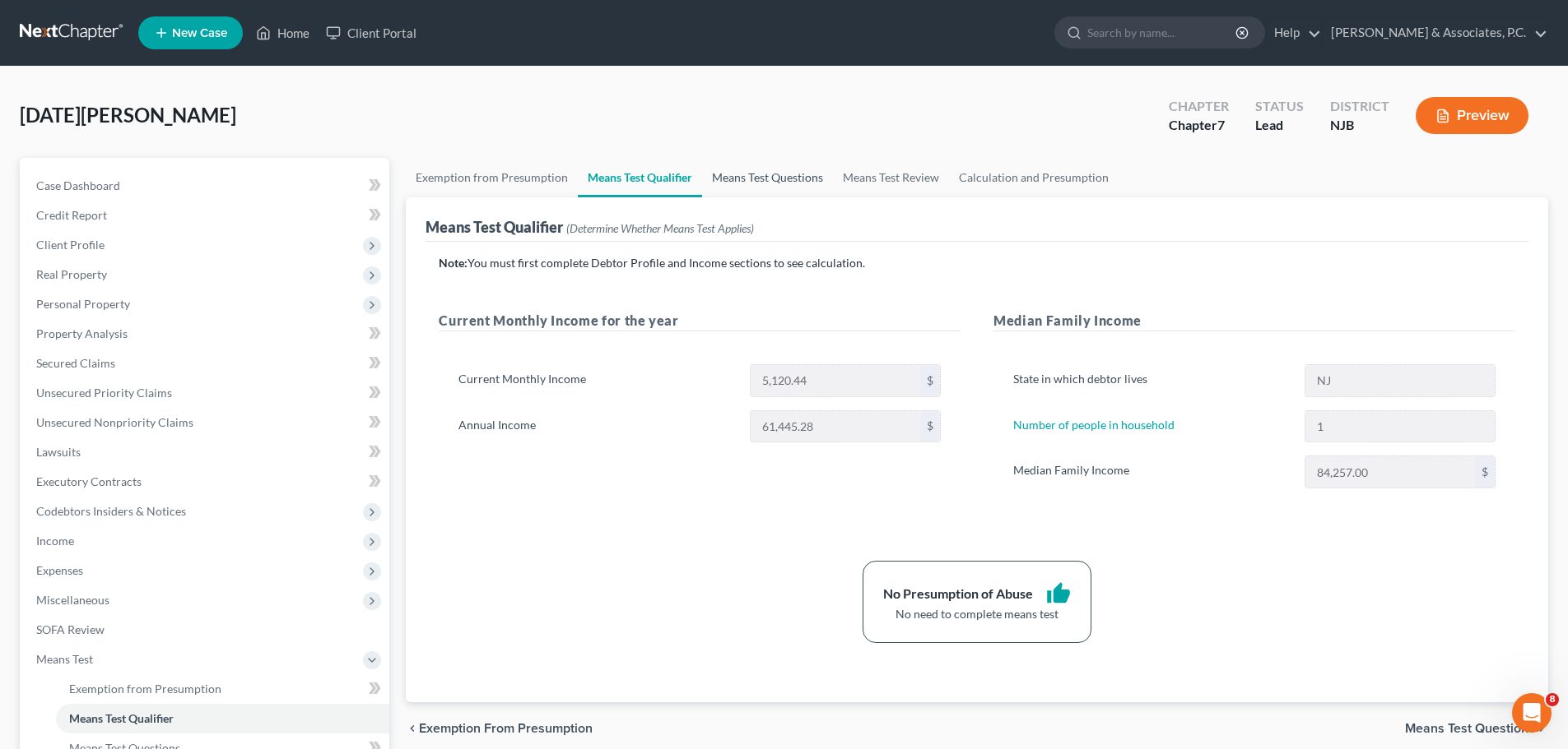
click at [767, 179] on link "Means Test Questions" at bounding box center [768, 177] width 131 height 40
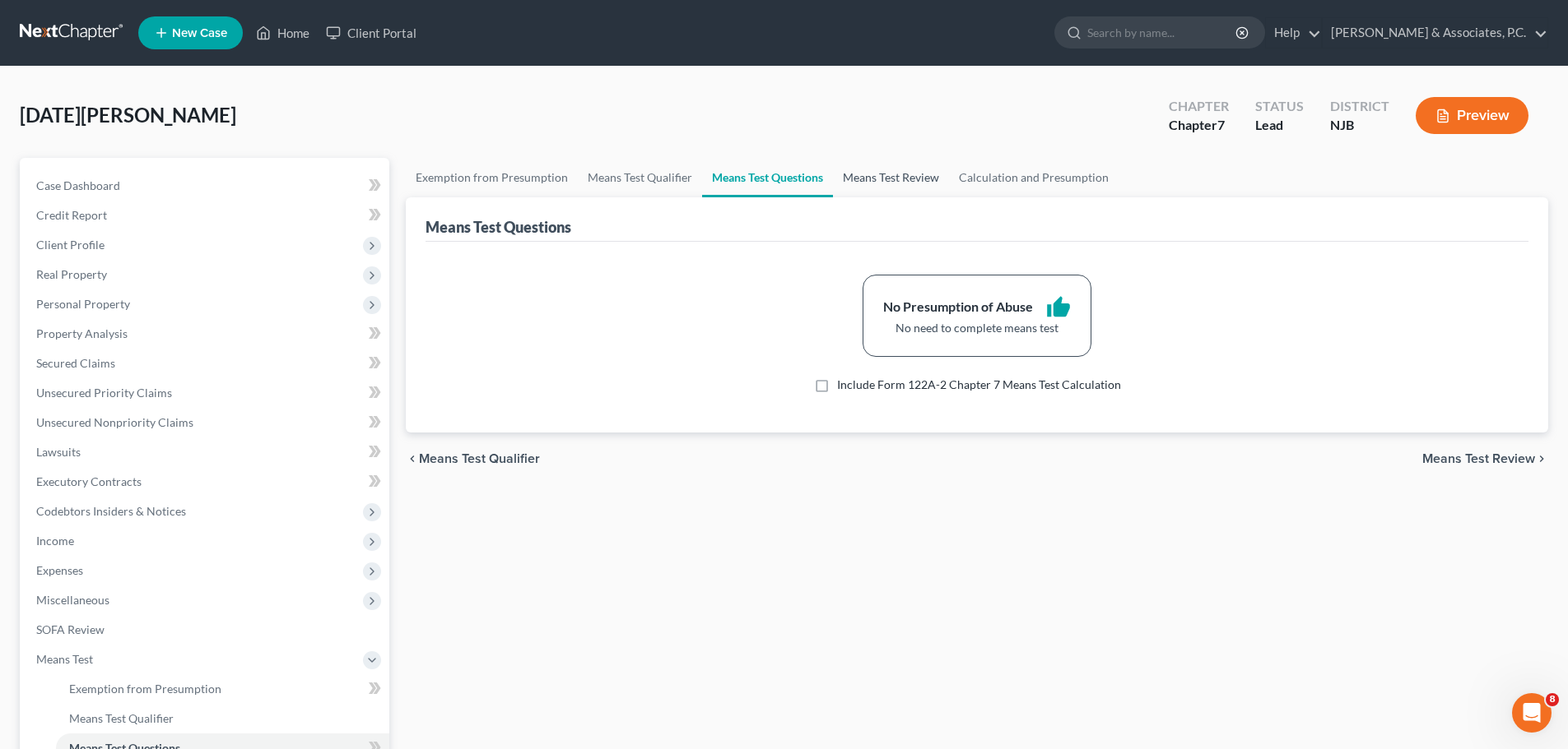
click at [905, 175] on link "Means Test Review" at bounding box center [891, 177] width 116 height 40
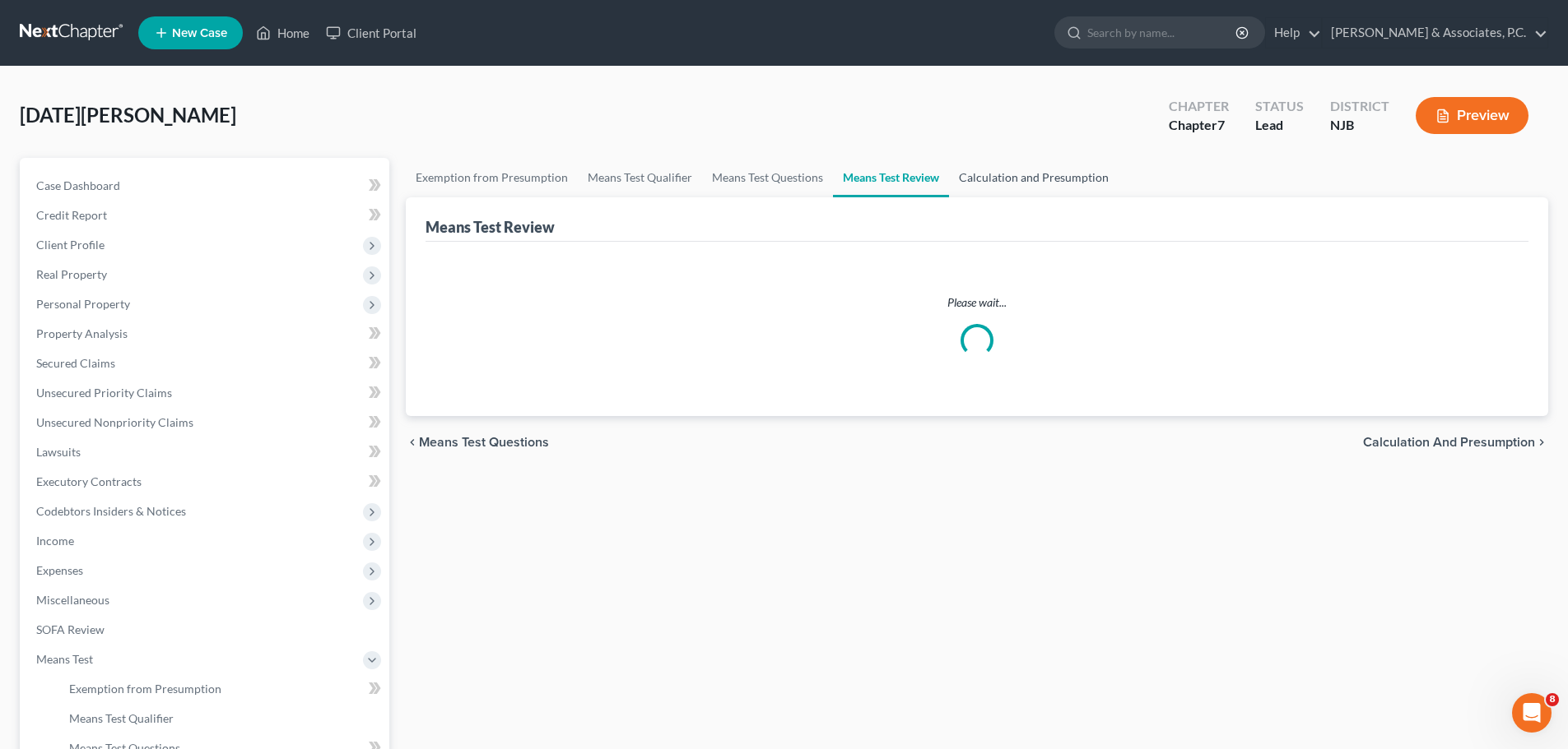
click at [1006, 173] on link "Calculation and Presumption" at bounding box center [1033, 177] width 169 height 40
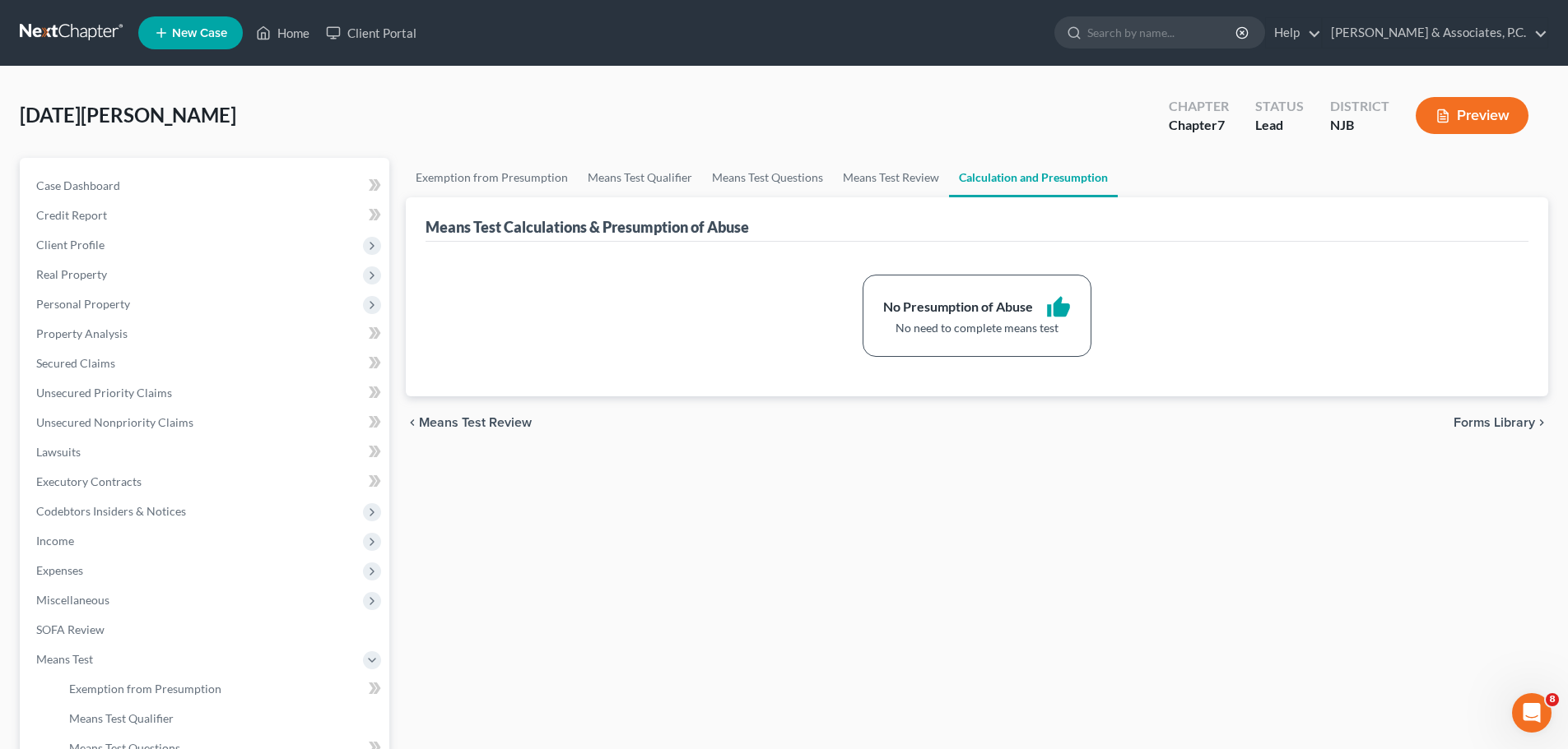
click at [1493, 421] on span "Forms Library" at bounding box center [1494, 423] width 81 height 13
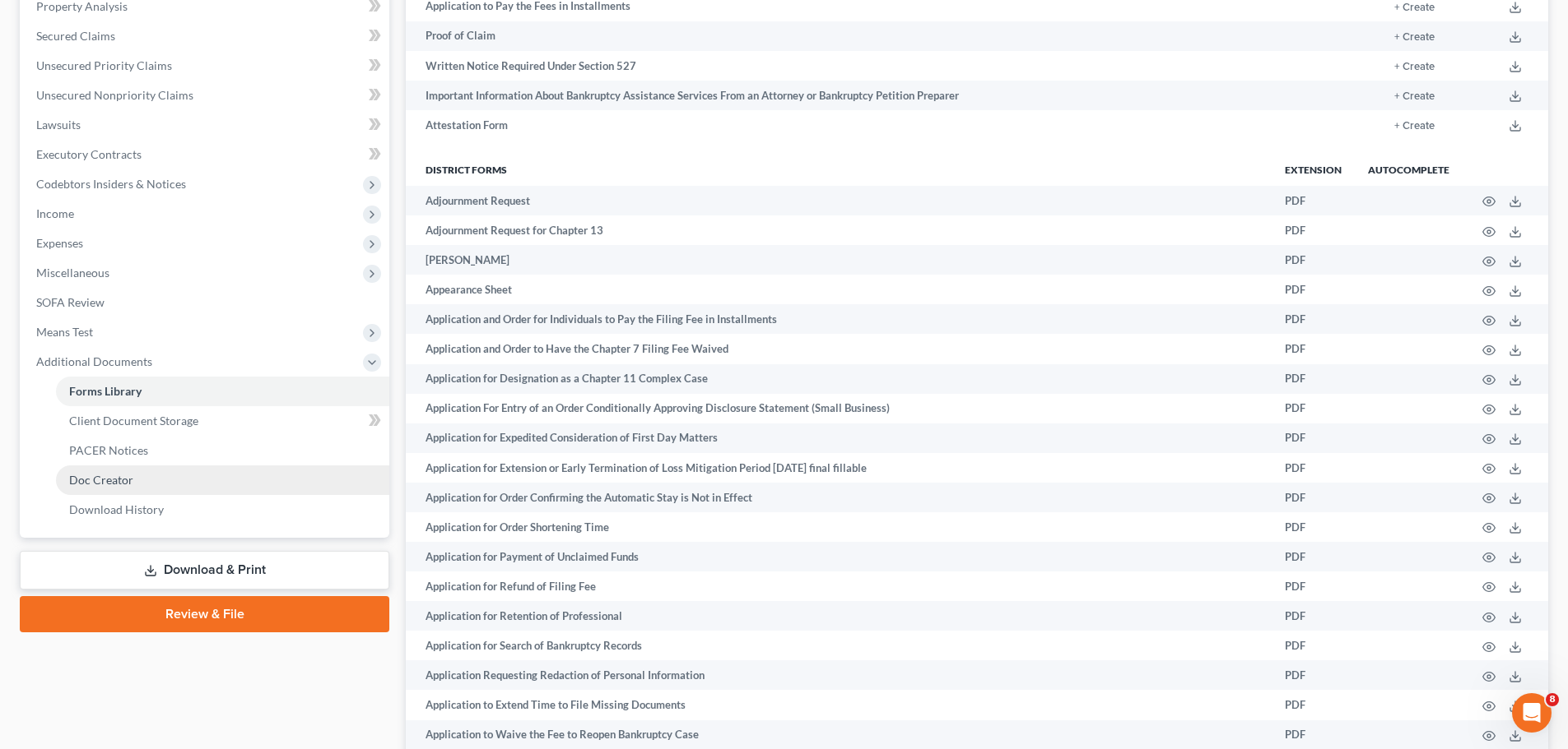
scroll to position [329, 0]
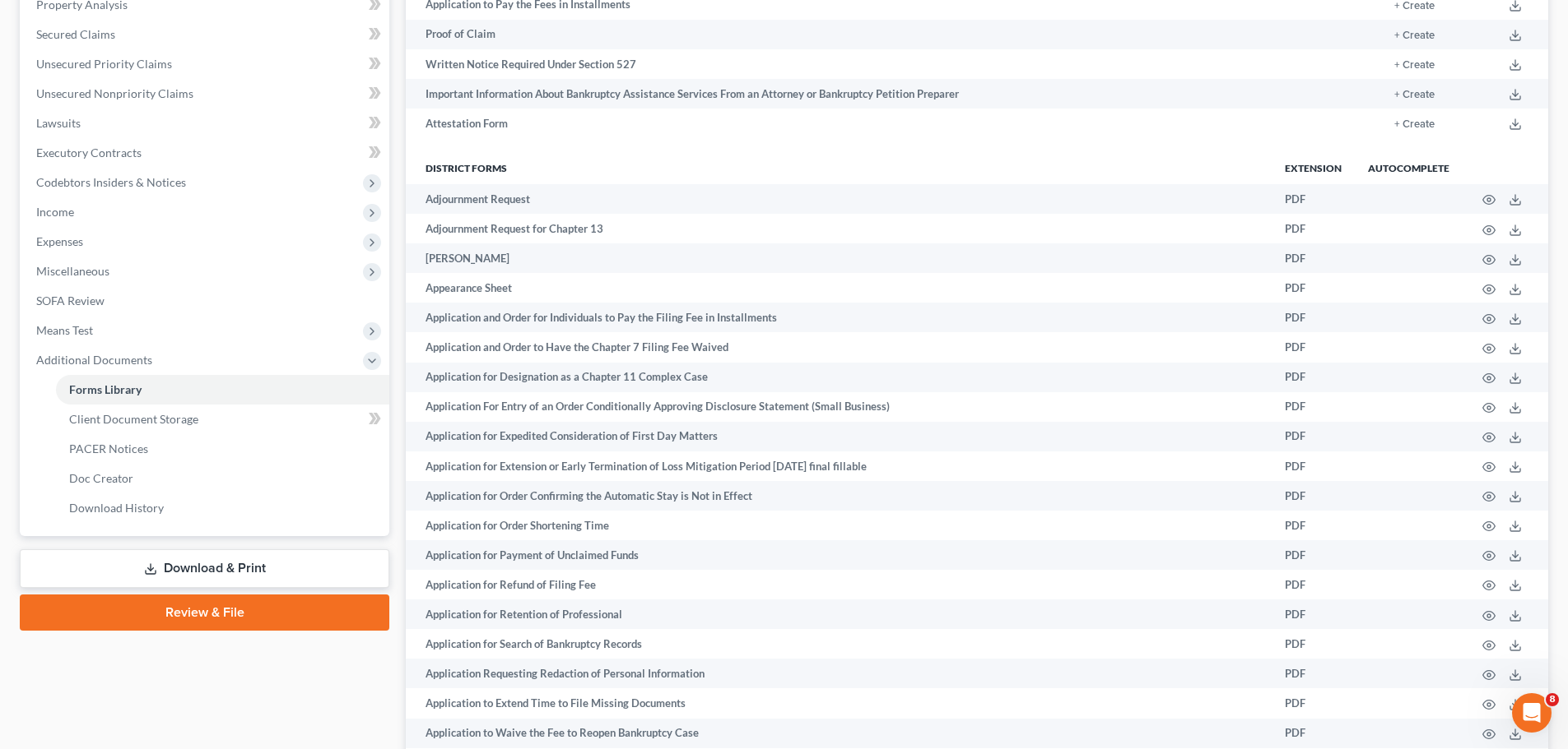
click at [245, 613] on link "Review & File" at bounding box center [204, 612] width 370 height 36
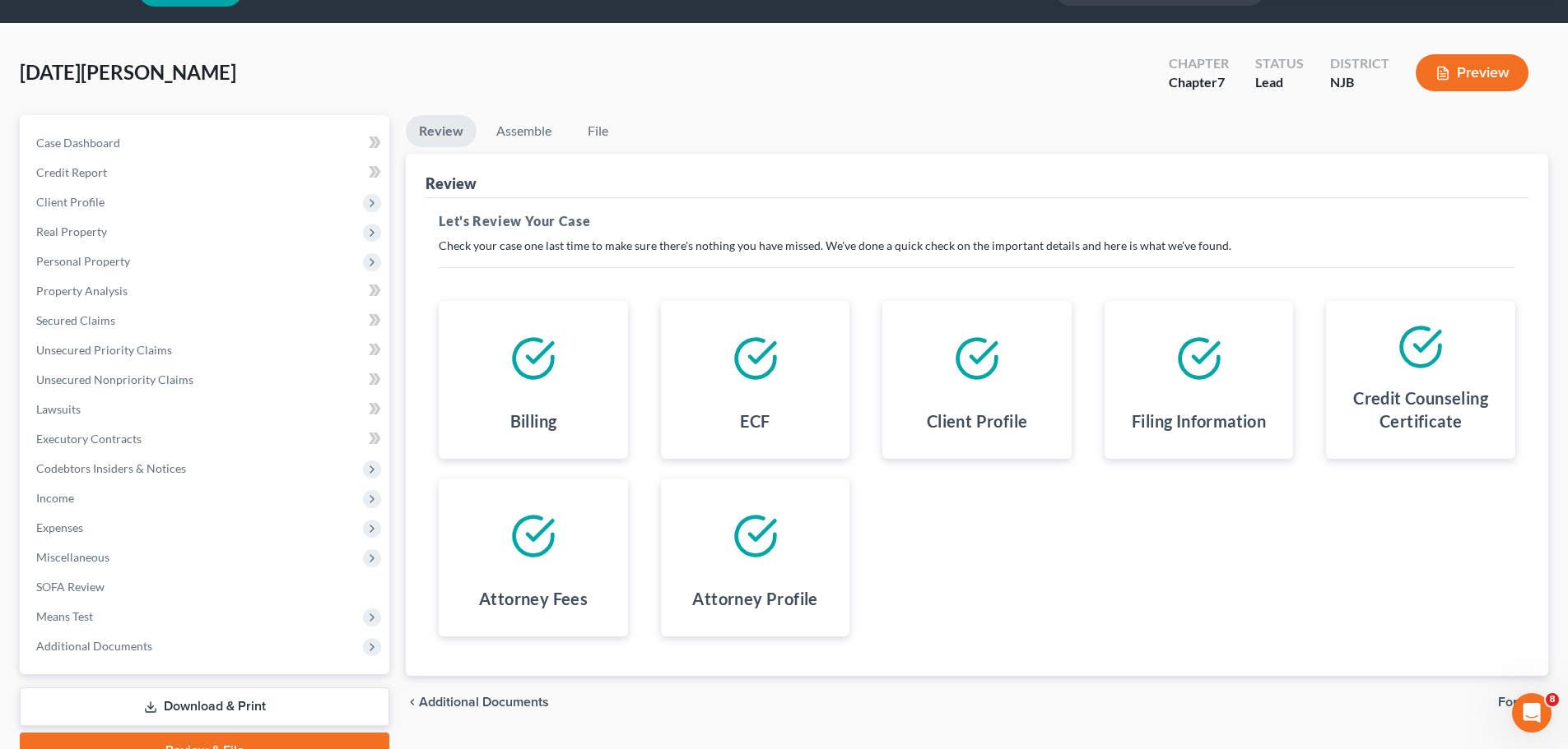
scroll to position [125, 0]
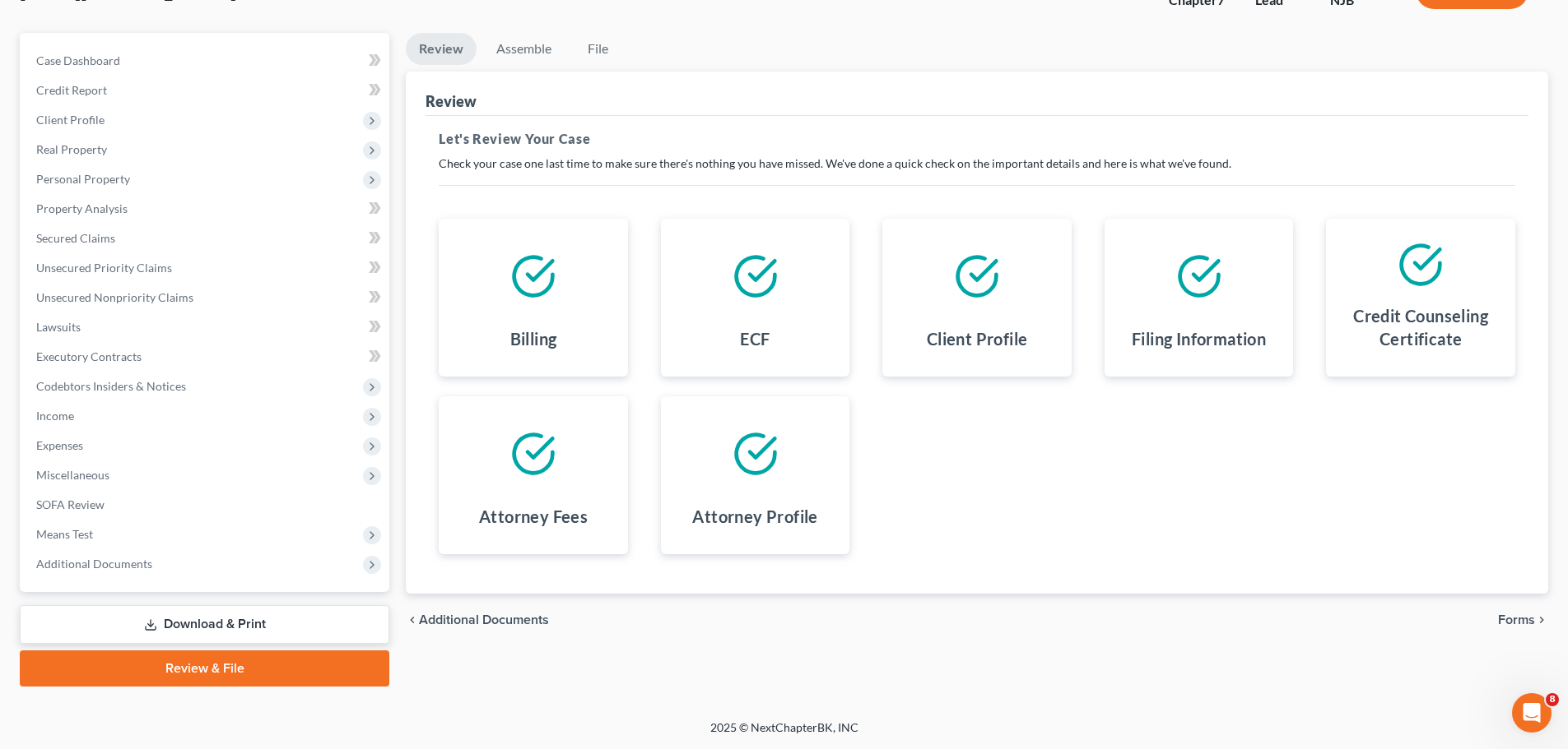
drag, startPoint x: 1530, startPoint y: 613, endPoint x: 1481, endPoint y: 612, distance: 49.0
click at [1527, 613] on span "Forms" at bounding box center [1516, 620] width 37 height 13
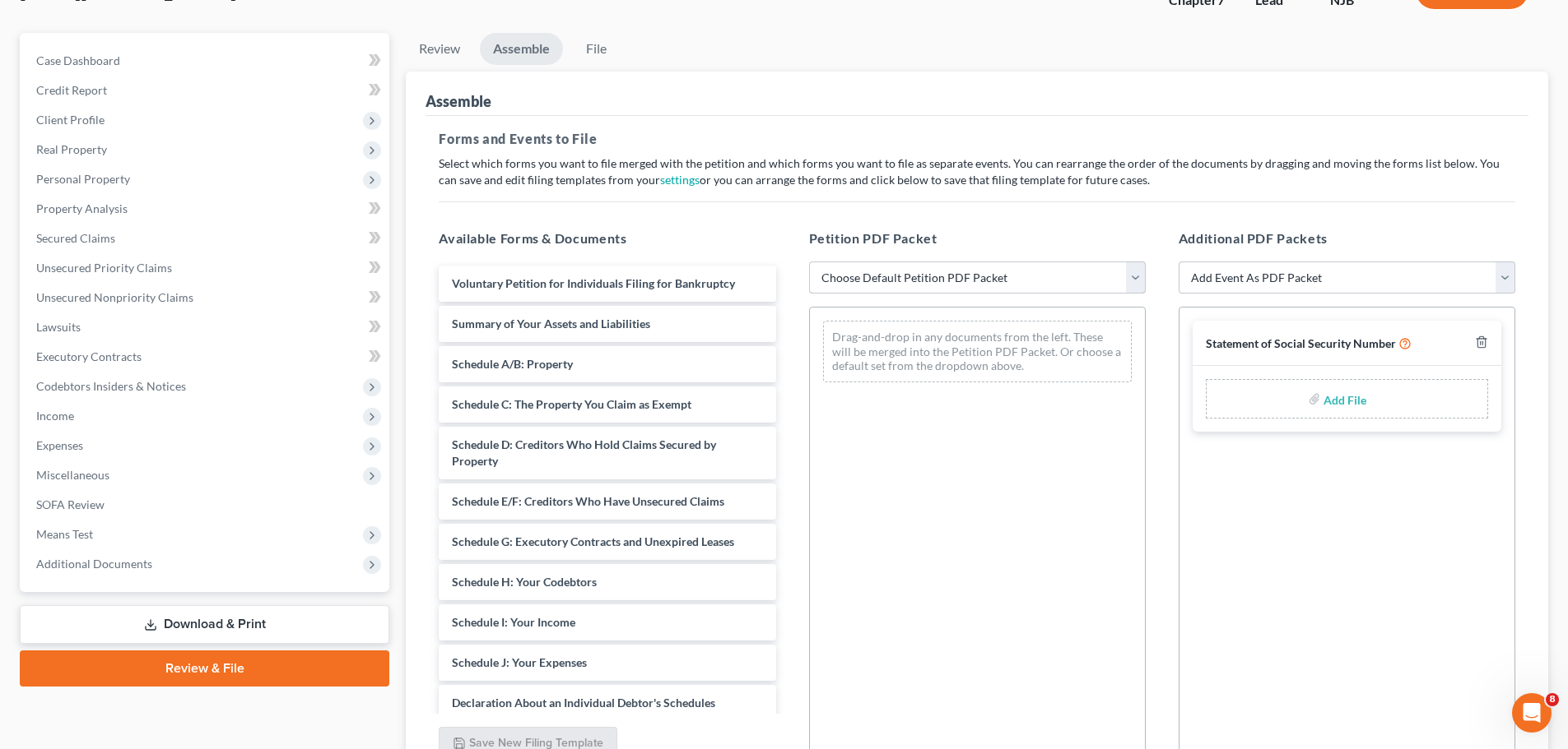
drag, startPoint x: 1137, startPoint y: 277, endPoint x: 1129, endPoint y: 282, distance: 9.4
click at [1138, 280] on select "Choose Default Petition PDF Packet Complete Bankruptcy Petition (all forms and …" at bounding box center [978, 278] width 336 height 33
select select "0"
click at [809, 261] on select "Choose Default Petition PDF Packet Complete Bankruptcy Petition (all forms and …" at bounding box center [978, 278] width 336 height 33
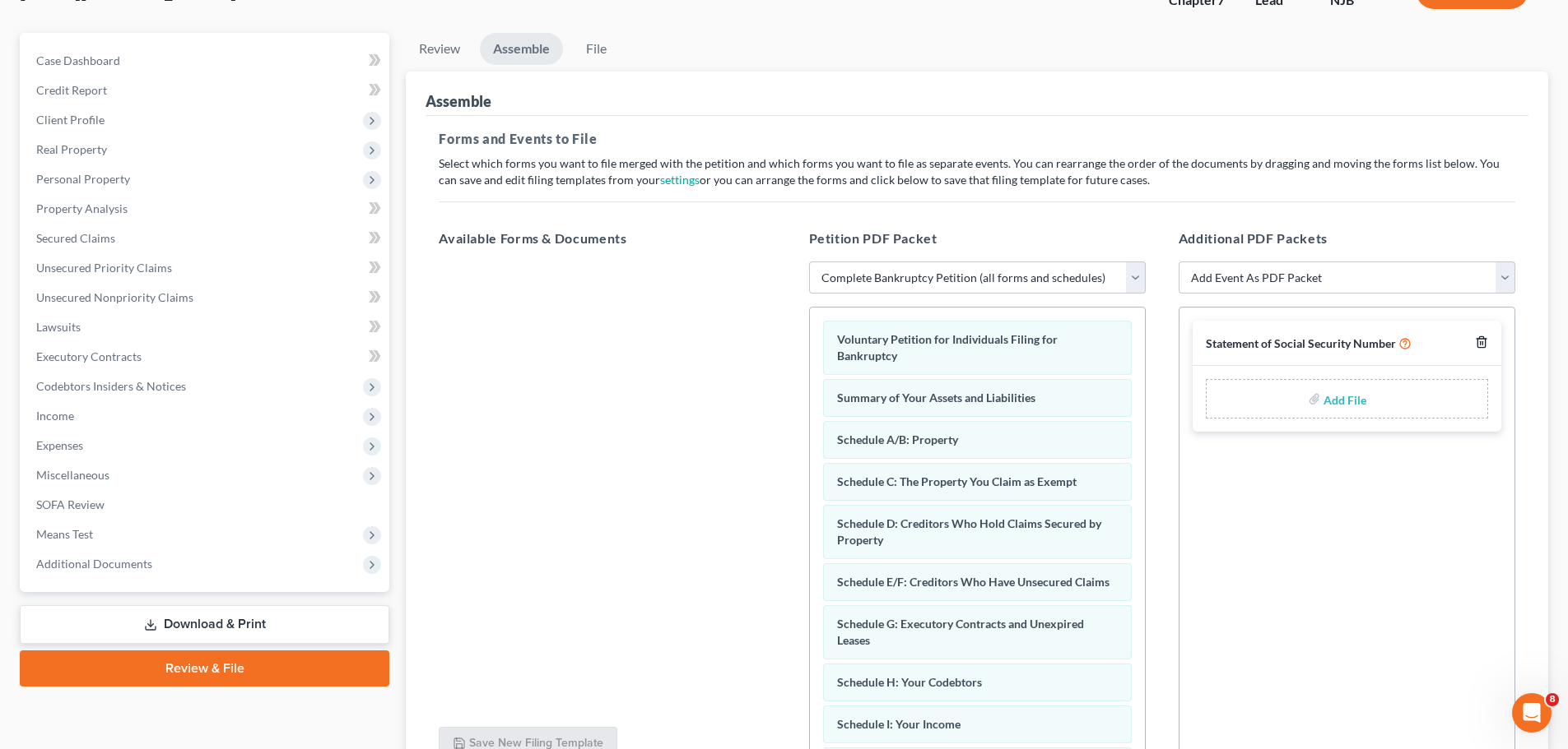
click at [1485, 338] on icon "button" at bounding box center [1481, 342] width 13 height 13
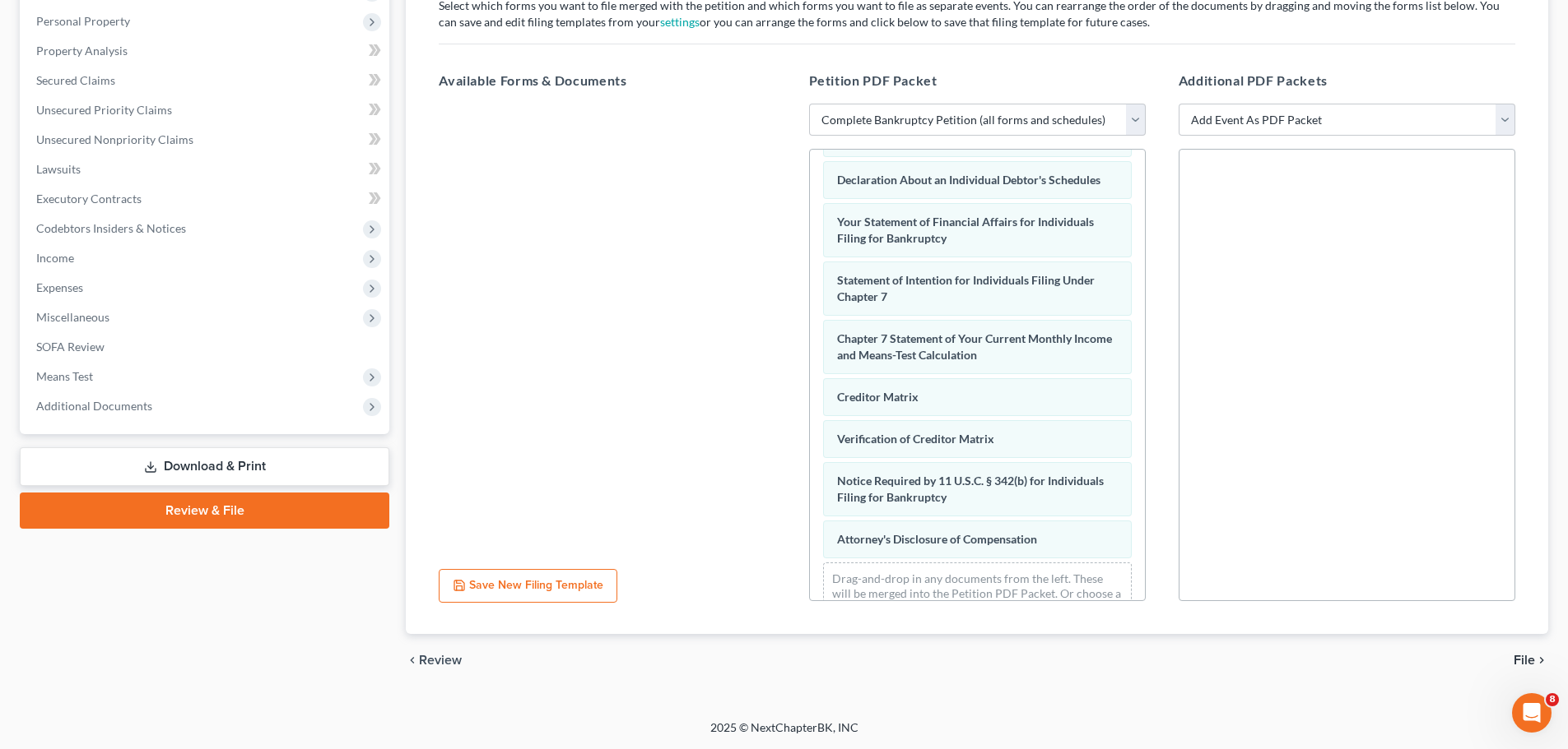
scroll to position [524, 0]
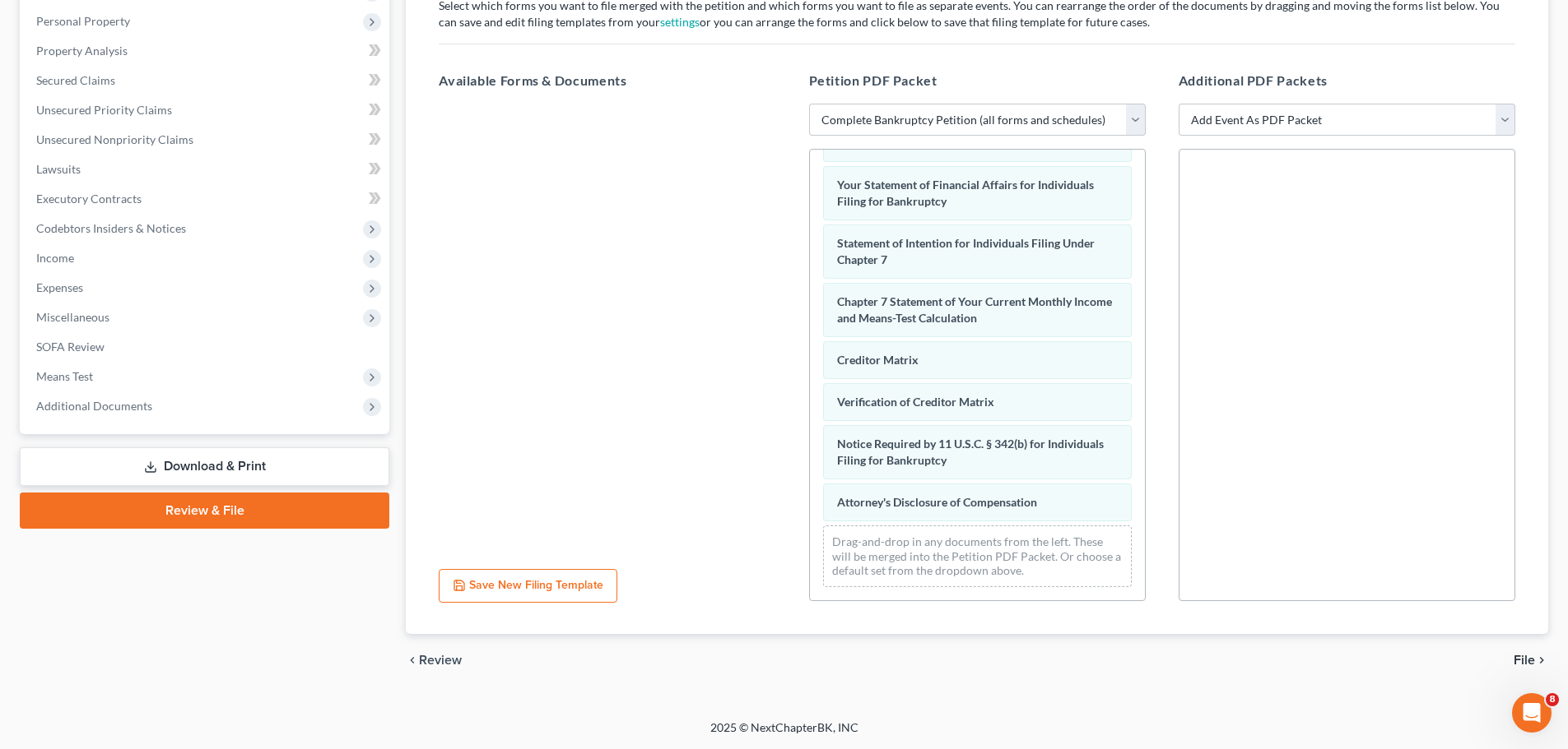
click at [1524, 658] on span "File" at bounding box center [1524, 660] width 21 height 13
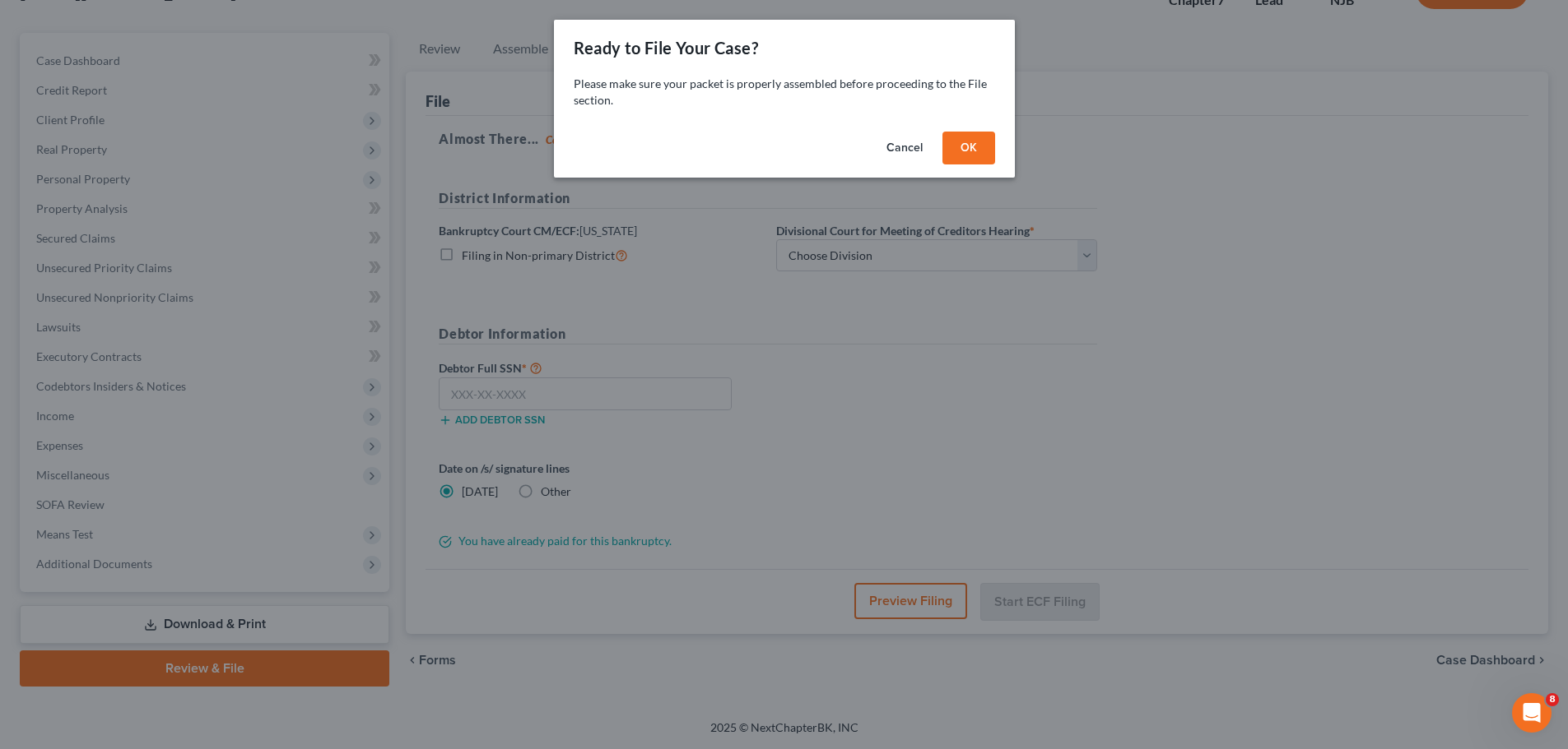
scroll to position [125, 0]
click at [983, 156] on button "OK" at bounding box center [974, 149] width 53 height 33
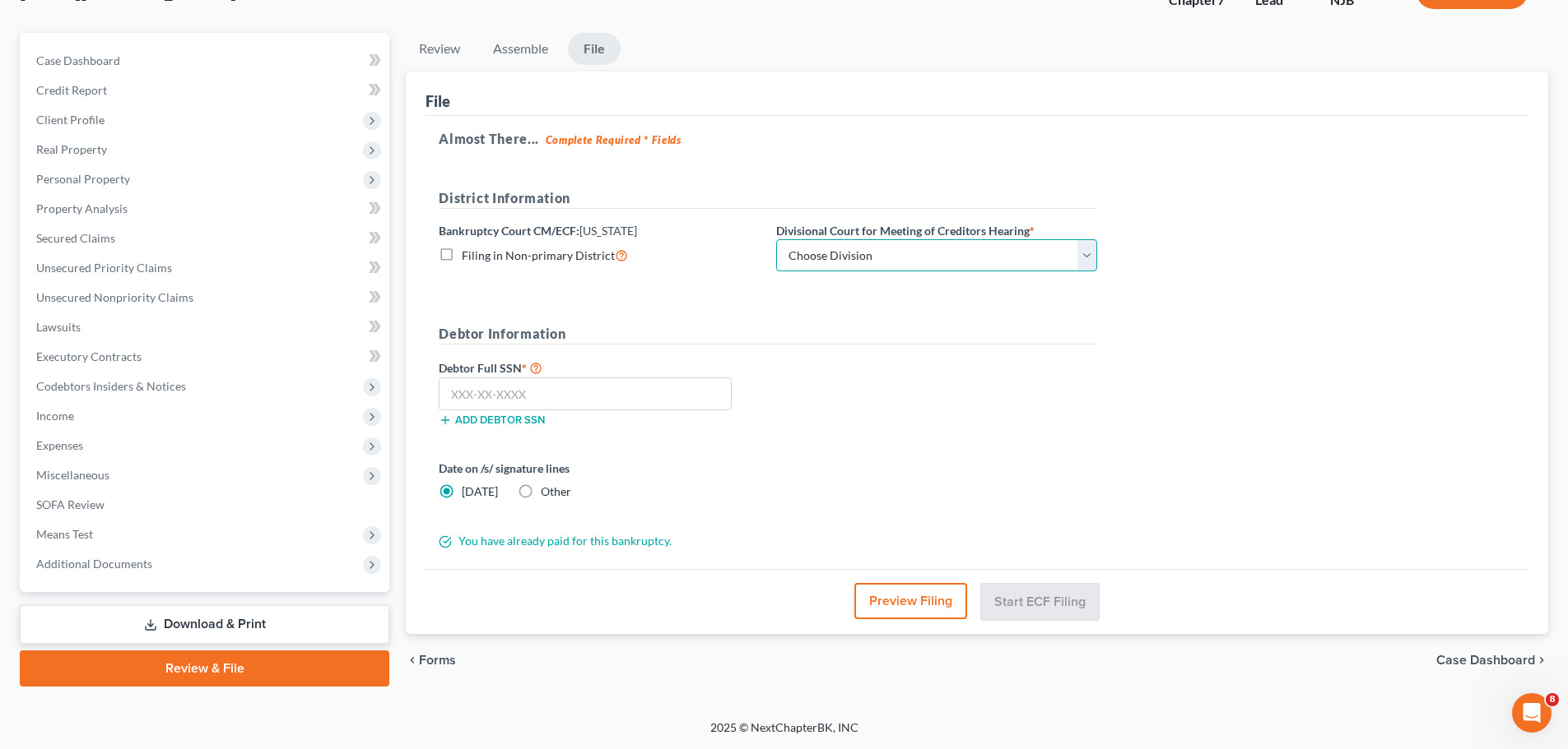
click at [906, 260] on select "Choose Division [GEOGRAPHIC_DATA] [GEOGRAPHIC_DATA]/[GEOGRAPHIC_DATA] [GEOGRAPH…" at bounding box center [936, 256] width 321 height 33
select select "2"
click at [776, 239] on select "Choose Division [GEOGRAPHIC_DATA] [GEOGRAPHIC_DATA]/[GEOGRAPHIC_DATA] [GEOGRAPH…" at bounding box center [936, 256] width 321 height 33
click at [894, 385] on div "Debtor Full SSN * Add debtor SSN" at bounding box center [768, 398] width 675 height 82
click at [568, 396] on input "text" at bounding box center [585, 394] width 293 height 33
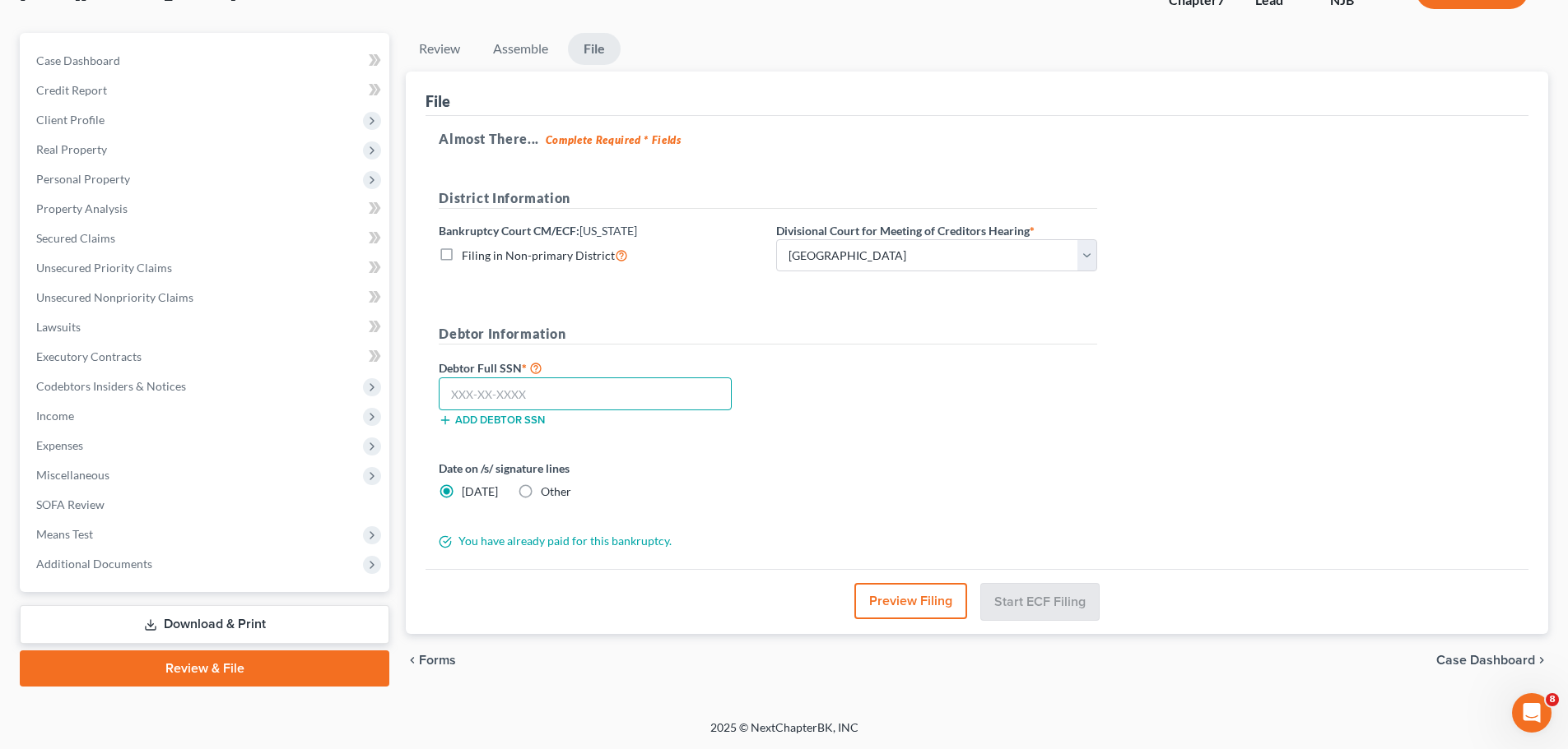
click at [614, 394] on input "text" at bounding box center [585, 394] width 293 height 33
type input "151-96-1249"
click at [541, 489] on label "Other" at bounding box center [555, 492] width 30 height 17
click at [547, 489] on input "Other" at bounding box center [553, 489] width 11 height 11
radio input "true"
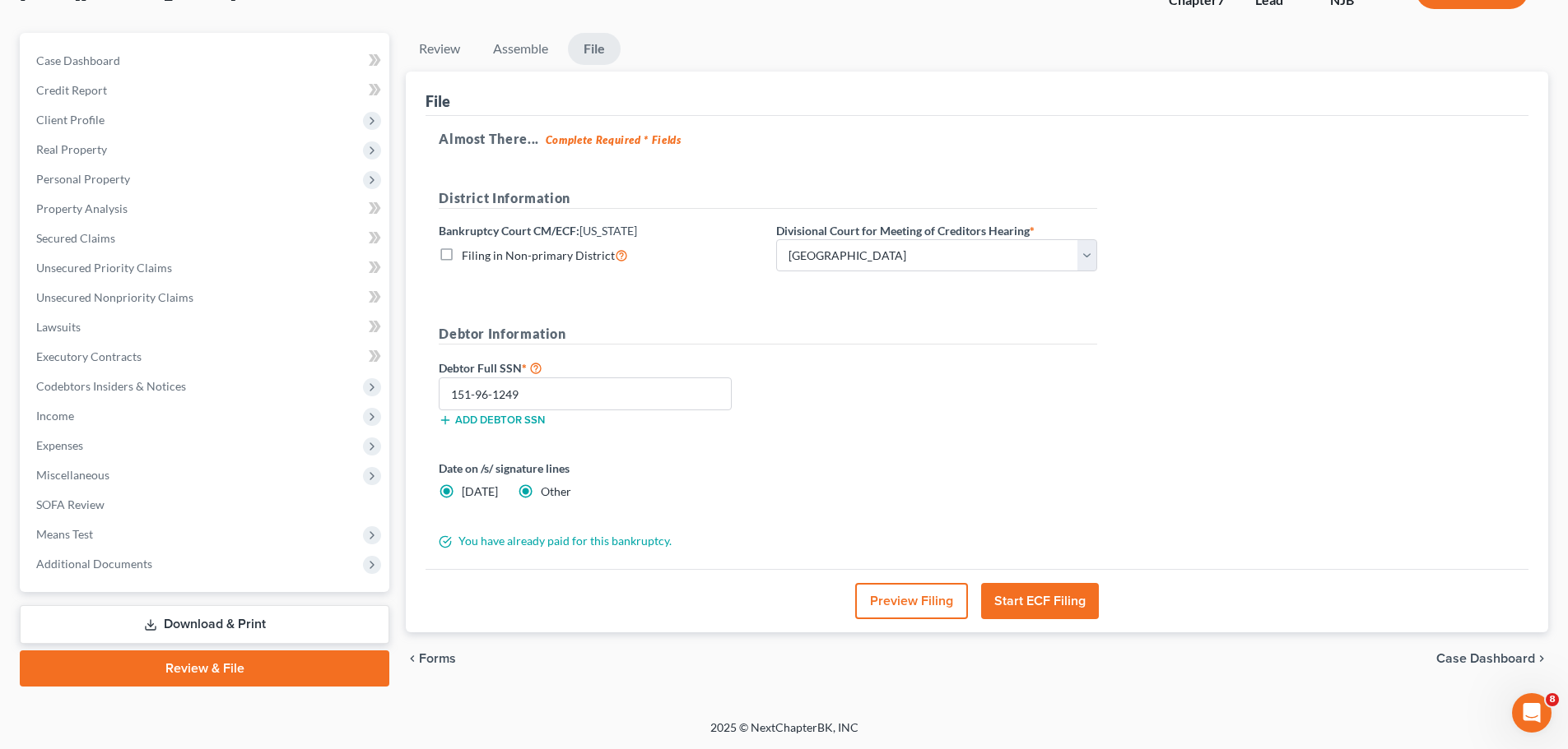
radio input "false"
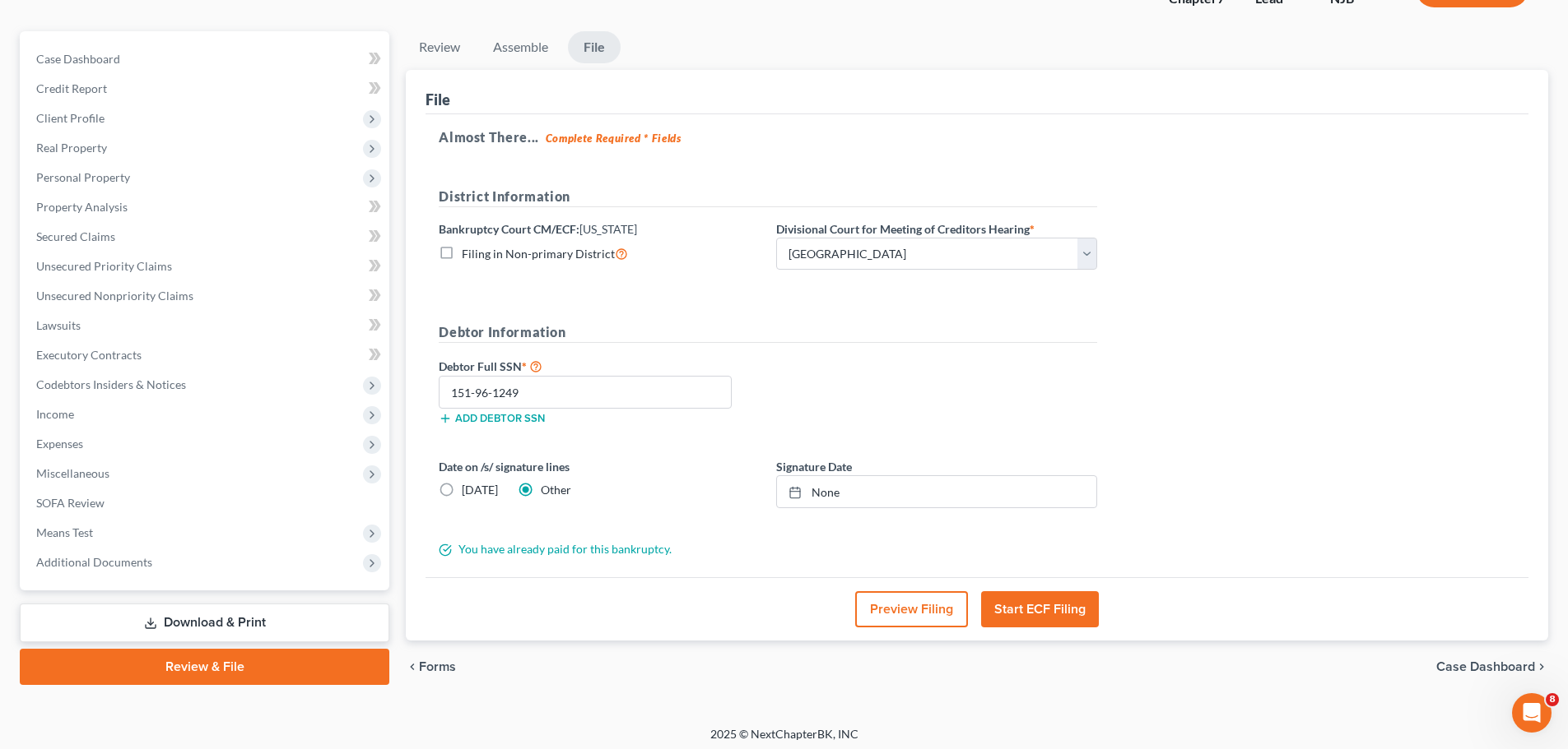
scroll to position [133, 0]
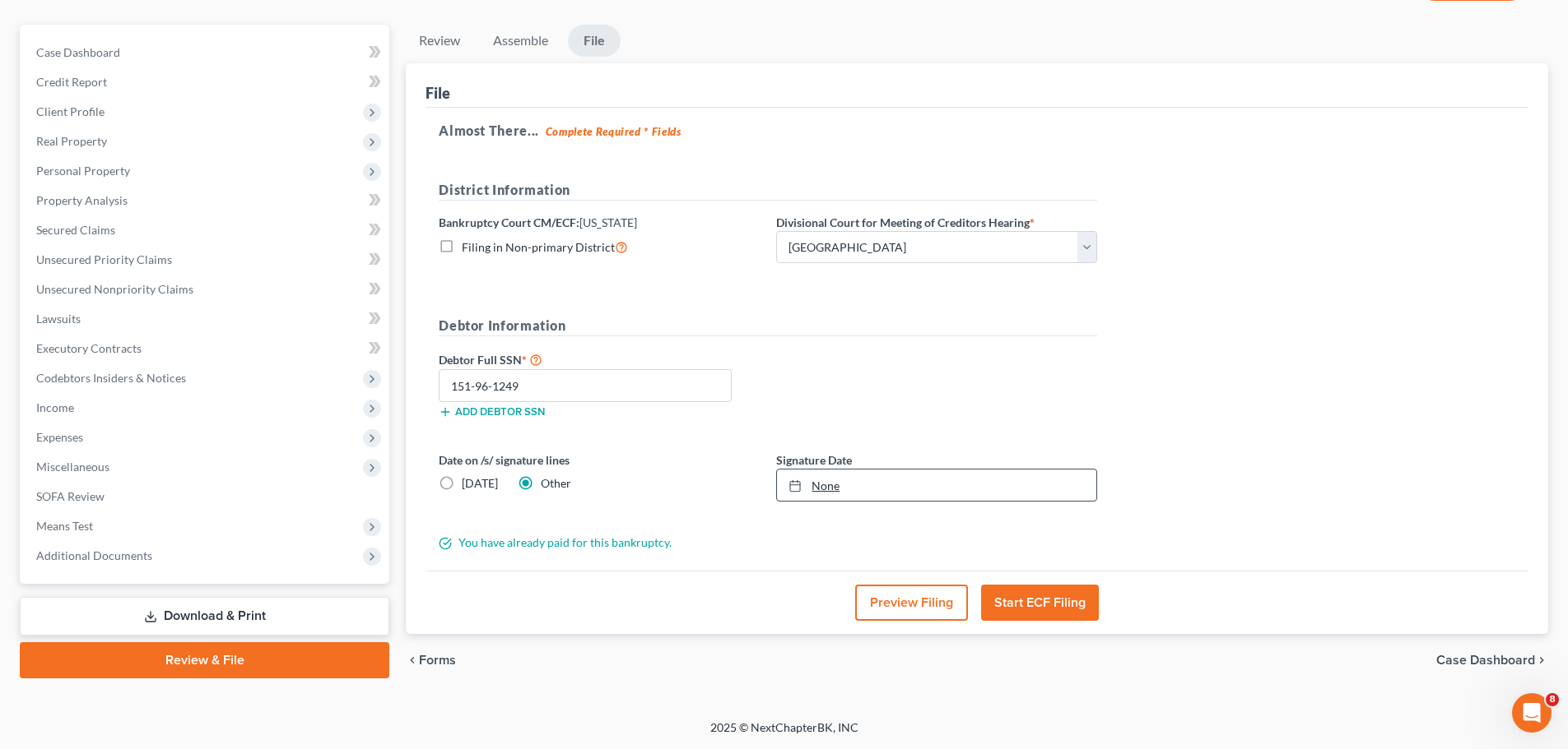
type input "[DATE]"
click at [796, 493] on link "[DATE]" at bounding box center [937, 486] width 320 height 31
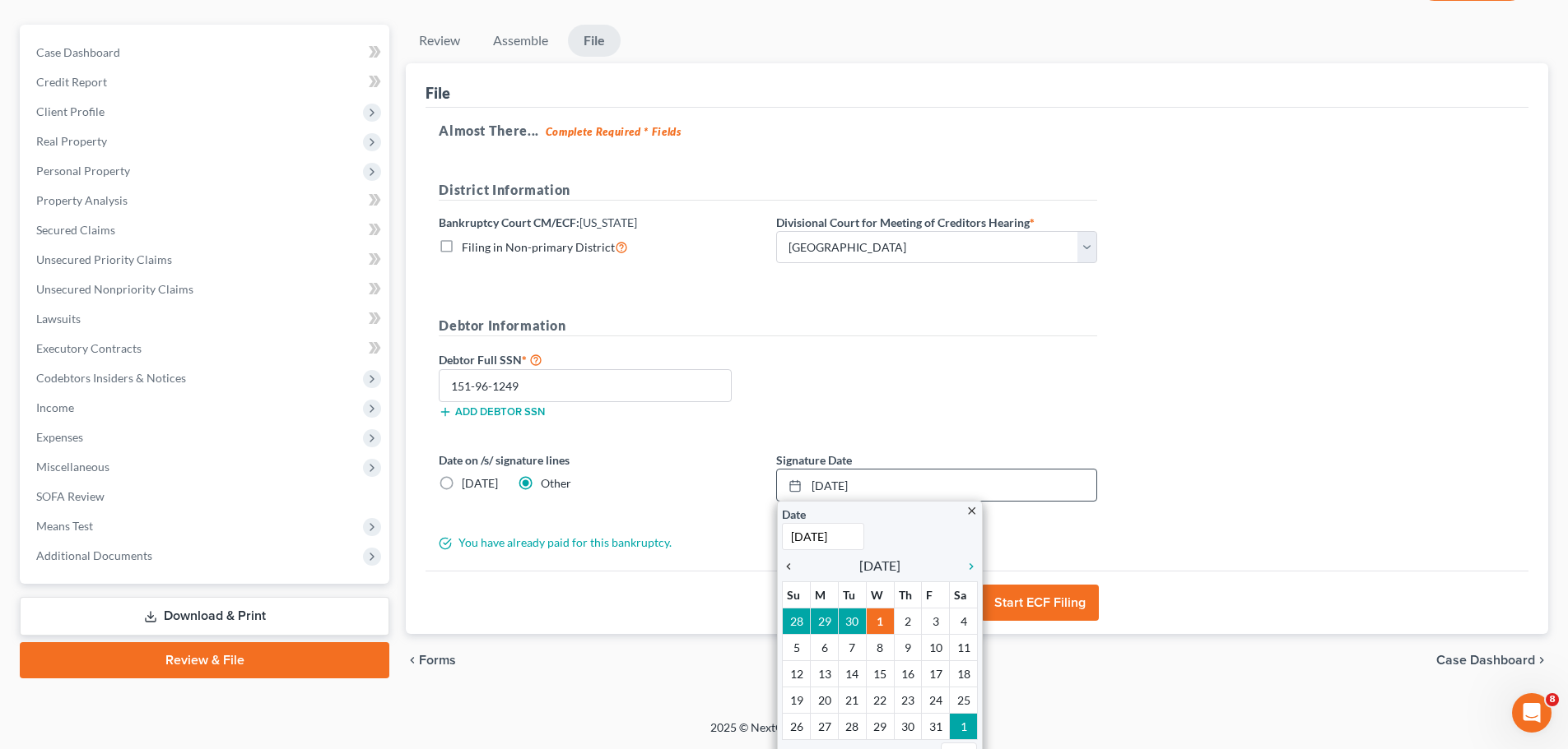
click at [792, 565] on icon "chevron_left" at bounding box center [792, 567] width 21 height 13
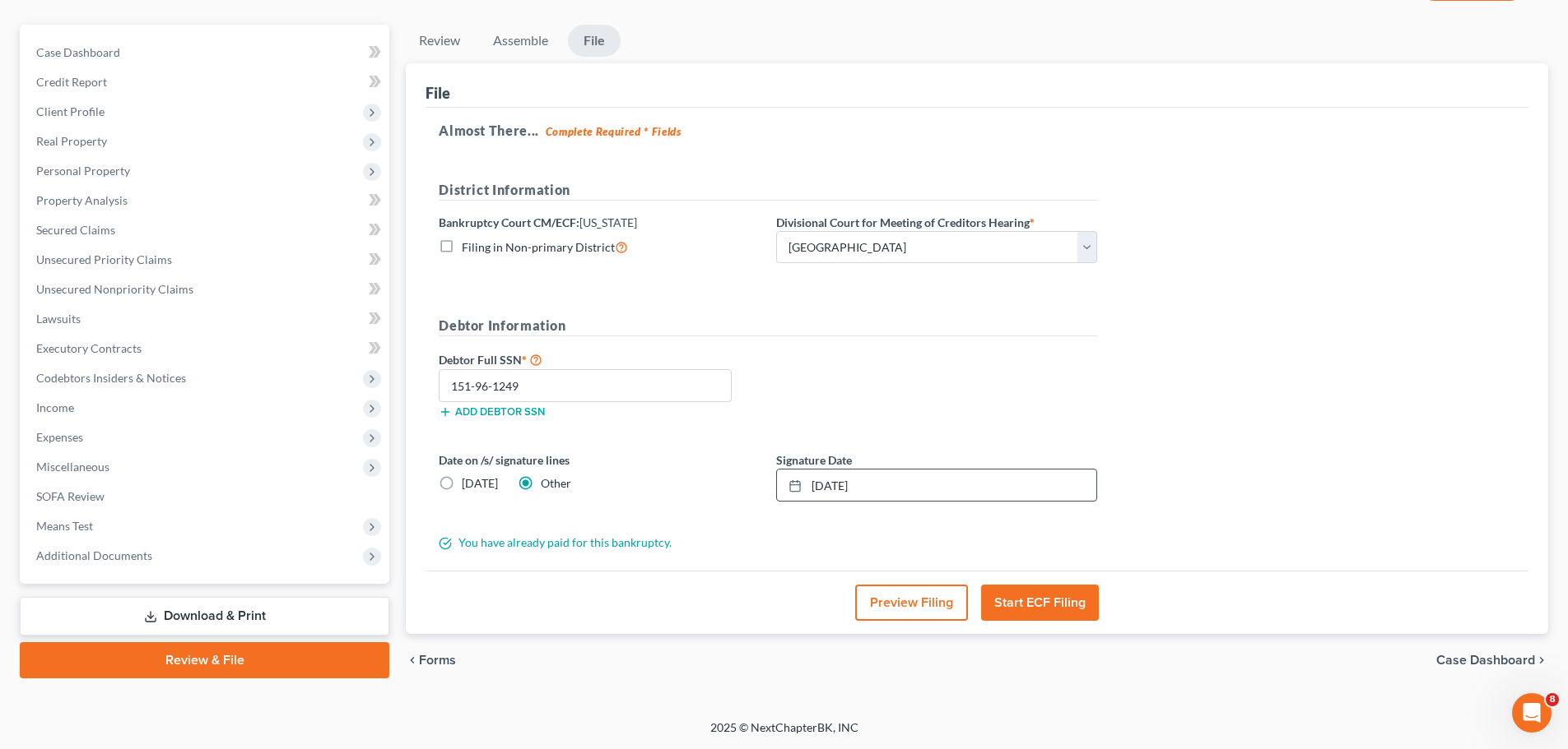
click at [946, 389] on div "Debtor Full SSN * 151-96-1249 Add debtor SSN" at bounding box center [768, 391] width 675 height 82
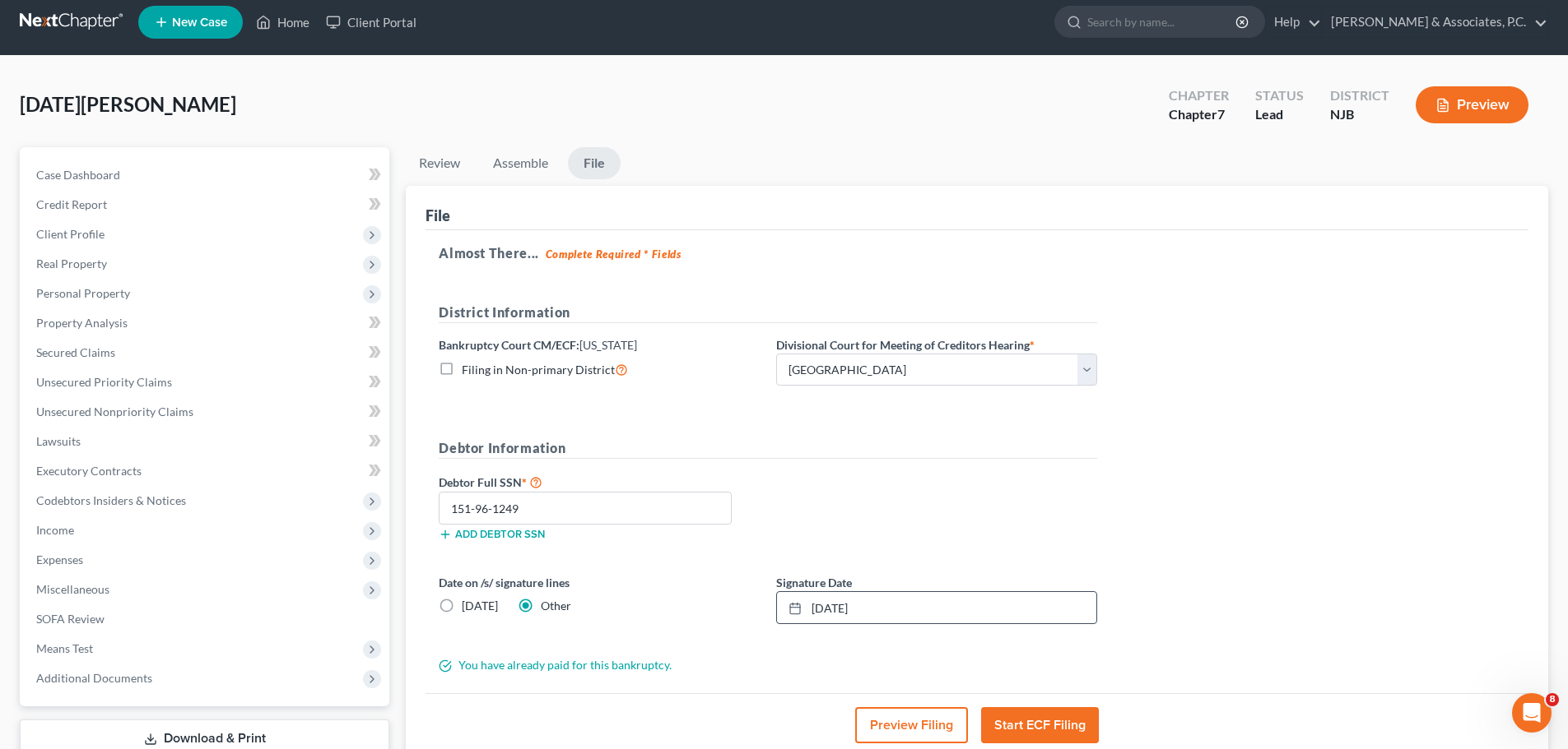
scroll to position [82, 0]
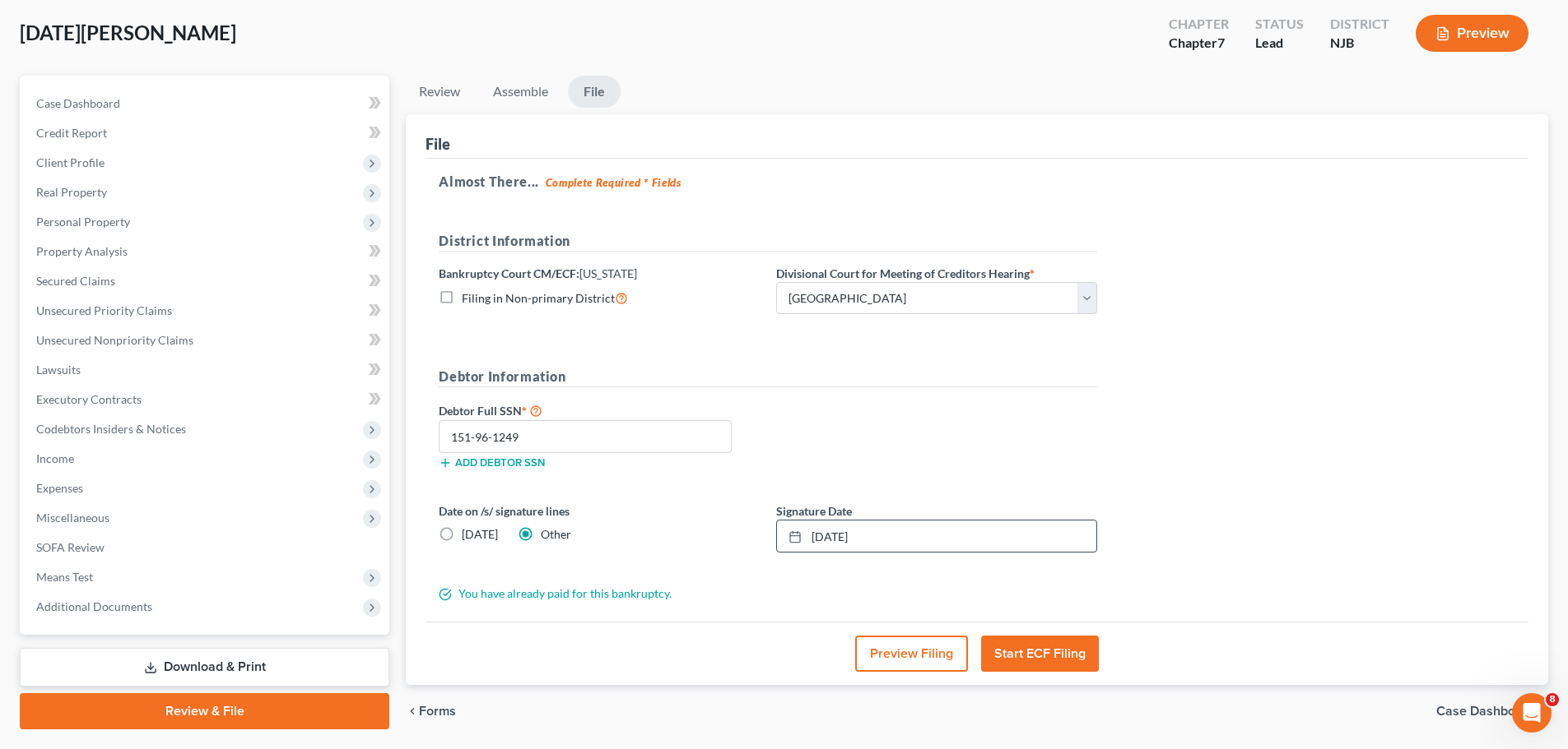
click at [1075, 652] on button "Start ECF Filing" at bounding box center [1039, 654] width 117 height 36
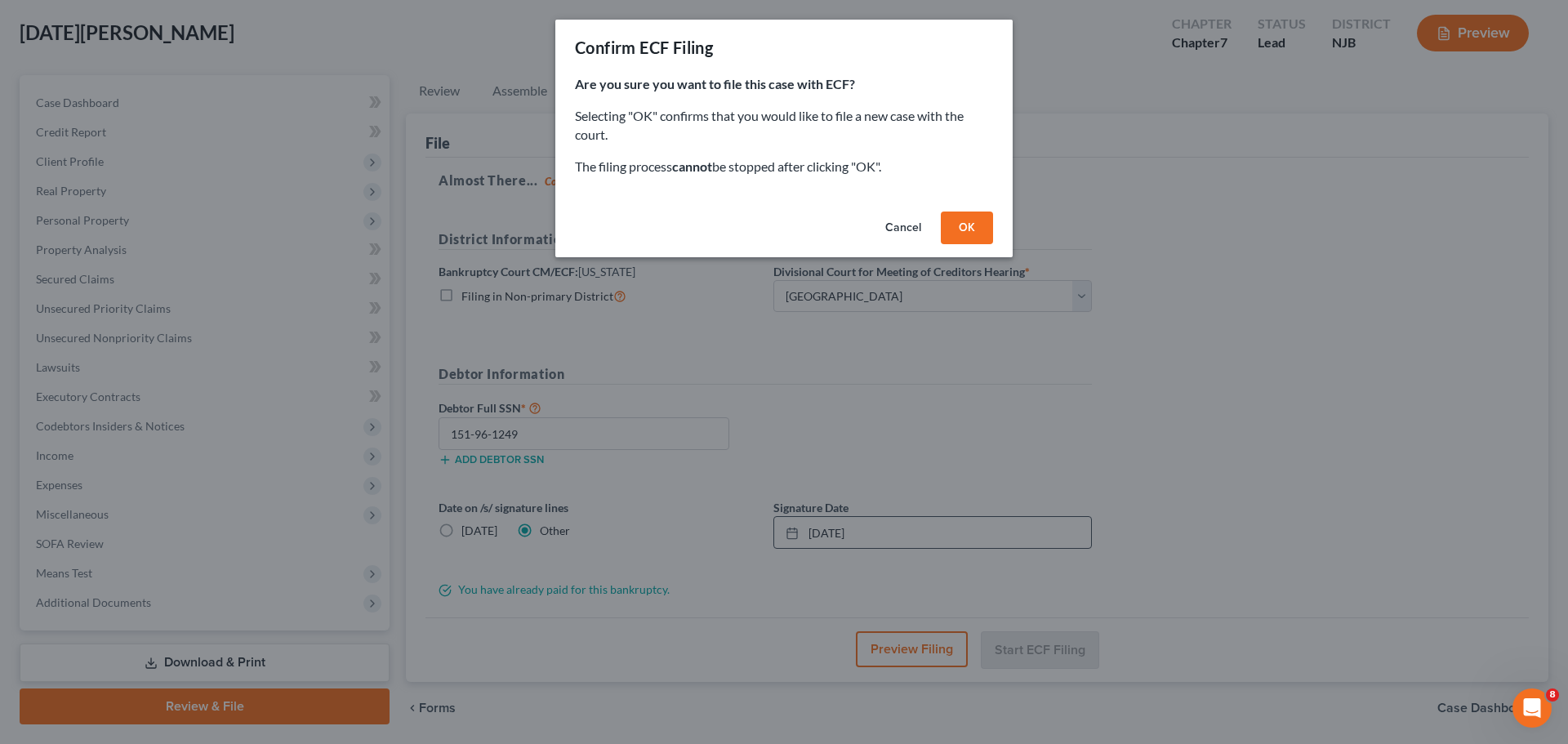
click at [968, 234] on button "OK" at bounding box center [966, 228] width 52 height 33
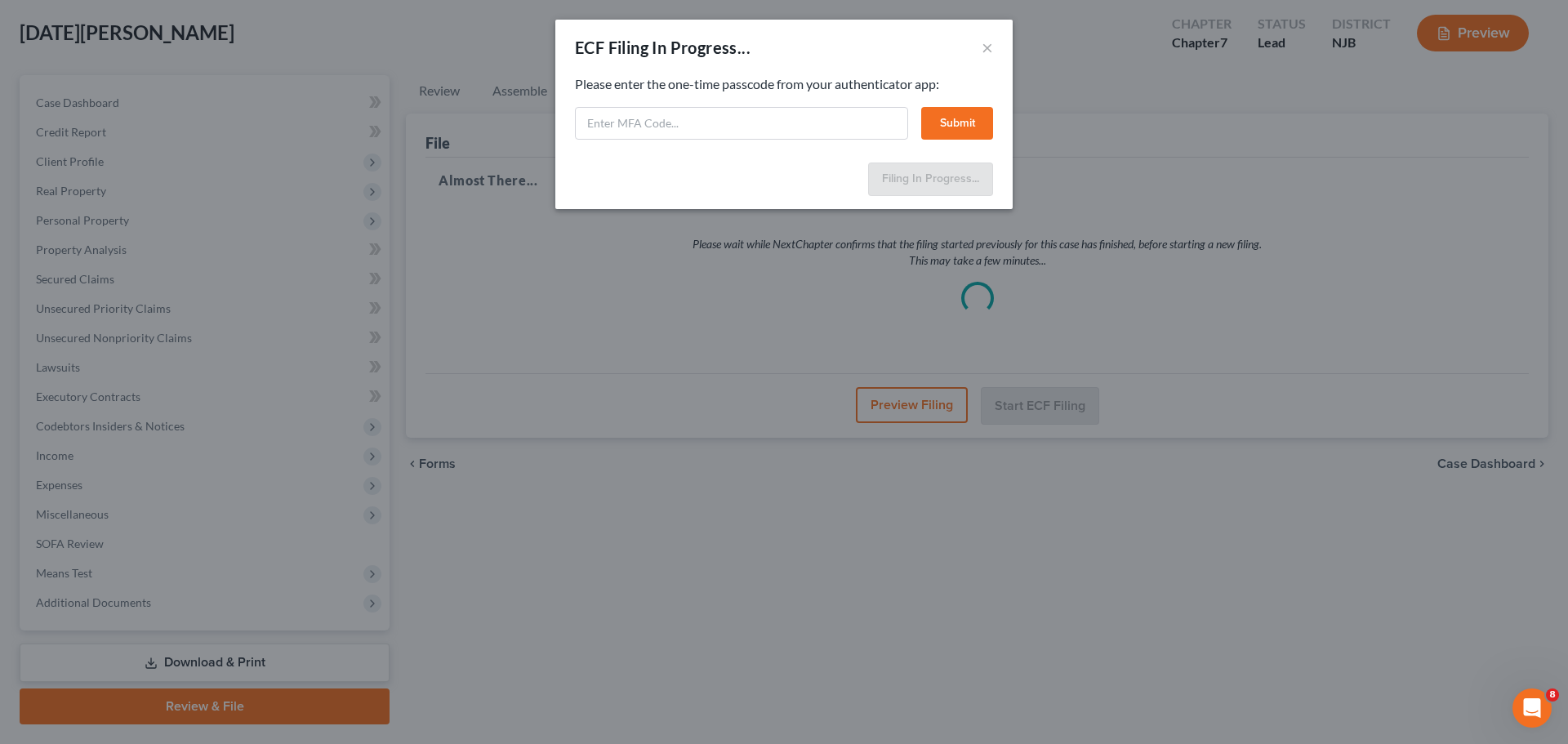
select select "2"
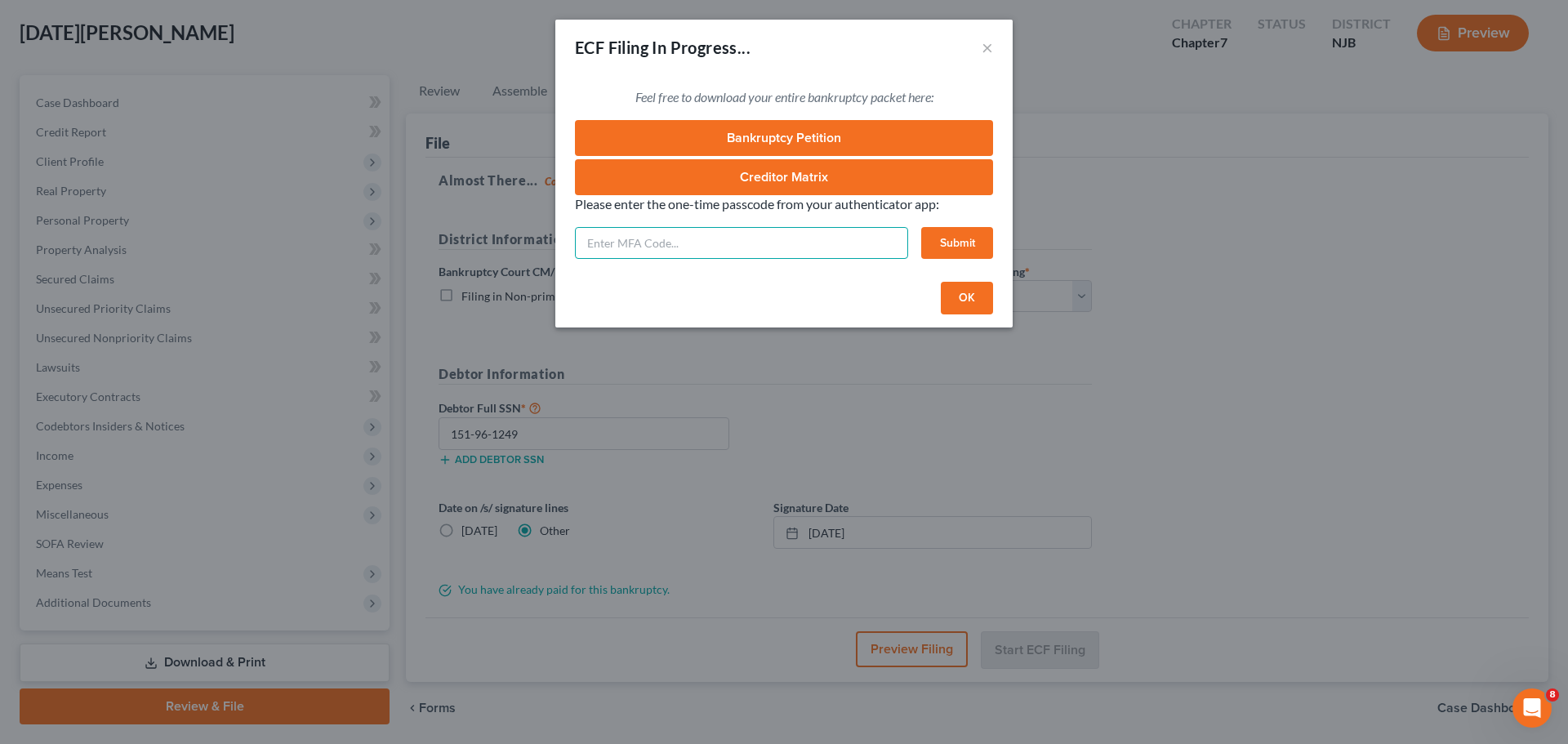
click at [751, 242] on input "text" at bounding box center [741, 244] width 333 height 33
click at [800, 56] on div "ECF Filing In Progress... ×" at bounding box center [784, 47] width 458 height 56
paste input "dpkt-srci-qfti-g7b8"
type input "dpkt-srci-qfti-g7b8"
click at [960, 236] on button "Submit" at bounding box center [957, 244] width 72 height 33
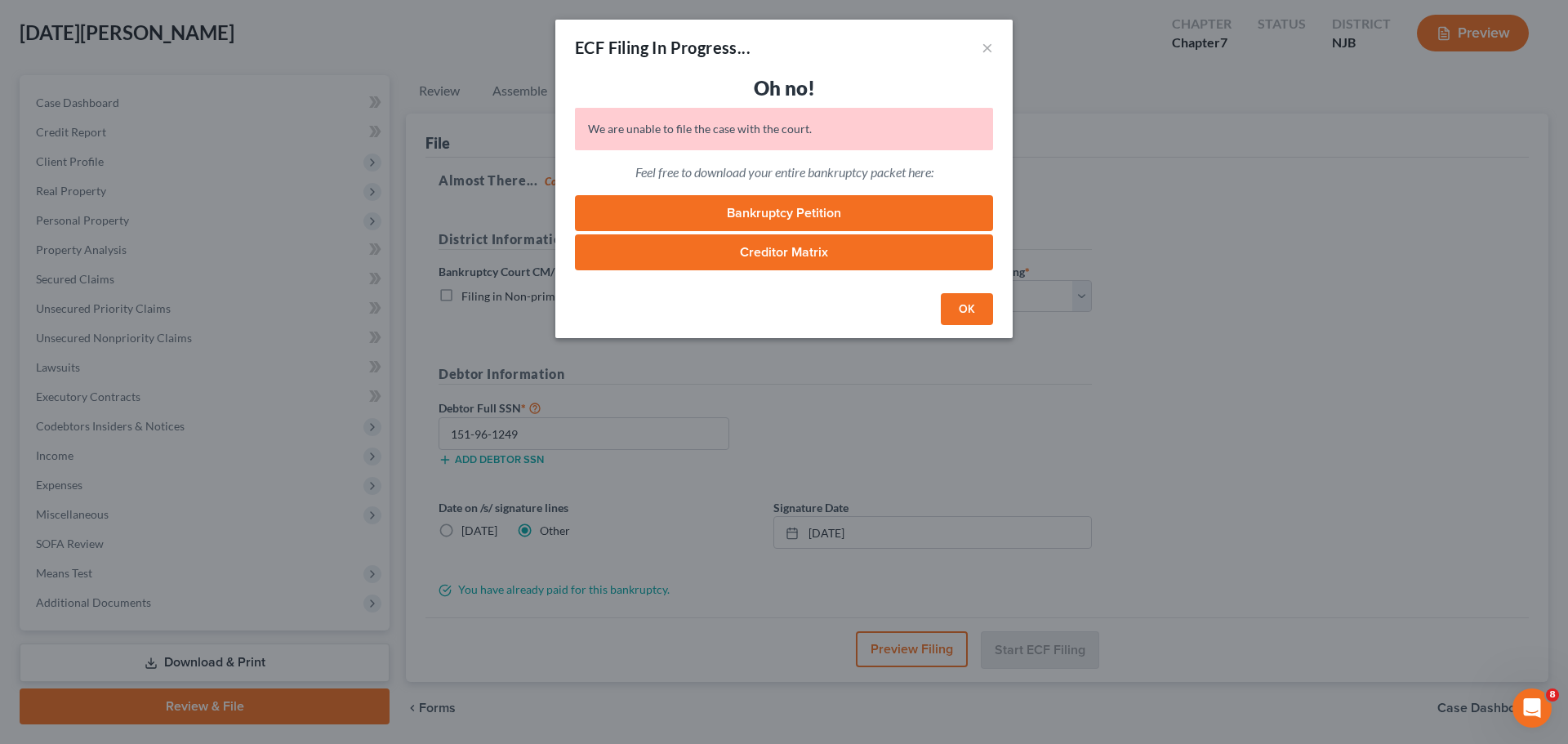
click at [973, 309] on button "OK" at bounding box center [966, 310] width 52 height 33
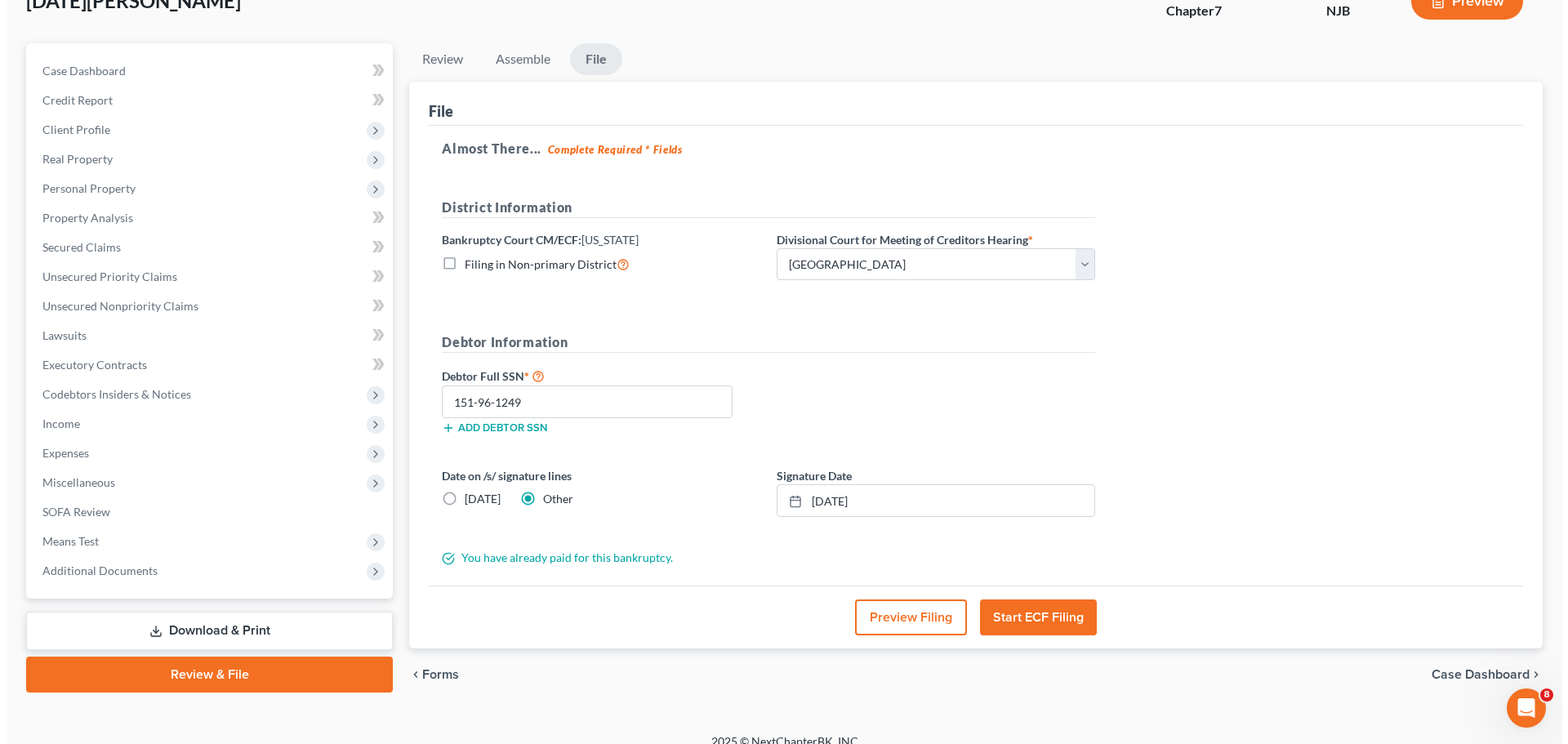
scroll to position [132, 0]
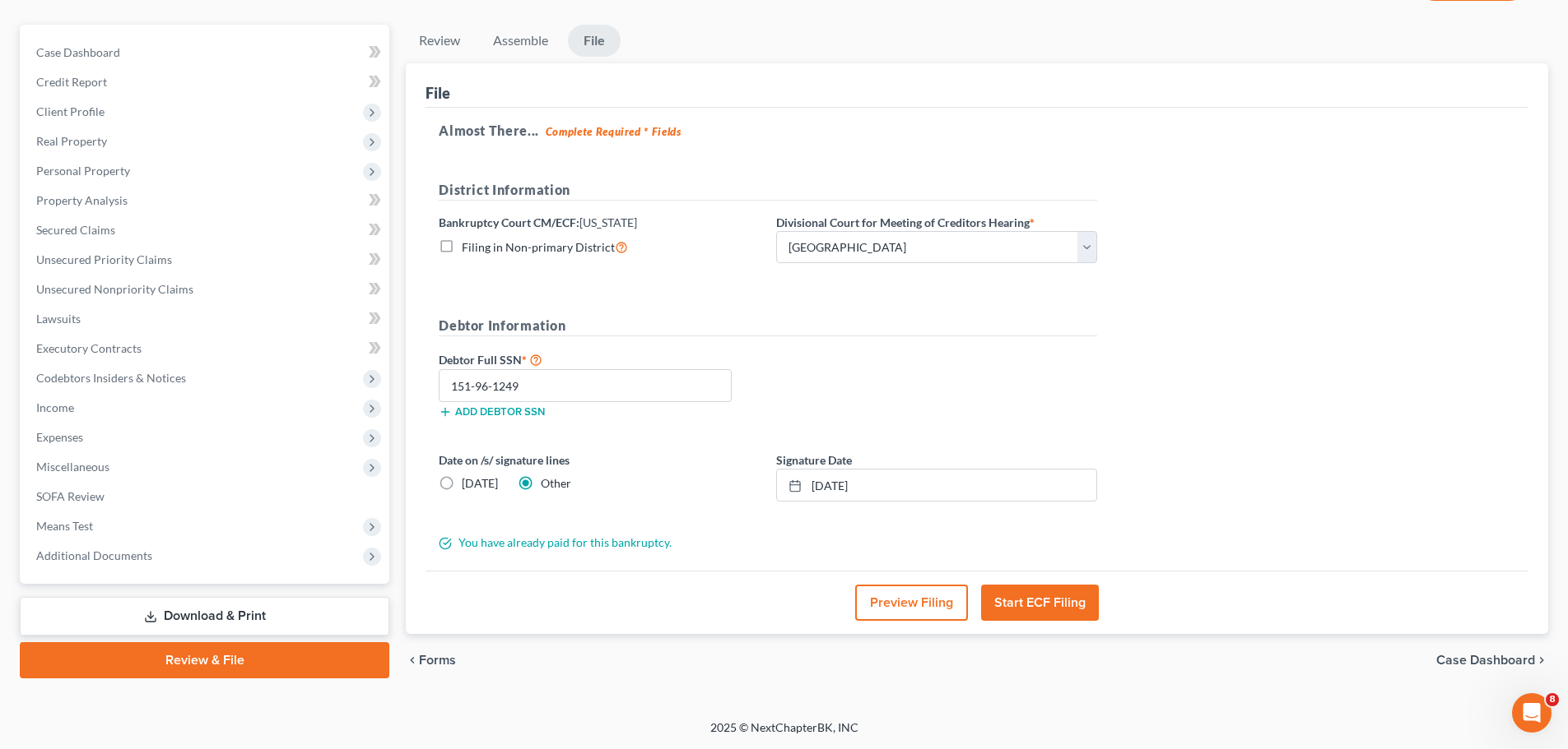
click at [1056, 605] on button "Start ECF Filing" at bounding box center [1039, 602] width 117 height 36
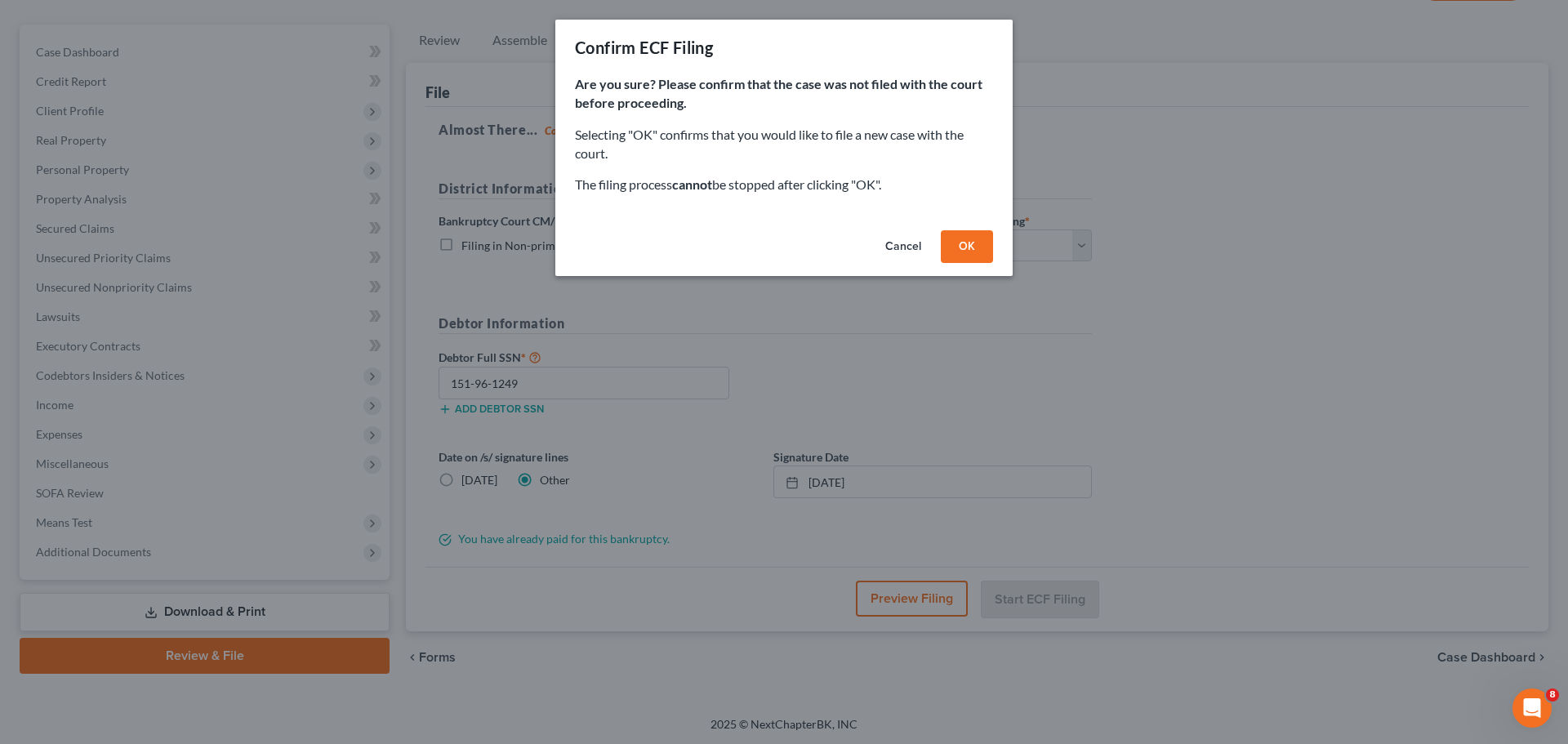
click at [983, 254] on button "OK" at bounding box center [966, 247] width 52 height 33
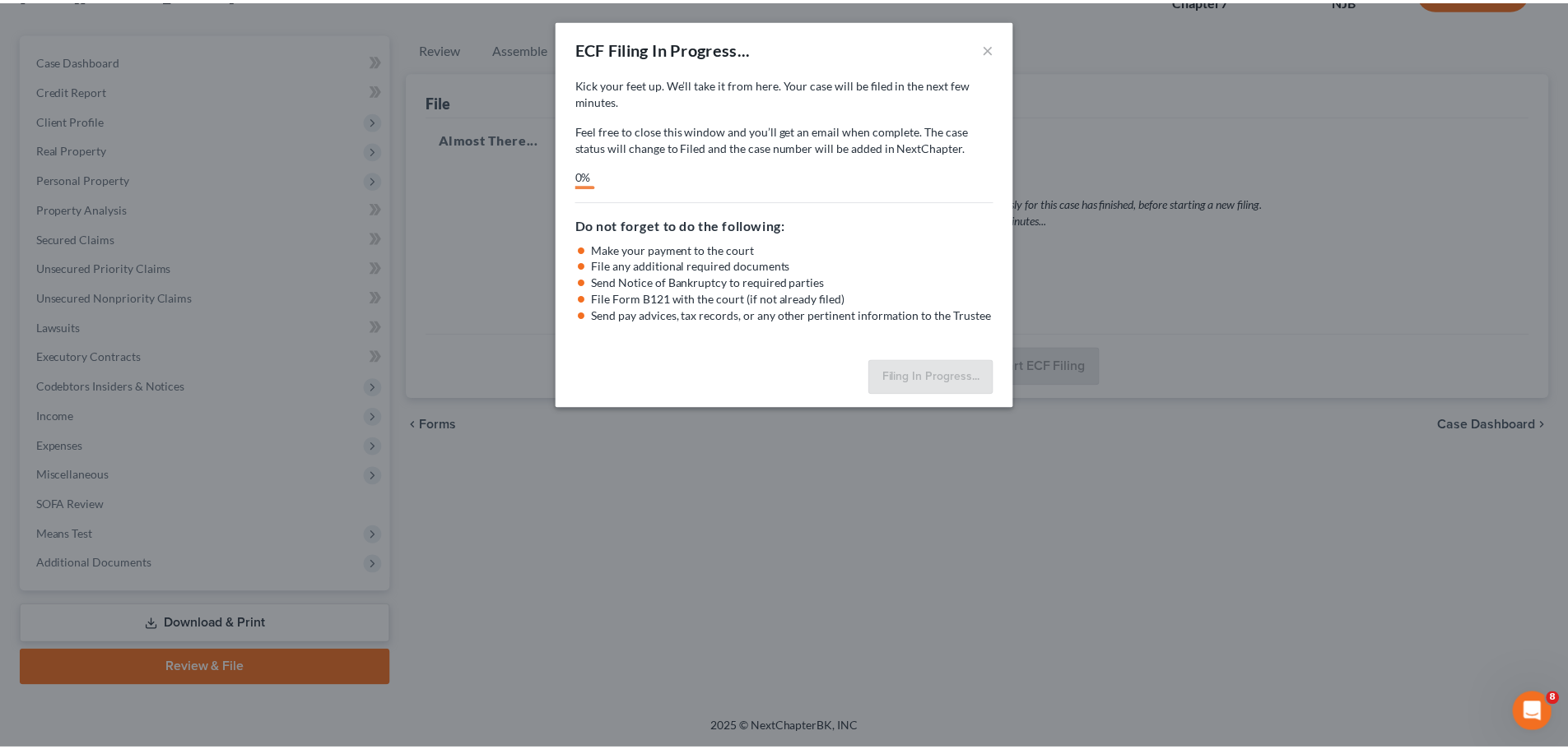
scroll to position [125, 0]
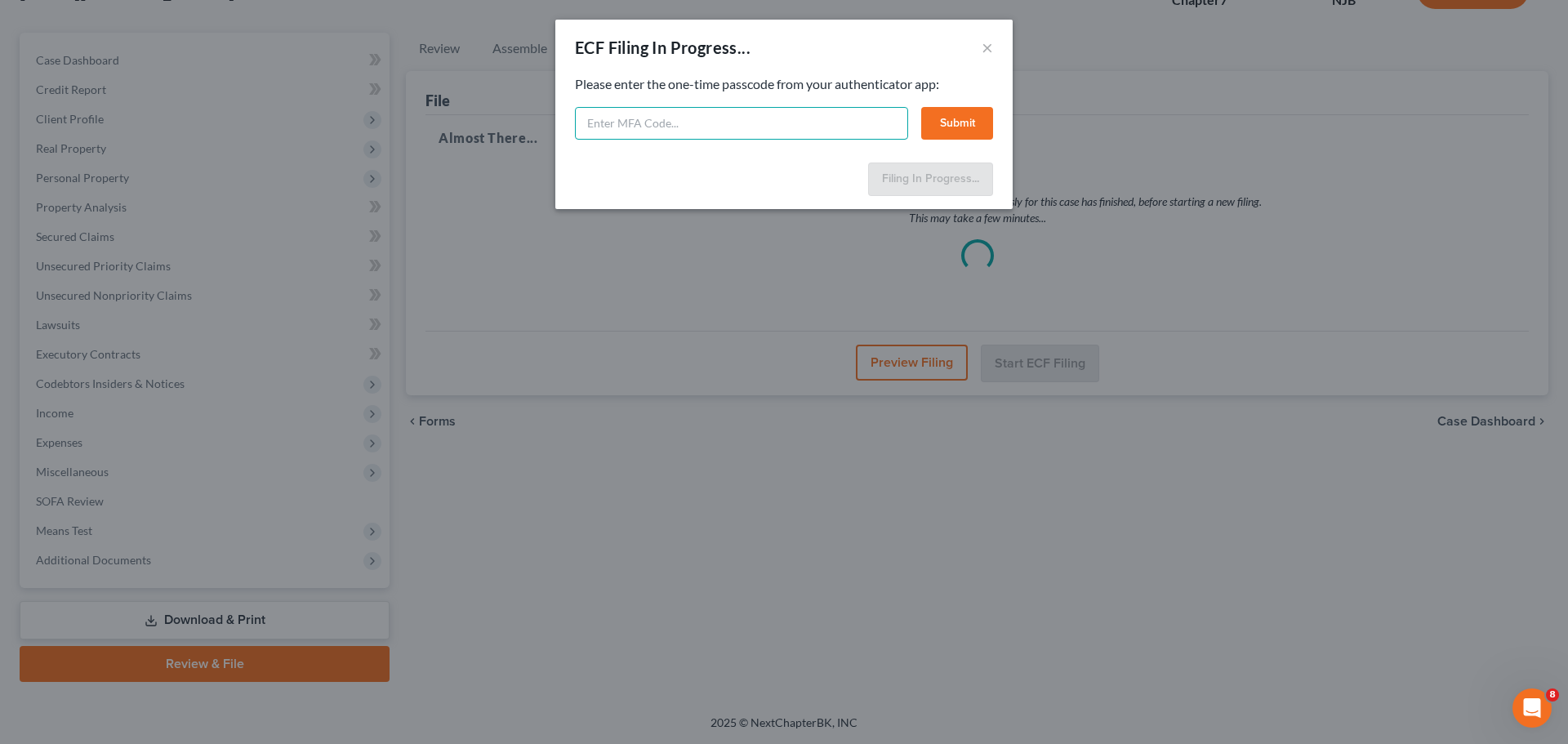
drag, startPoint x: 703, startPoint y: 120, endPoint x: 721, endPoint y: 117, distance: 18.2
click at [703, 120] on input "text" at bounding box center [741, 124] width 333 height 33
click at [774, 53] on div "ECF Filing In Progress... ×" at bounding box center [784, 47] width 458 height 56
paste input "dpkt-srci-qfti-g7b8"
type input "dpkt-srci-qfti-g7b8"
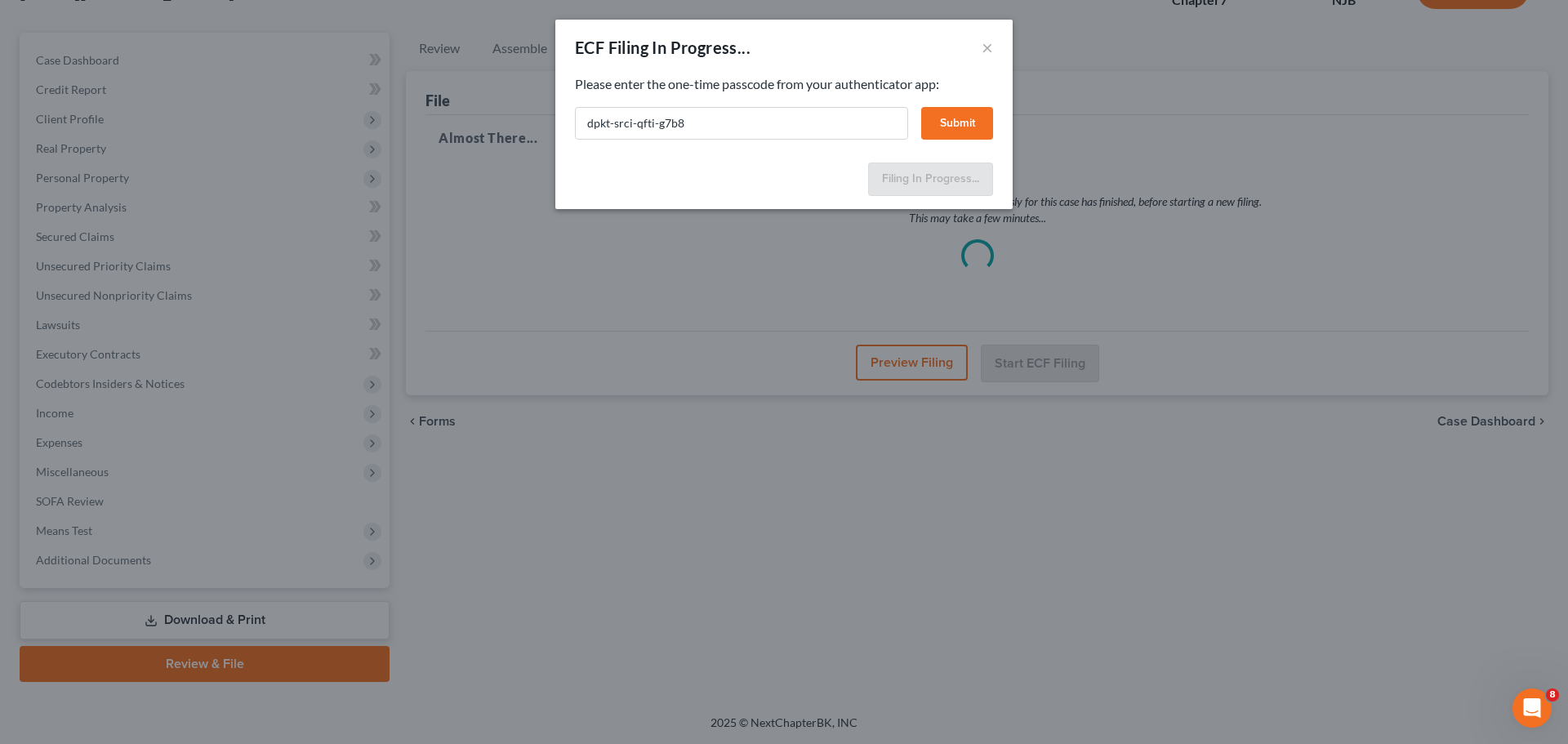
click at [958, 126] on button "Submit" at bounding box center [957, 124] width 72 height 33
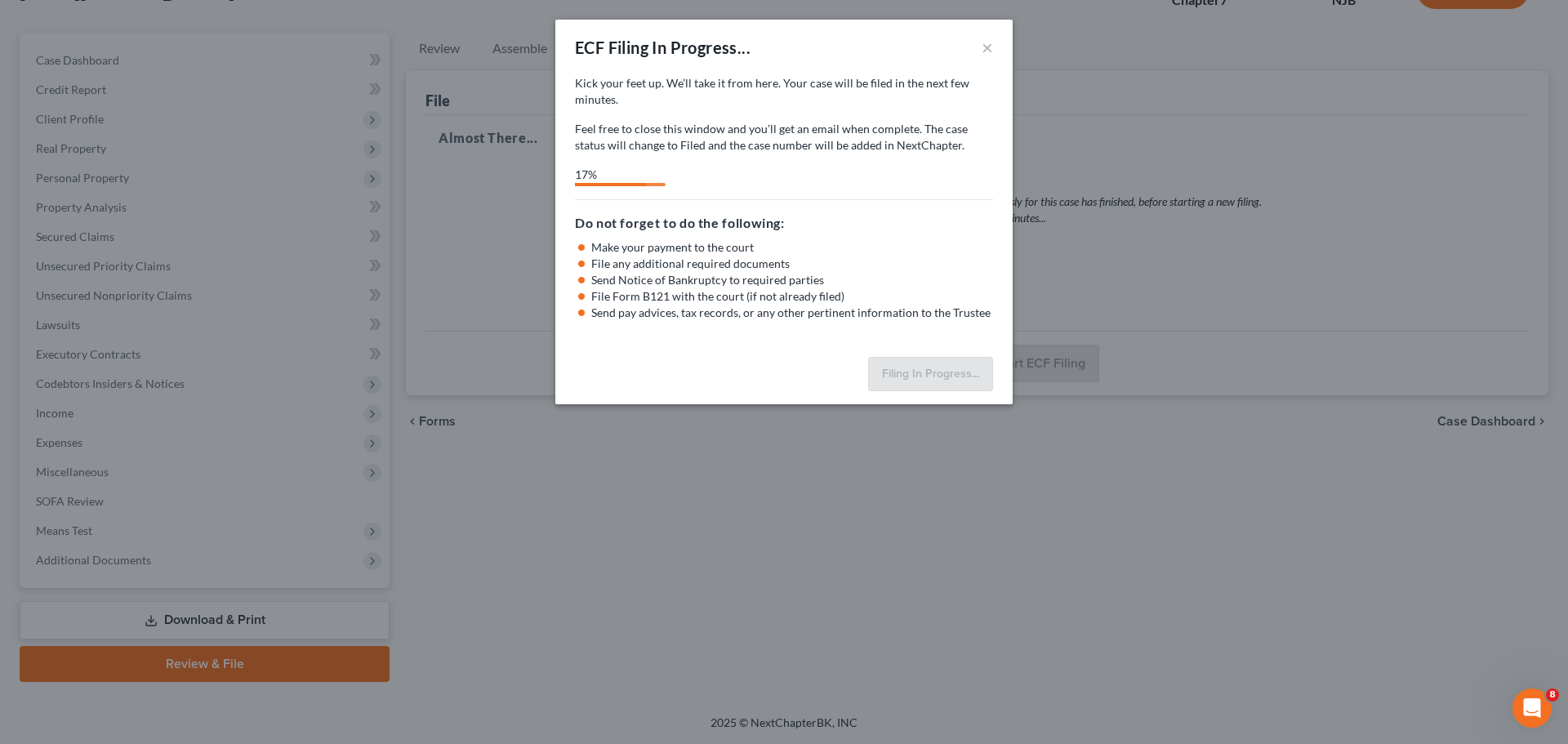
select select "2"
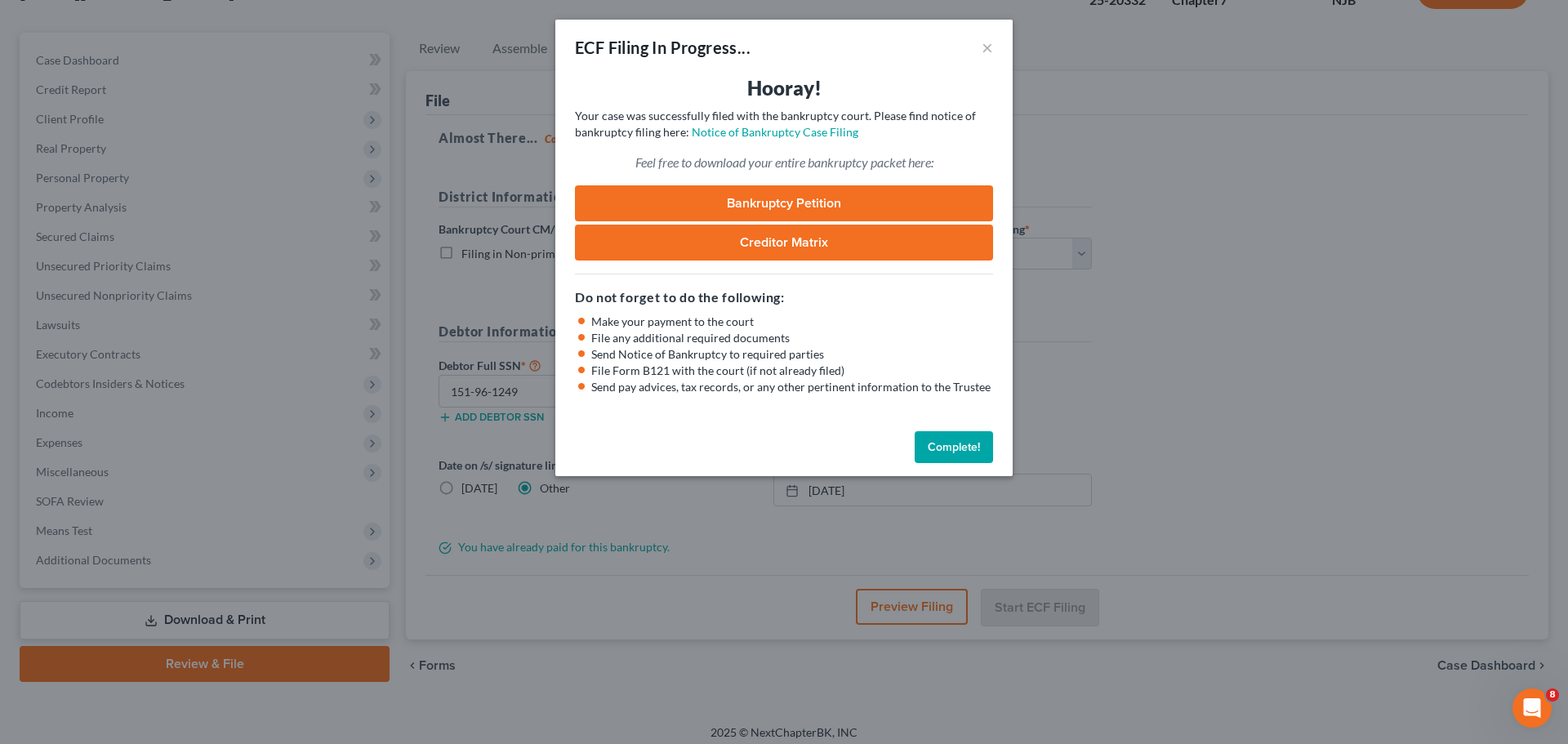
click at [959, 449] on button "Complete!" at bounding box center [955, 448] width 79 height 33
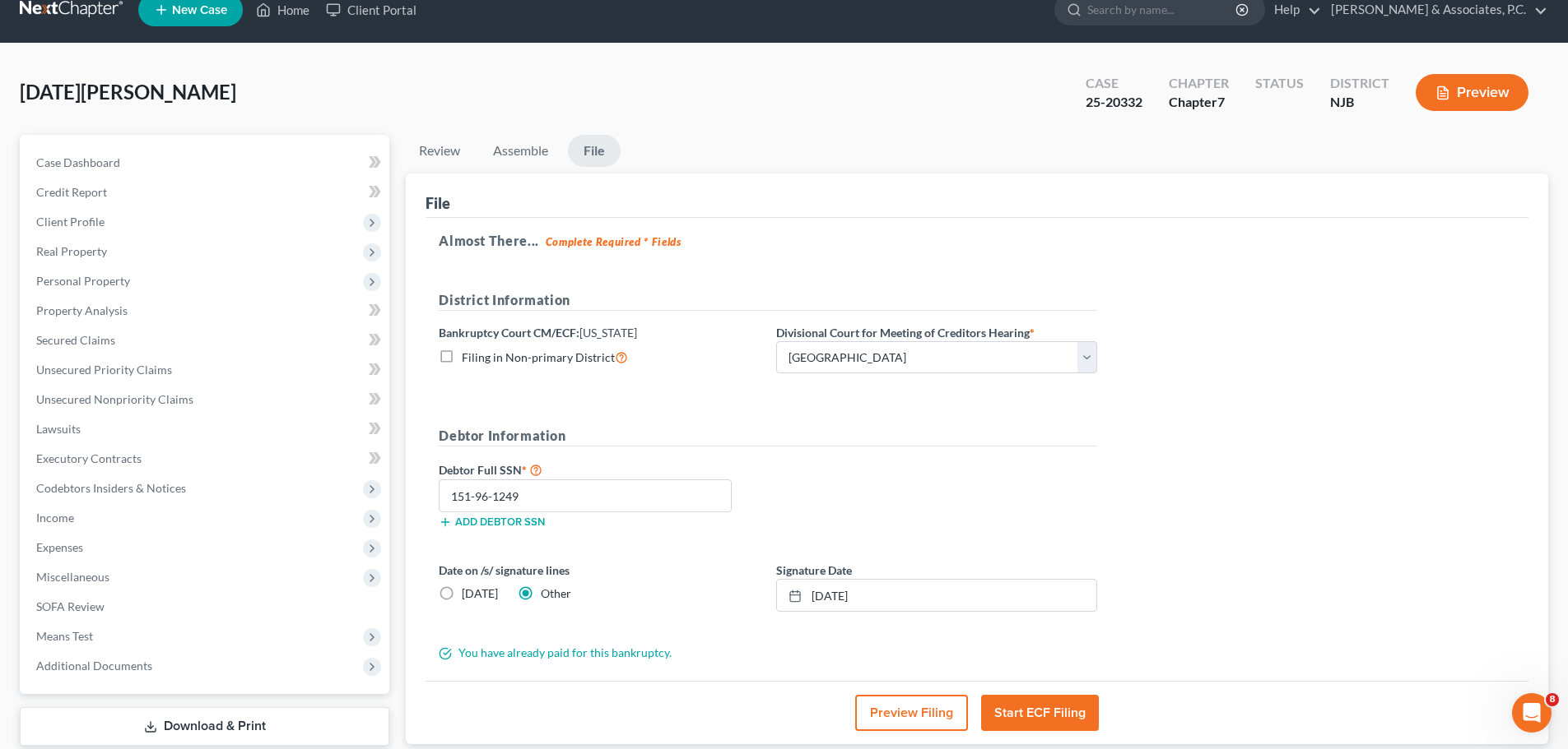
scroll to position [0, 0]
